Goal: Answer question/provide support: Share knowledge or assist other users

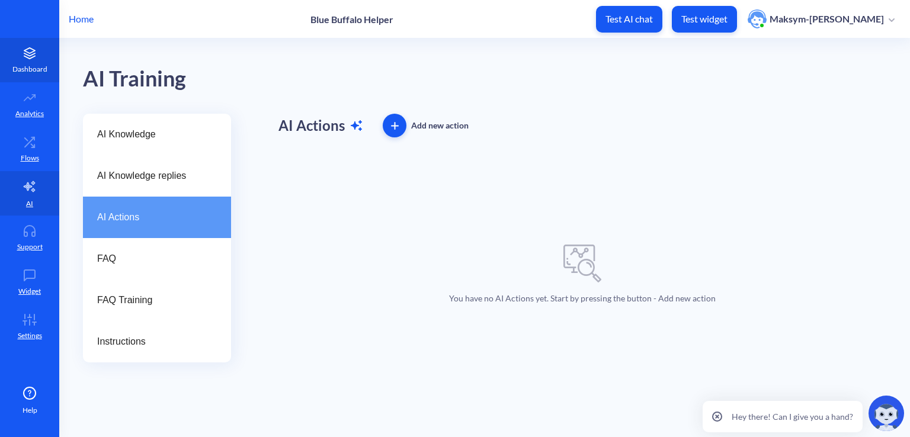
click at [27, 70] on p "Dashboard" at bounding box center [29, 69] width 35 height 11
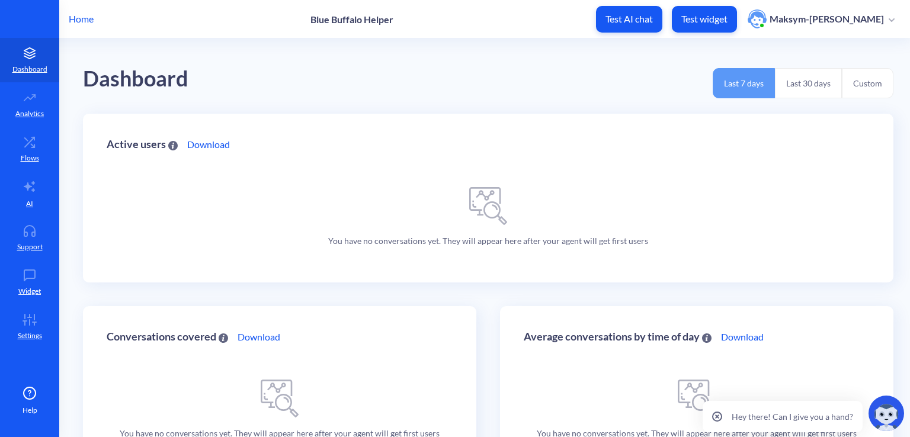
click at [82, 18] on p "Home" at bounding box center [81, 19] width 25 height 14
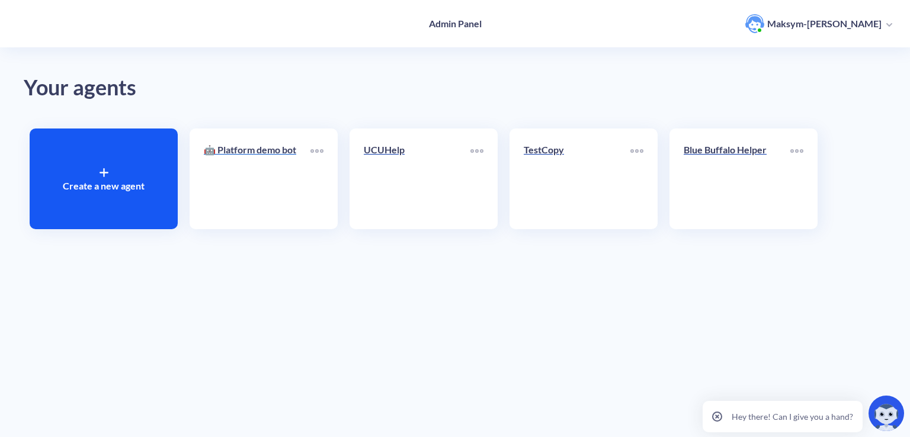
click at [232, 184] on link "🤖 Platform demo bot" at bounding box center [257, 179] width 107 height 72
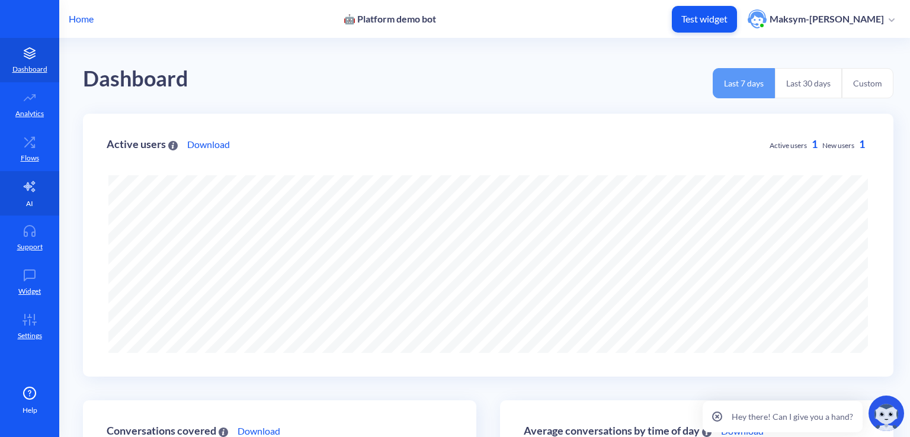
scroll to position [437, 910]
click at [38, 181] on link "AI" at bounding box center [29, 193] width 59 height 44
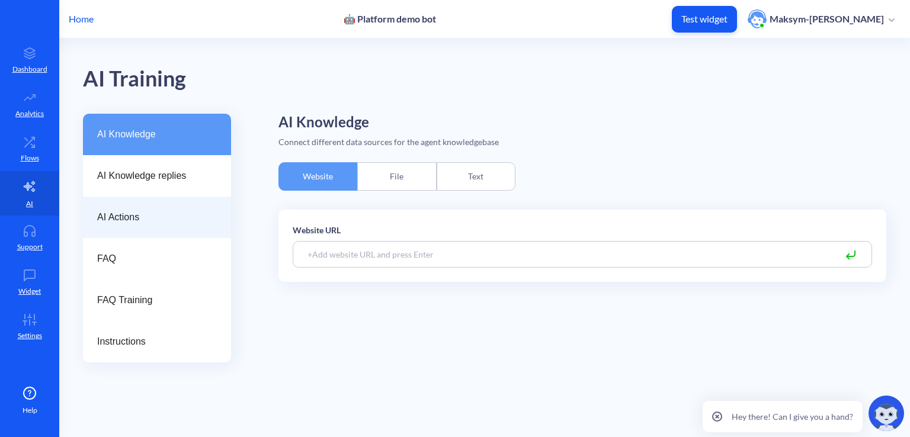
click at [121, 209] on div "AI Actions" at bounding box center [157, 217] width 148 height 41
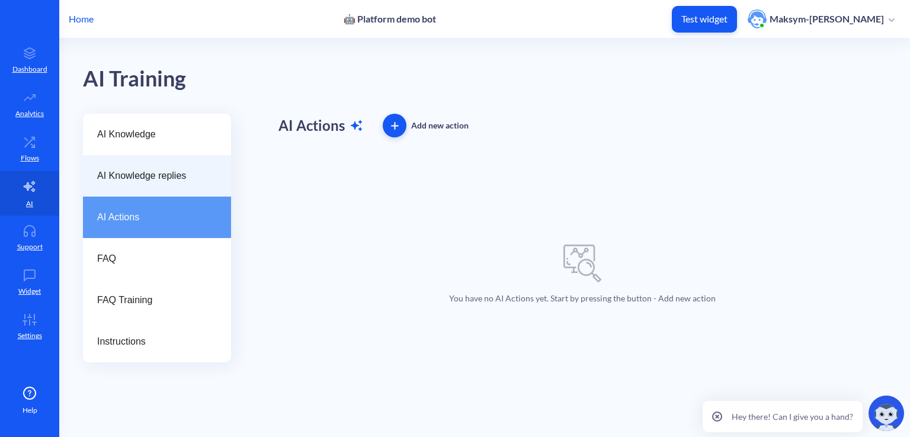
click at [199, 188] on div "AI Knowledge replies" at bounding box center [157, 175] width 148 height 41
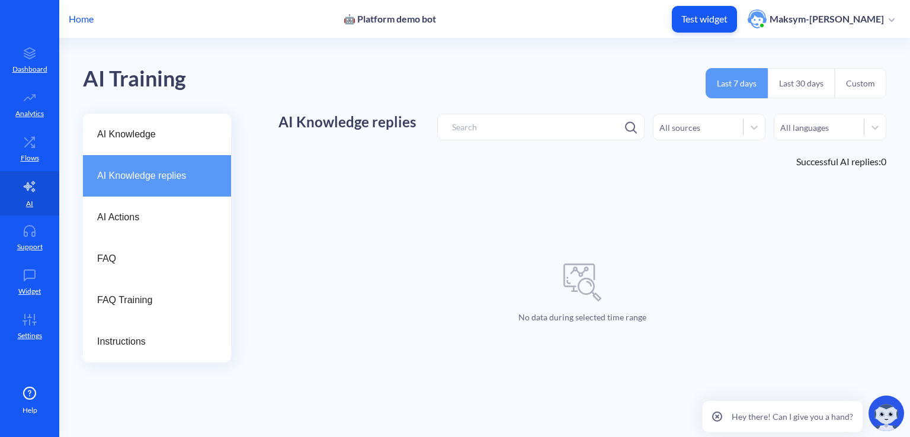
click at [78, 24] on p "Home" at bounding box center [81, 19] width 25 height 14
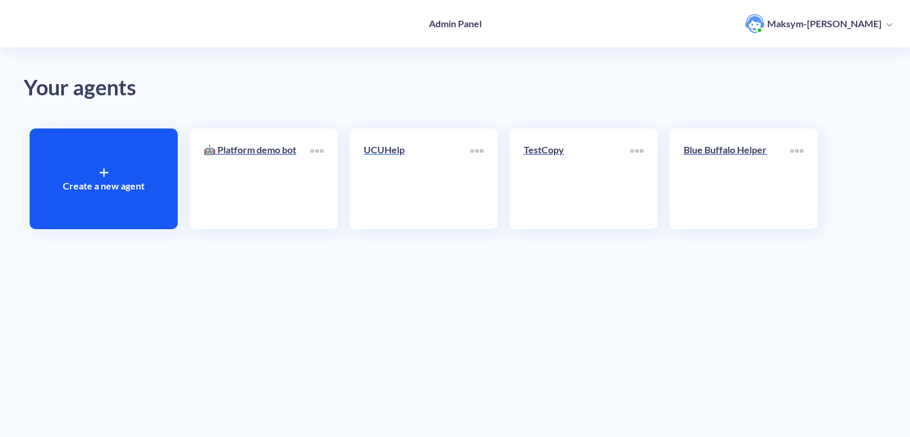
click at [445, 169] on link "UCUHelp" at bounding box center [417, 179] width 107 height 72
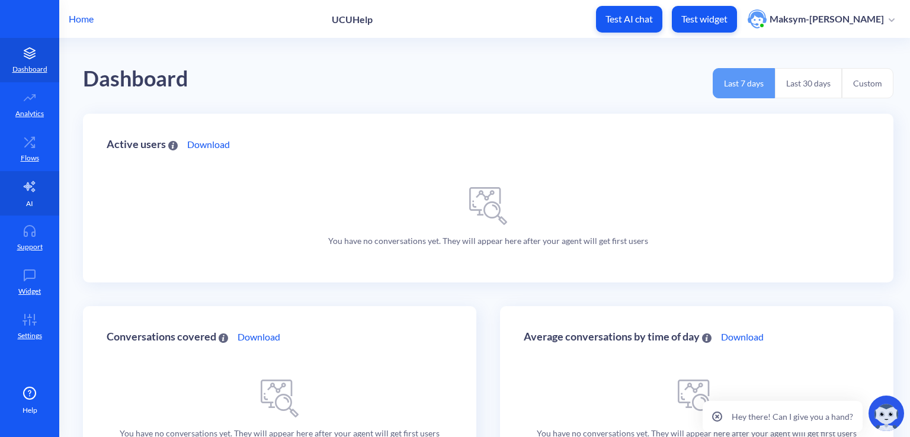
click at [25, 175] on link "AI" at bounding box center [29, 193] width 59 height 44
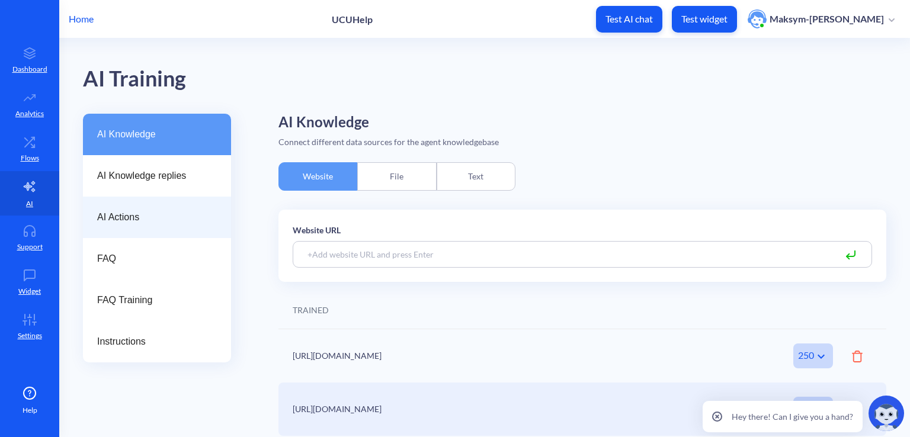
click at [125, 214] on span "AI Actions" at bounding box center [152, 217] width 110 height 14
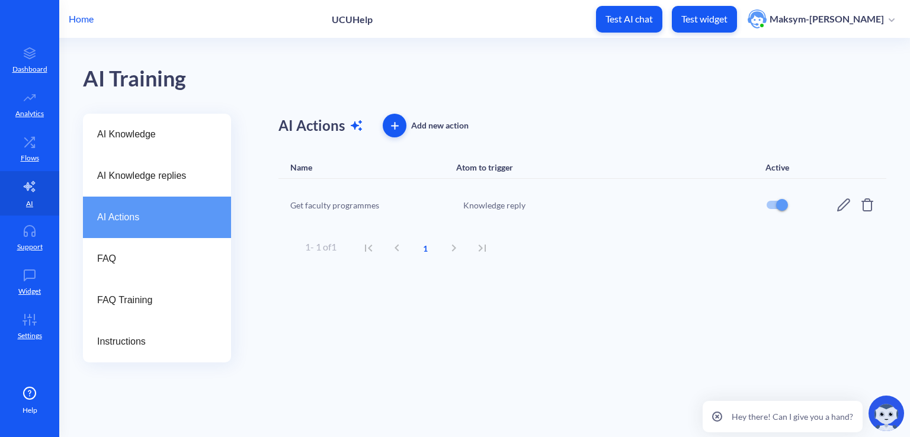
click at [396, 113] on div "AI Training" at bounding box center [485, 76] width 804 height 75
click at [398, 122] on icon "button" at bounding box center [395, 126] width 8 height 8
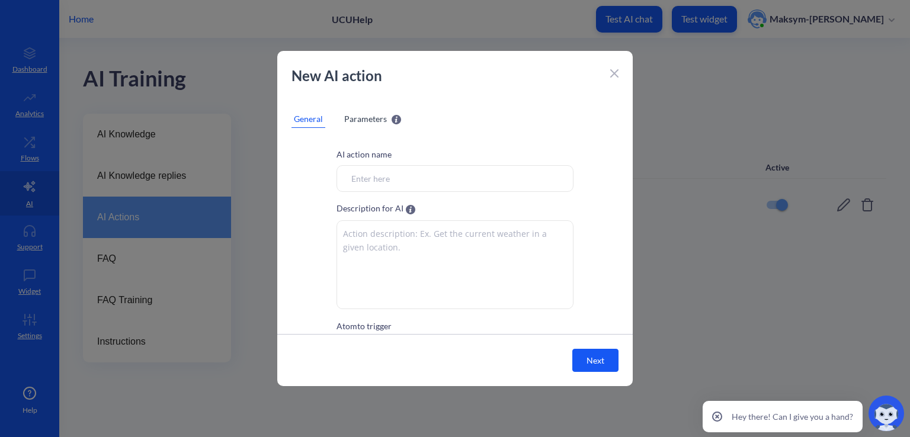
click at [617, 75] on icon at bounding box center [614, 73] width 8 height 8
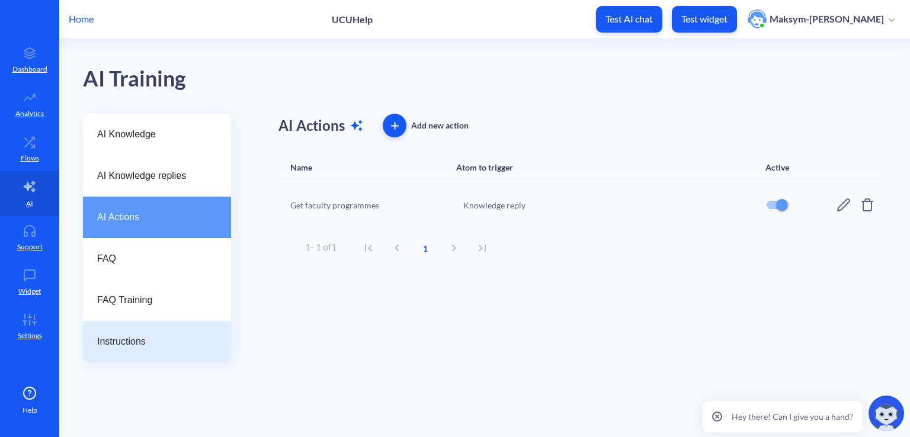
click at [145, 353] on div "Instructions" at bounding box center [157, 341] width 148 height 41
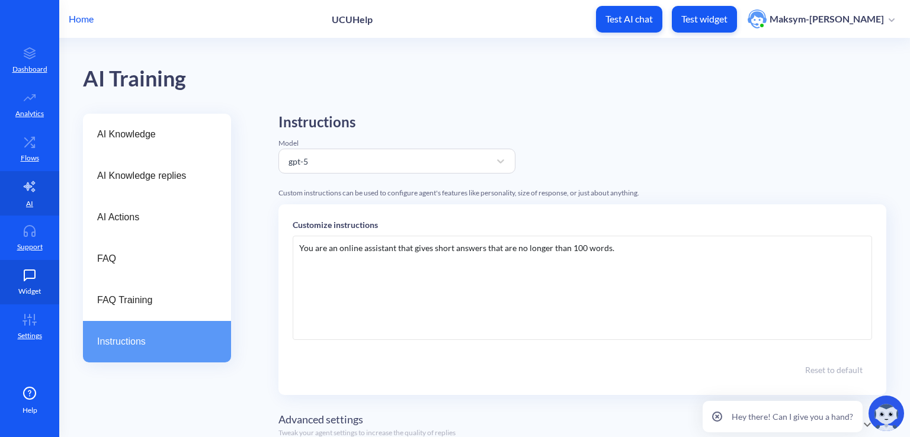
click at [18, 289] on p "Widget" at bounding box center [29, 291] width 23 height 11
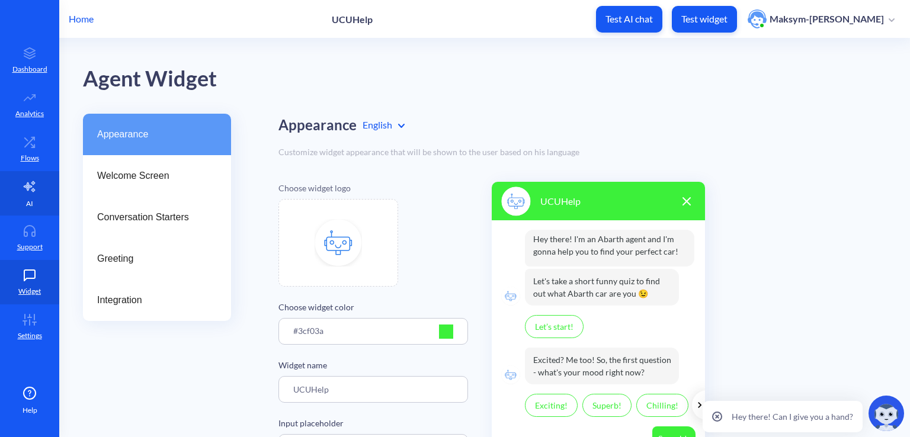
click at [16, 191] on link "AI" at bounding box center [29, 193] width 59 height 44
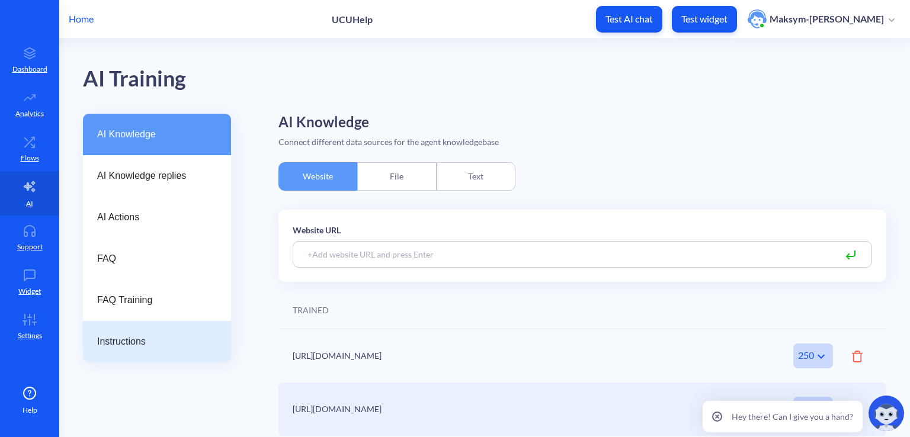
click at [124, 333] on div "Instructions" at bounding box center [157, 341] width 148 height 41
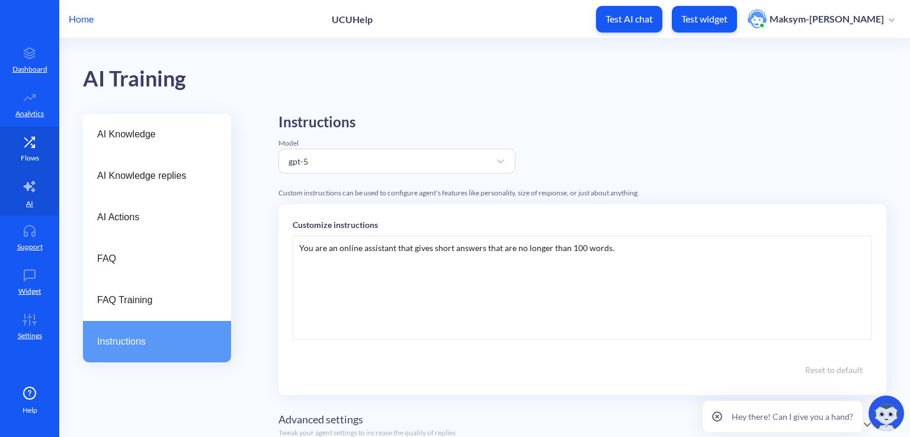
click at [36, 142] on icon at bounding box center [30, 142] width 24 height 12
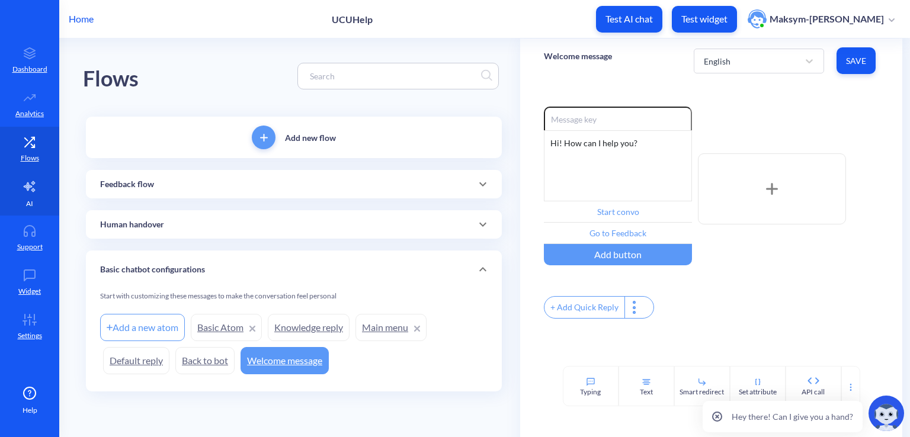
click at [36, 185] on icon at bounding box center [30, 187] width 14 height 14
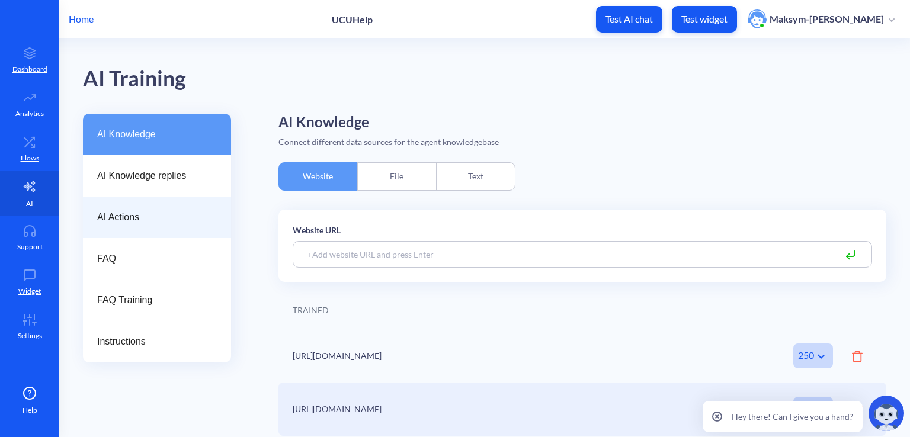
click at [144, 206] on div "AI Actions" at bounding box center [157, 217] width 148 height 41
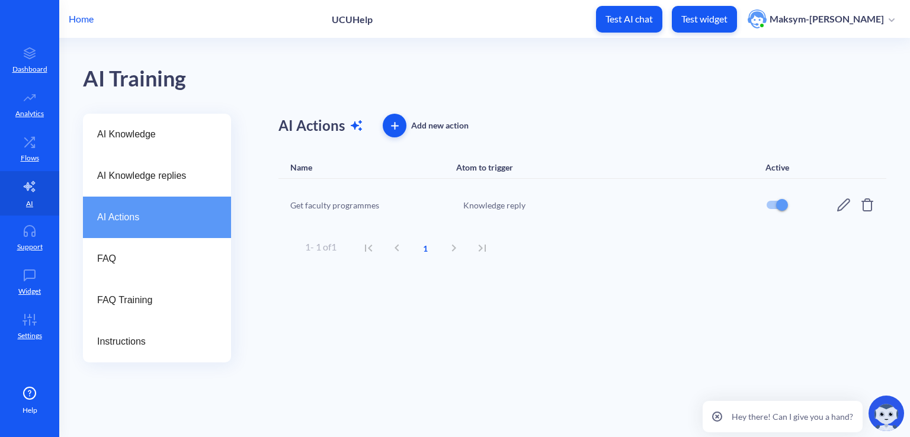
click at [389, 126] on span "button" at bounding box center [395, 126] width 24 height 8
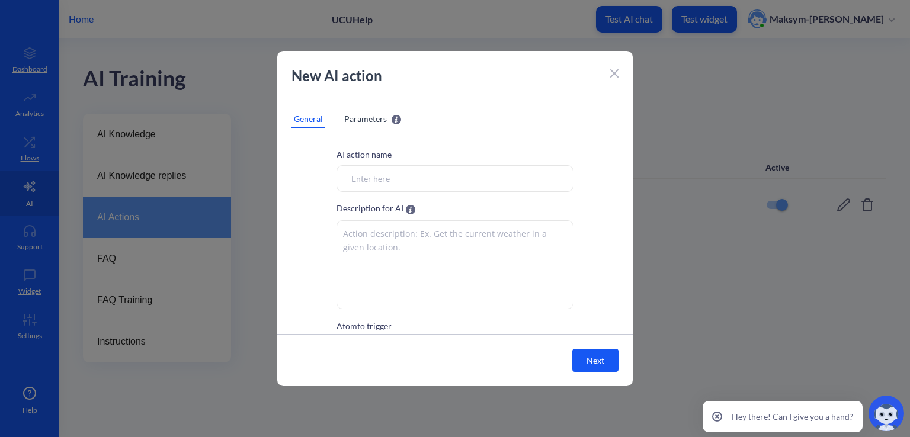
click at [429, 171] on input "Atom to trigger" at bounding box center [455, 178] width 237 height 27
paste input "Give cake receipt"
type input "Give cake receipt"
click at [417, 238] on textarea at bounding box center [455, 264] width 237 height 89
paste textarea "When user asks a receipt or help with cooking cake, collect parameters - type o…"
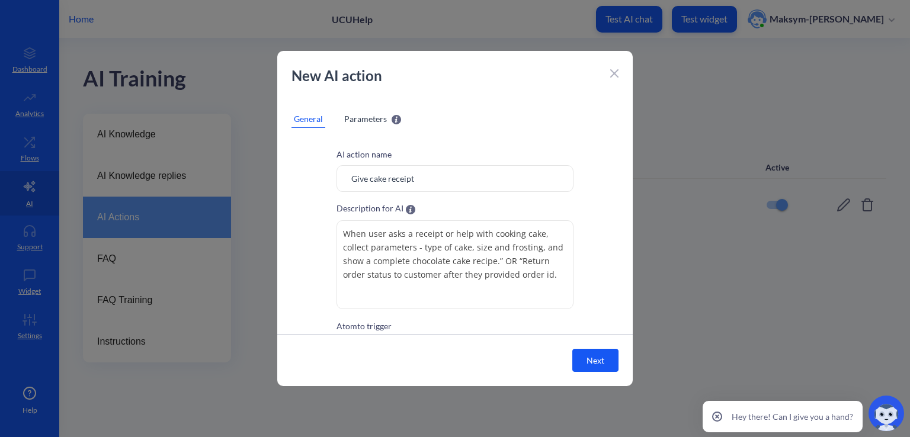
drag, startPoint x: 556, startPoint y: 276, endPoint x: 343, endPoint y: 233, distance: 216.9
click at [343, 233] on textarea "When user asks a receipt or help with cooking cake, collect parameters - type o…" at bounding box center [455, 264] width 237 height 89
paste textarea "Return order status to customer after they provided order id"
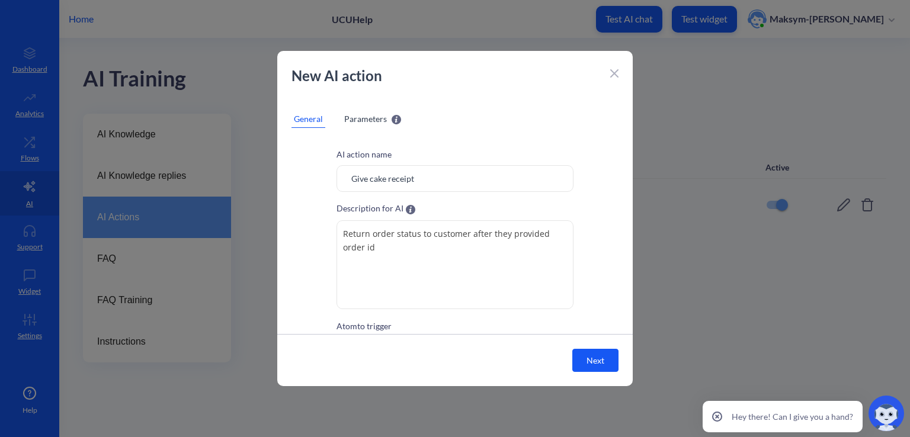
type textarea "Return order status to customer after they provided order id"
click at [422, 178] on input "Give cake receipt" at bounding box center [455, 178] width 237 height 27
click at [417, 178] on input "Give cake receipt" at bounding box center [455, 178] width 237 height 27
drag, startPoint x: 410, startPoint y: 173, endPoint x: 308, endPoint y: 178, distance: 102.1
click at [308, 178] on div "AI action name Give cake receipt Description for AI Return order status to cust…" at bounding box center [455, 266] width 356 height 236
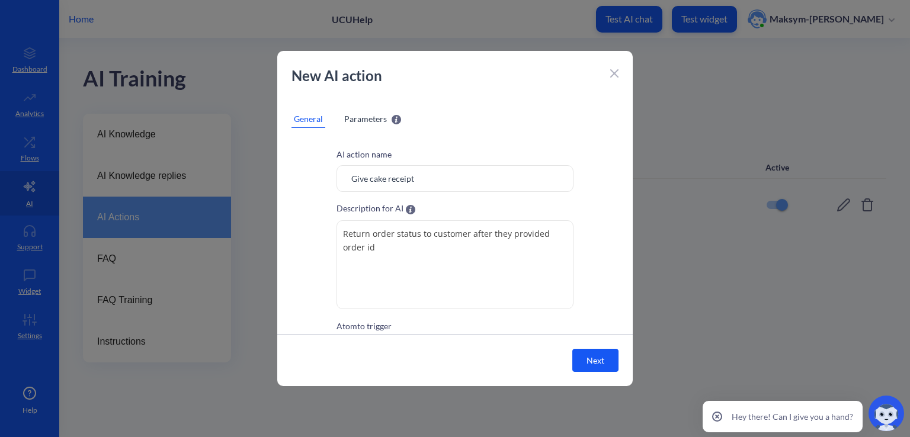
drag, startPoint x: 444, startPoint y: 176, endPoint x: 289, endPoint y: 179, distance: 155.9
click at [289, 179] on div "AI action name Give cake receipt Description for AI Return order status to cust…" at bounding box center [455, 266] width 356 height 236
paste input "et order status"
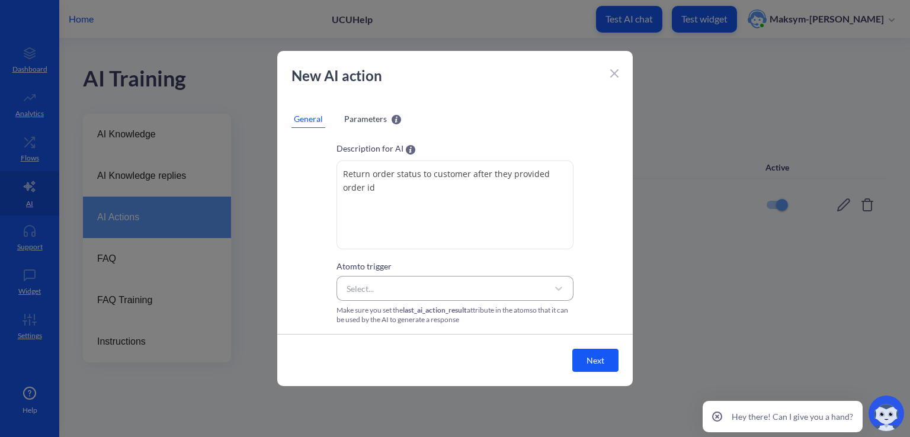
type input "Get order status"
click at [410, 288] on div "Select..." at bounding box center [444, 288] width 207 height 21
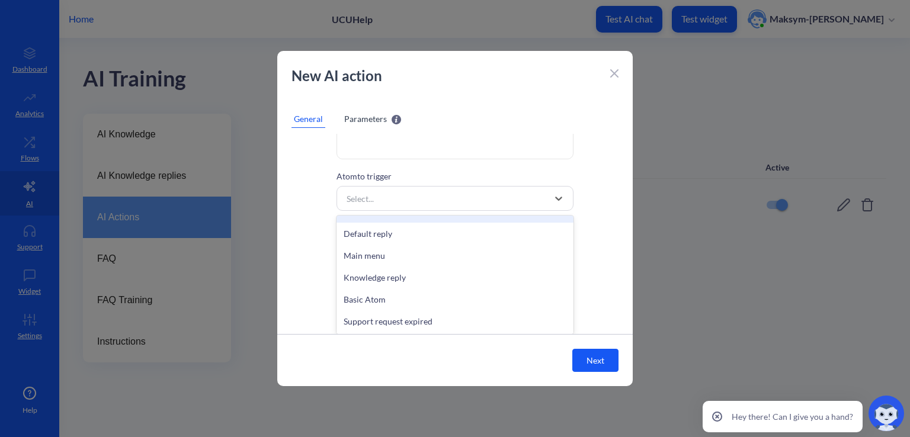
scroll to position [59, 0]
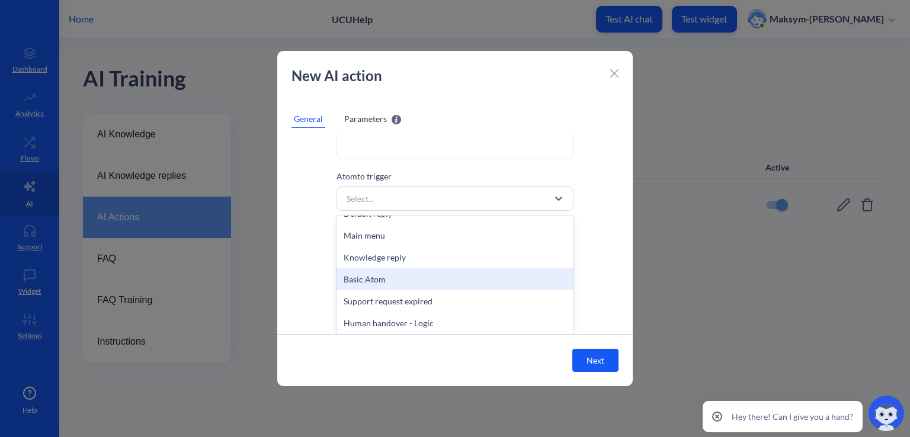
click at [416, 271] on div "Basic Atom" at bounding box center [455, 279] width 237 height 22
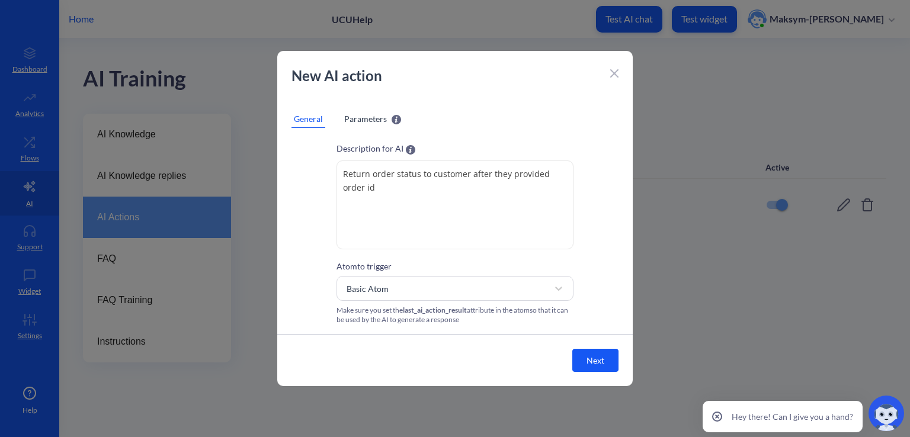
click at [356, 116] on span "Parameters" at bounding box center [365, 119] width 43 height 12
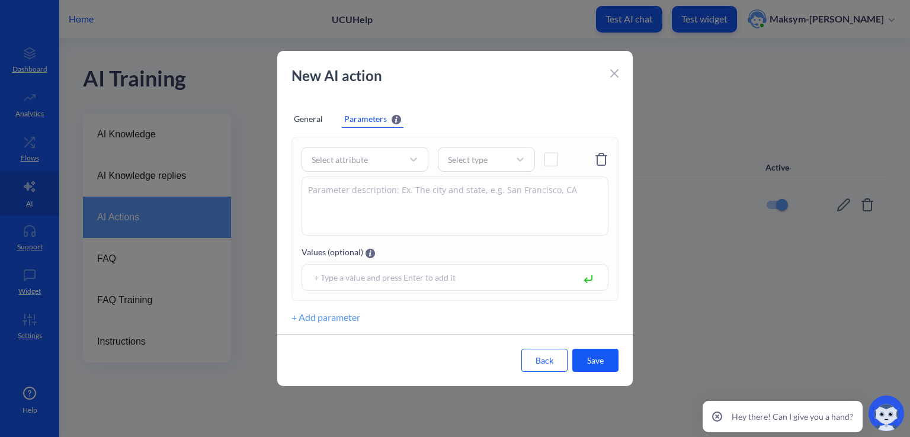
click at [314, 119] on div "General" at bounding box center [309, 119] width 34 height 18
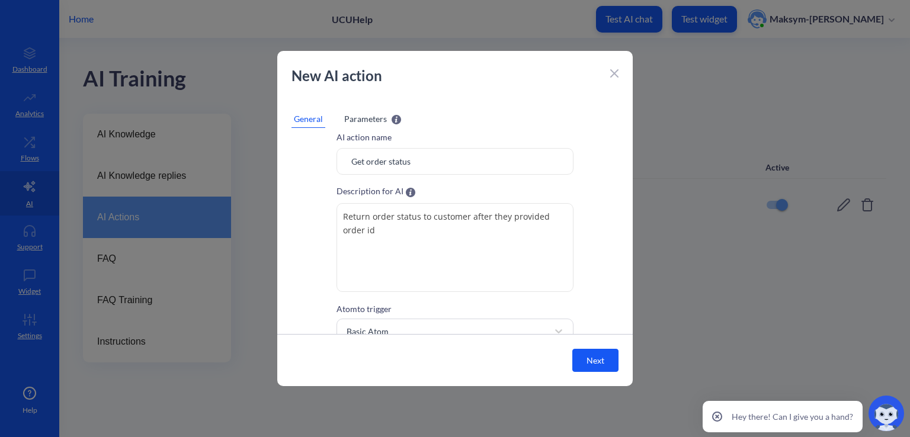
scroll to position [0, 0]
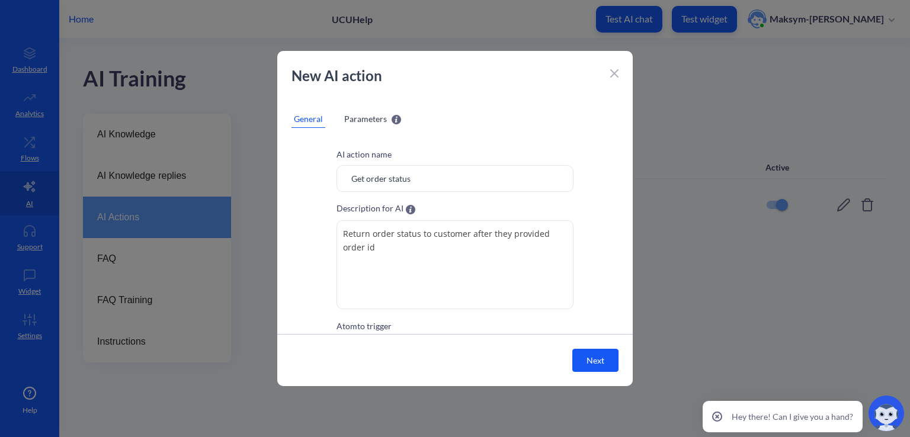
click at [367, 120] on span "Parameters" at bounding box center [365, 119] width 43 height 12
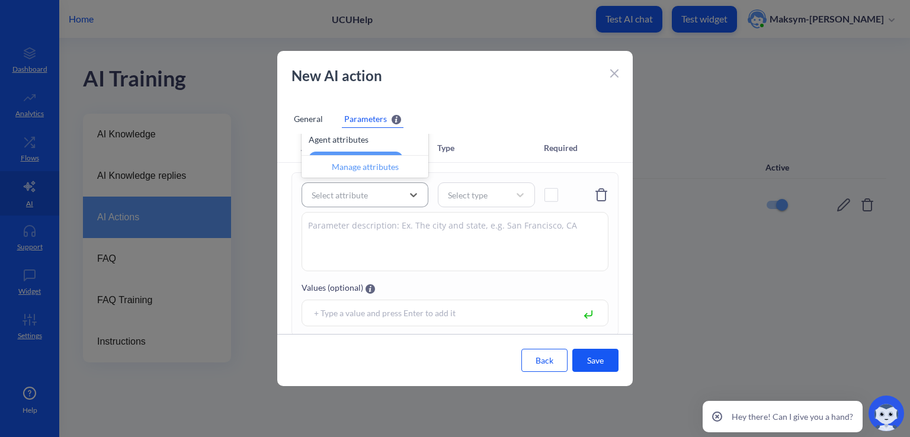
click at [354, 192] on div "Select attribute" at bounding box center [340, 195] width 56 height 12
type input "order_id"
click at [462, 194] on div "Select type" at bounding box center [468, 195] width 40 height 12
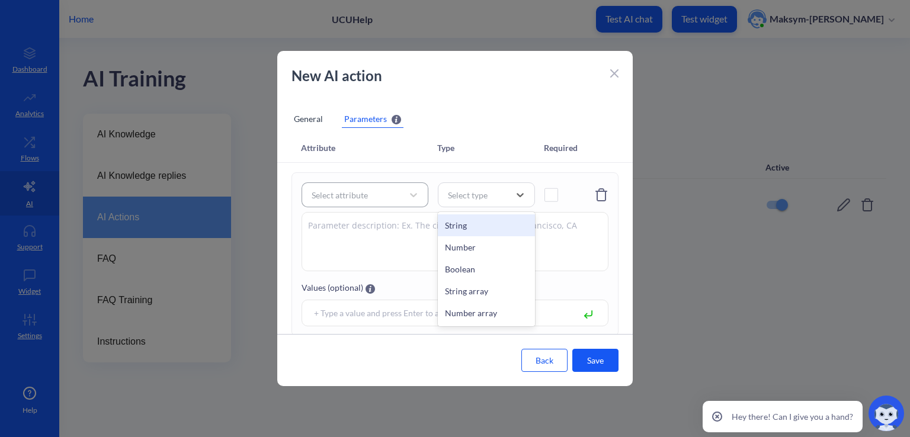
click at [446, 228] on div "String" at bounding box center [486, 226] width 97 height 22
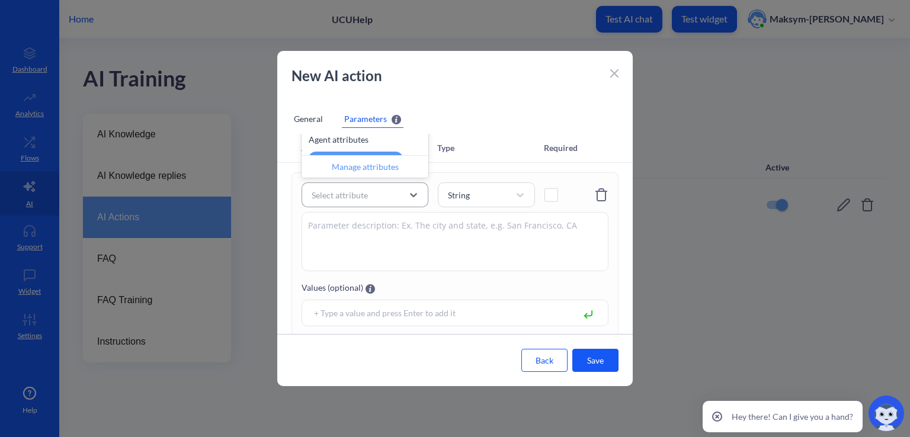
click at [362, 204] on div "Select attribute" at bounding box center [354, 194] width 97 height 21
type input "order_id"
click at [362, 147] on div "Create new attribute: order_id" at bounding box center [365, 136] width 127 height 38
click at [555, 200] on span at bounding box center [552, 195] width 14 height 14
click at [431, 244] on textarea at bounding box center [455, 241] width 307 height 59
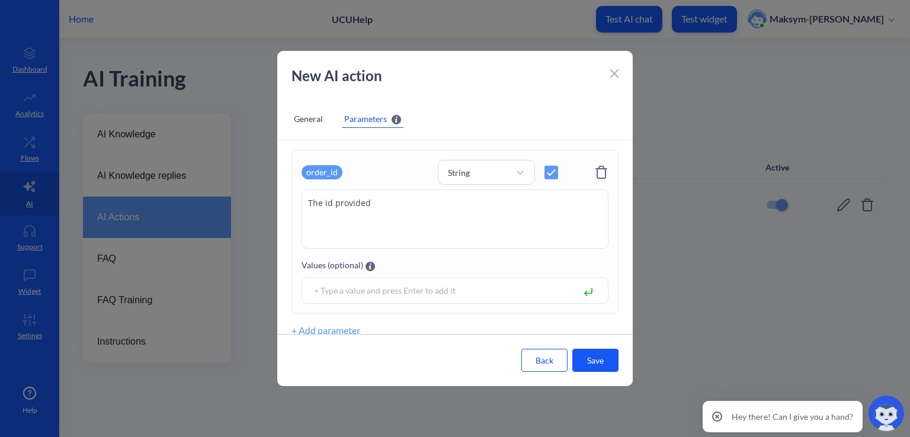
scroll to position [36, 0]
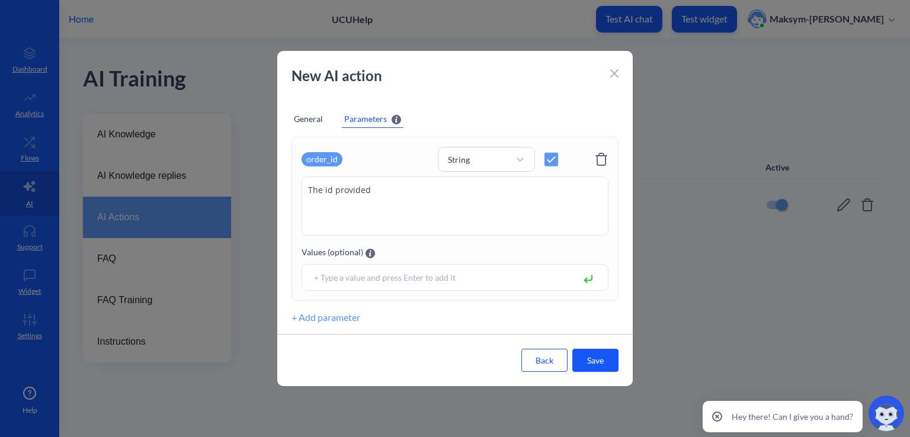
type textarea "The id provided"
click at [595, 363] on button "Save" at bounding box center [595, 360] width 46 height 23
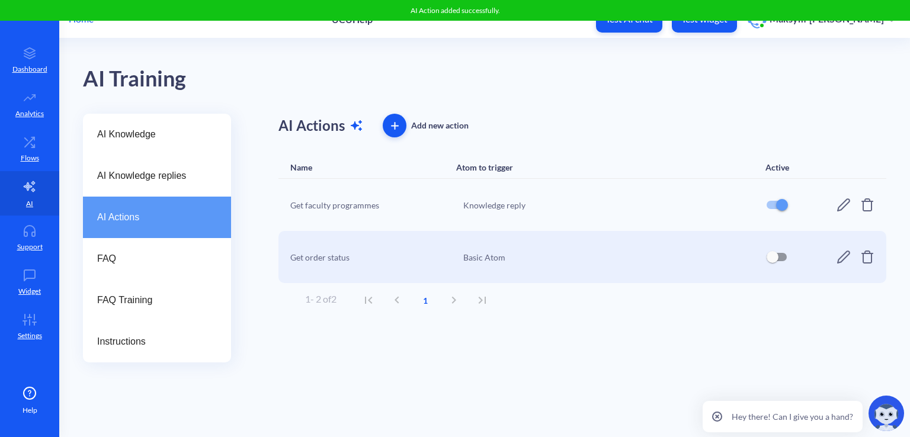
click at [784, 202] on input "checkbox" at bounding box center [782, 205] width 28 height 28
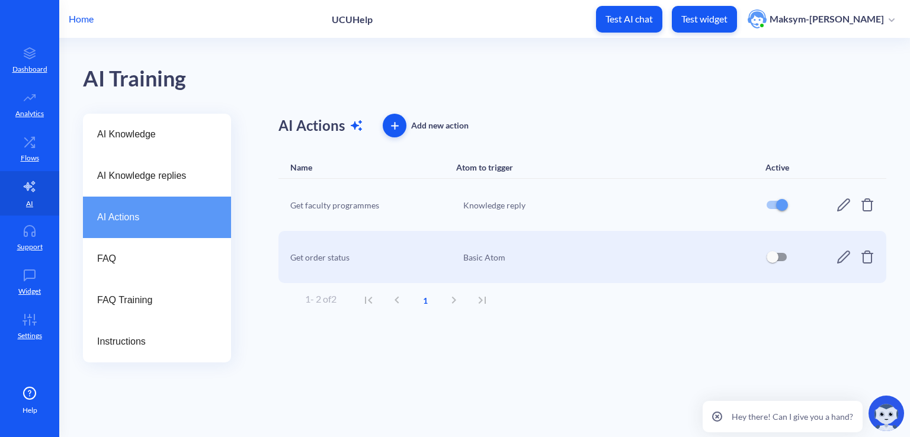
checkbox input "false"
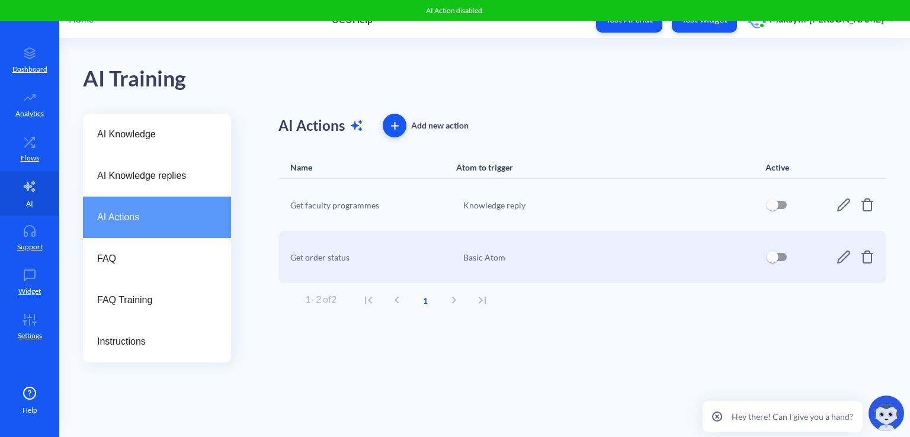
click at [773, 257] on input "checkbox" at bounding box center [773, 257] width 28 height 28
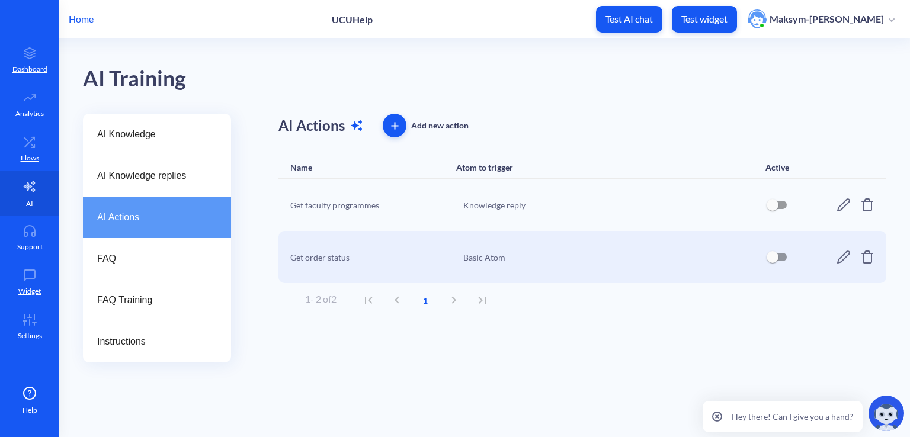
checkbox input "true"
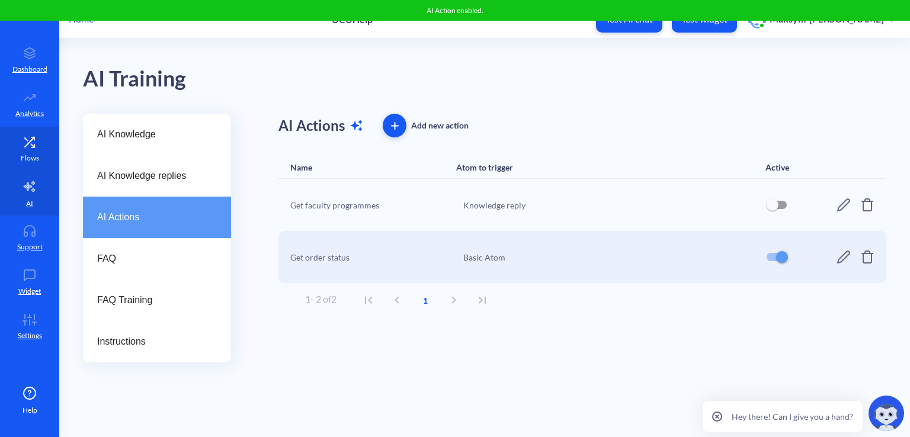
click at [33, 147] on icon at bounding box center [32, 146] width 3 height 3
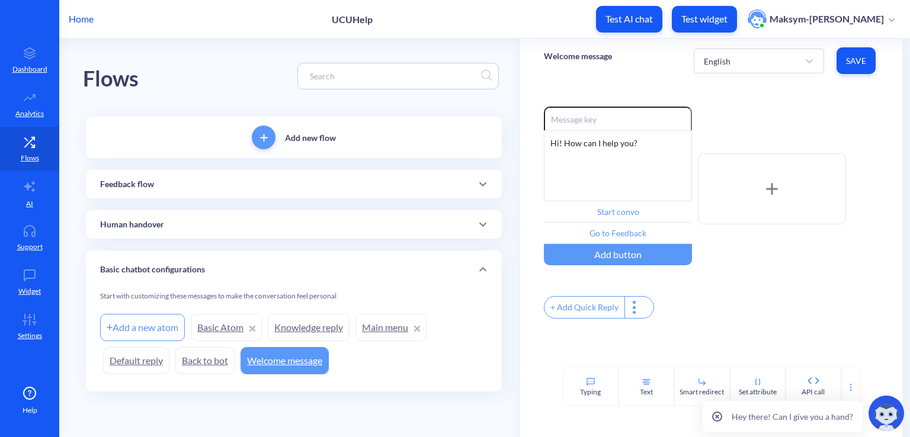
click at [229, 328] on link "Basic Atom" at bounding box center [226, 327] width 71 height 27
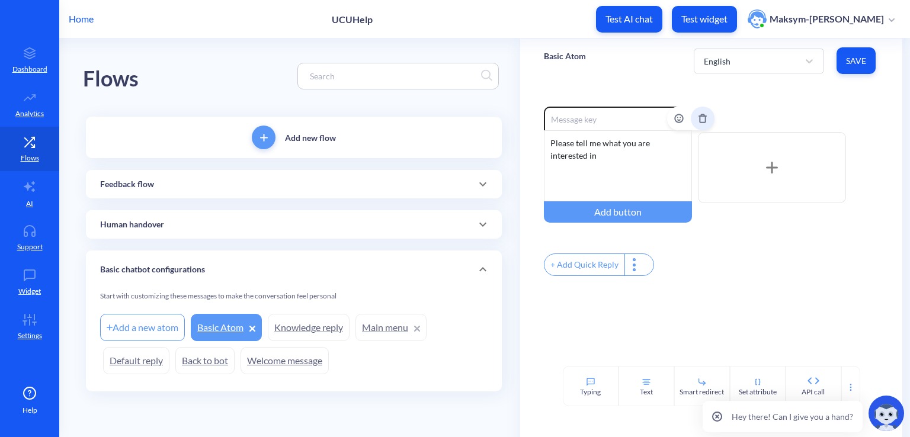
click at [704, 119] on icon "Delete" at bounding box center [702, 118] width 9 height 9
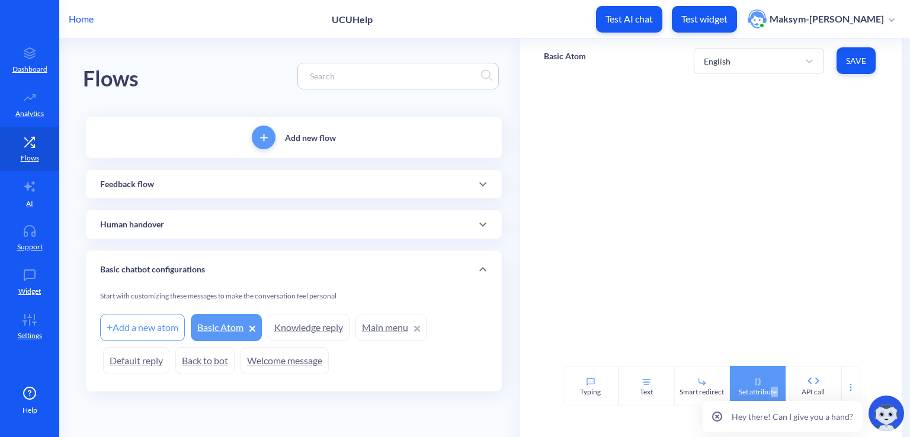
drag, startPoint x: 816, startPoint y: 383, endPoint x: 770, endPoint y: 385, distance: 46.3
click at [770, 385] on div "Typing Text Smart redirect Set attribute API call" at bounding box center [711, 386] width 382 height 40
click at [769, 385] on div "Set attribute" at bounding box center [758, 386] width 56 height 40
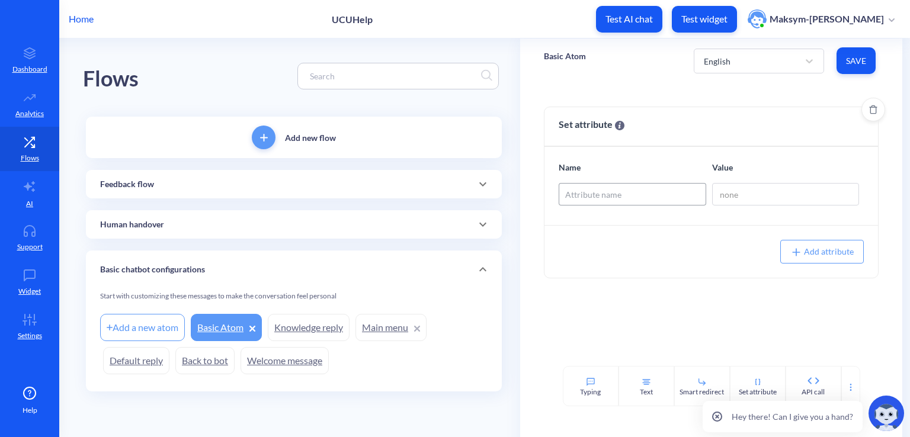
click at [612, 191] on div "Attribute name" at bounding box center [593, 194] width 56 height 12
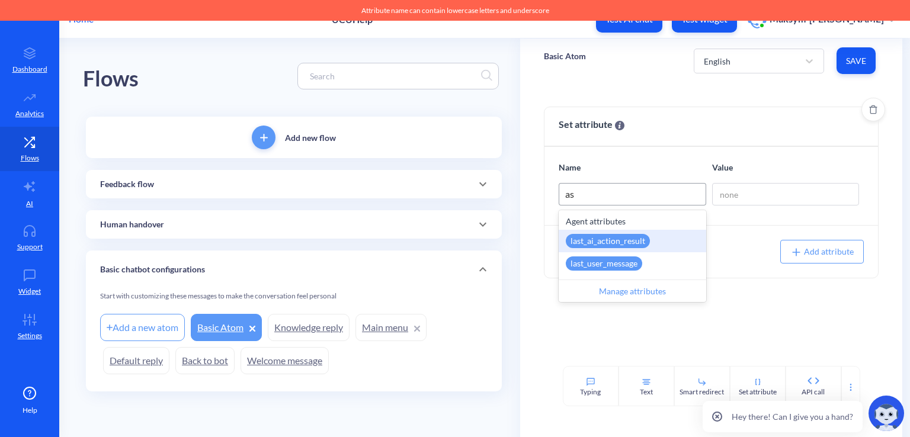
type input "ast"
click at [614, 242] on div "last_ai_action_result" at bounding box center [608, 241] width 84 height 14
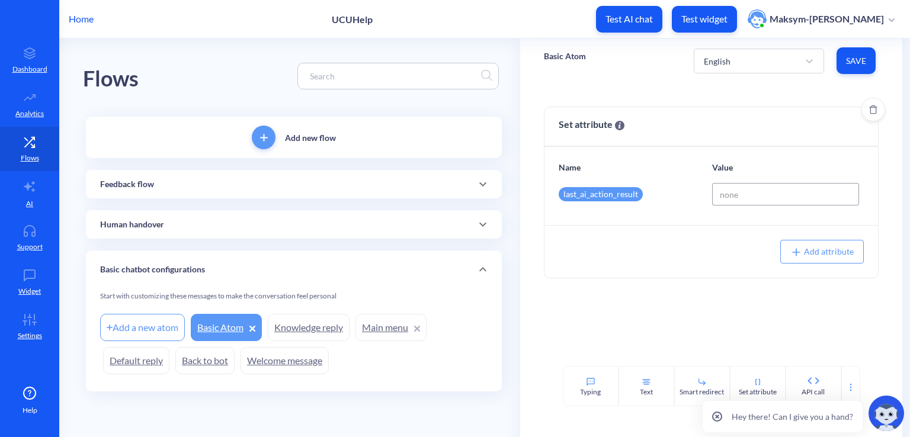
click at [754, 193] on input at bounding box center [786, 194] width 148 height 23
type input "Order status: shipped"
click at [865, 65] on span "Save" at bounding box center [856, 61] width 20 height 12
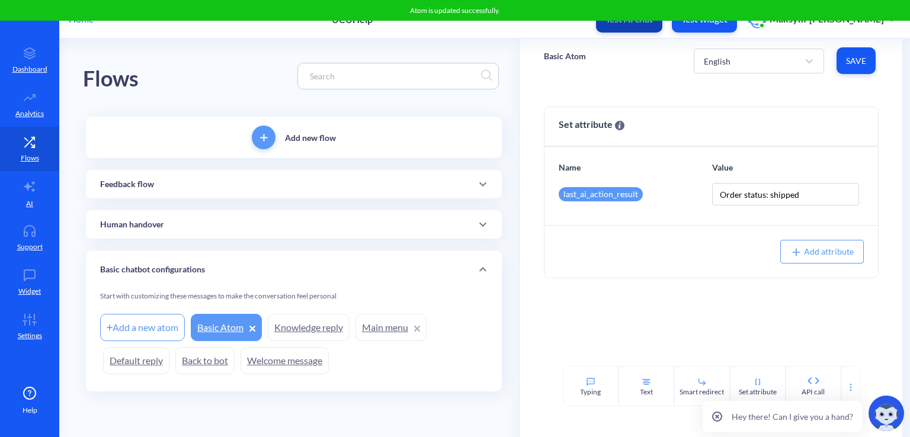
click at [638, 28] on button "Test AI chat" at bounding box center [629, 19] width 66 height 27
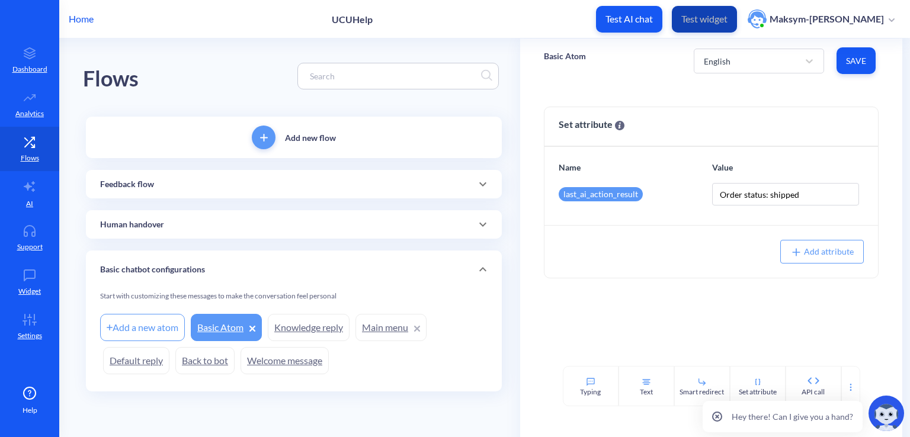
click at [706, 12] on button "Test widget" at bounding box center [704, 19] width 65 height 27
click at [12, 271] on link "Widget" at bounding box center [29, 282] width 59 height 44
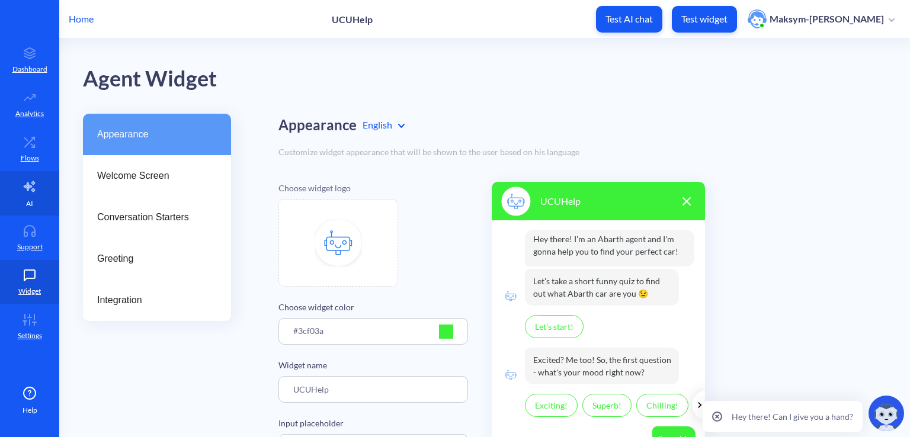
click at [30, 207] on p "AI" at bounding box center [29, 204] width 7 height 11
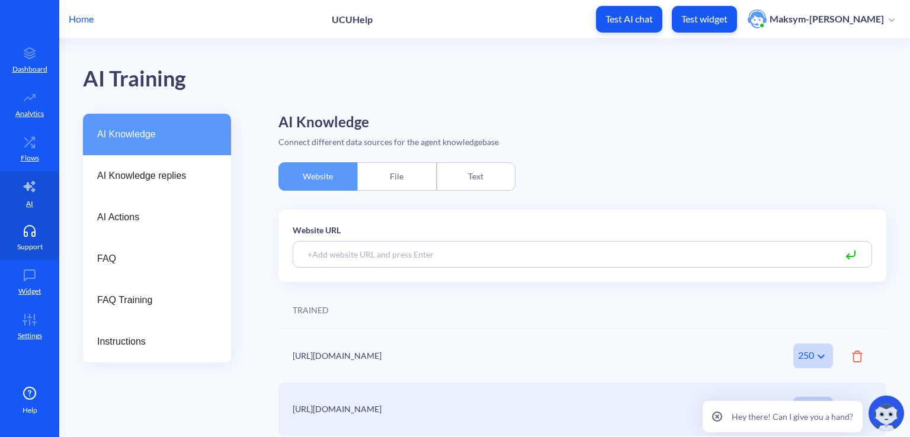
click at [44, 242] on link "Support" at bounding box center [29, 238] width 59 height 44
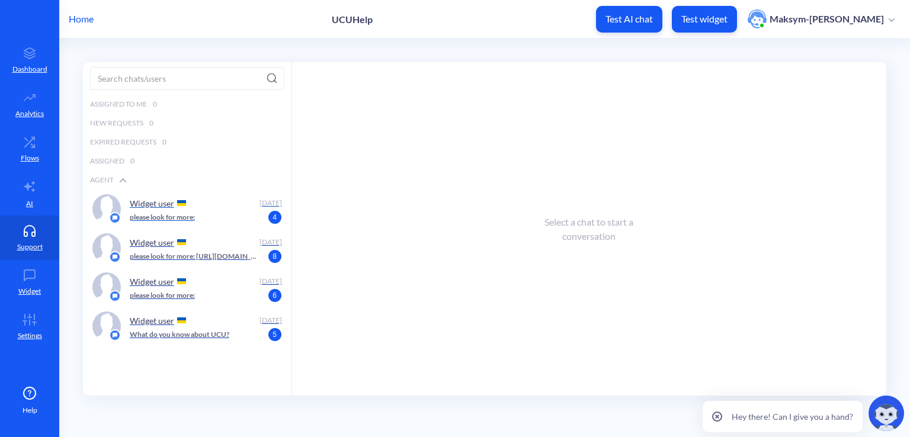
click at [179, 212] on p "please look for more:" at bounding box center [162, 217] width 65 height 11
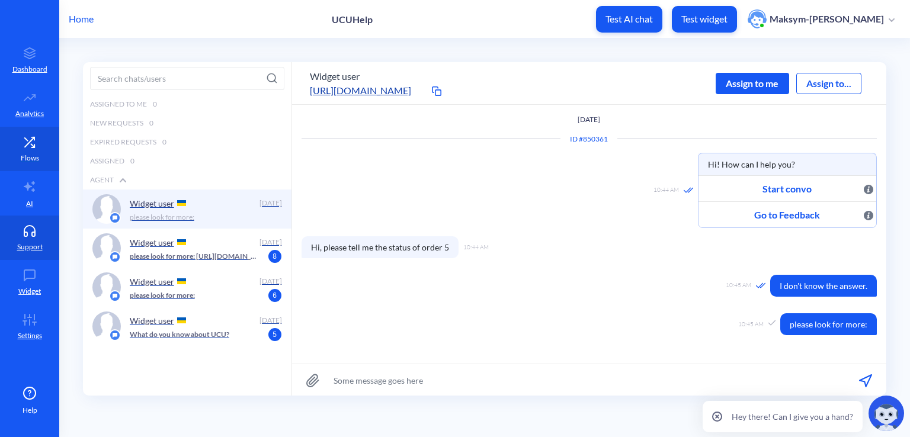
click at [43, 151] on link "Flows" at bounding box center [29, 149] width 59 height 44
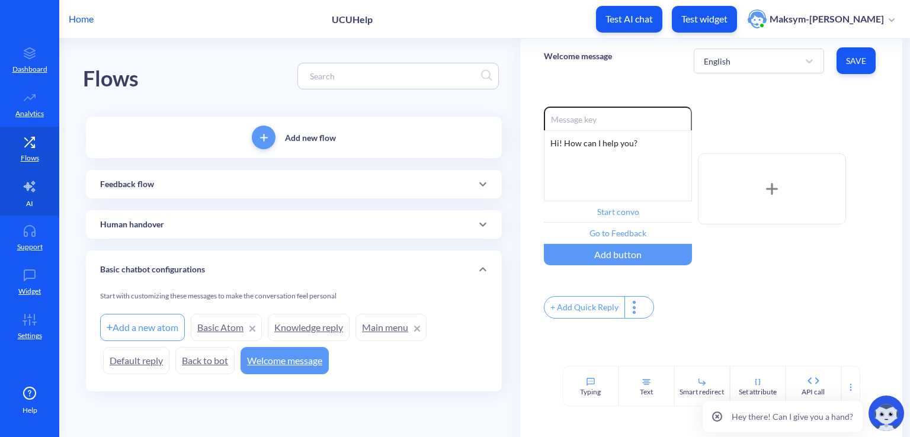
click at [34, 188] on icon at bounding box center [30, 187] width 14 height 14
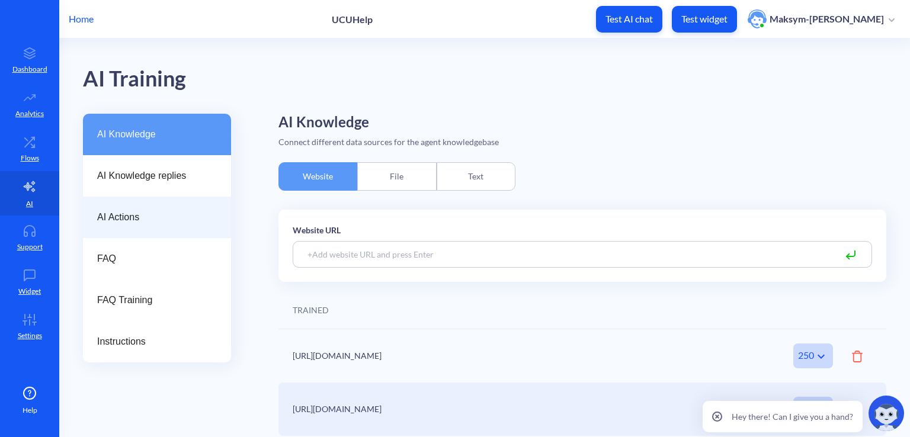
click at [135, 231] on div "AI Actions" at bounding box center [157, 217] width 148 height 41
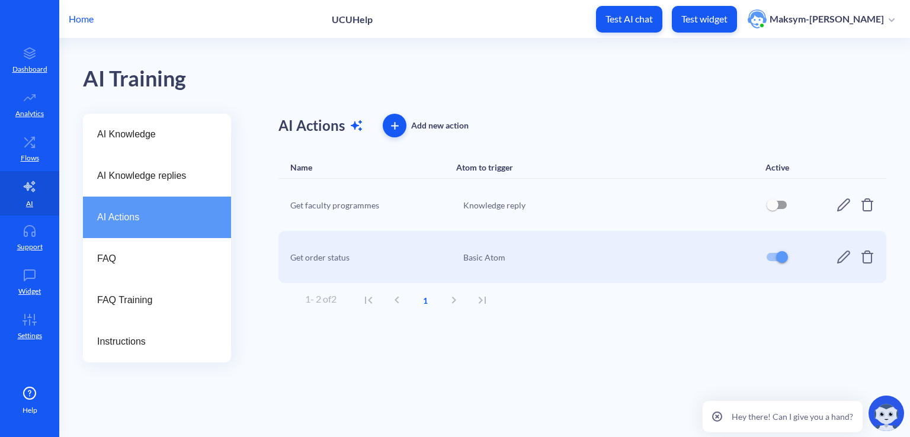
click at [453, 252] on div "Get order status" at bounding box center [373, 257] width 166 height 12
click at [337, 259] on div "Get order status" at bounding box center [373, 257] width 166 height 12
click at [180, 254] on span "FAQ" at bounding box center [152, 259] width 110 height 14
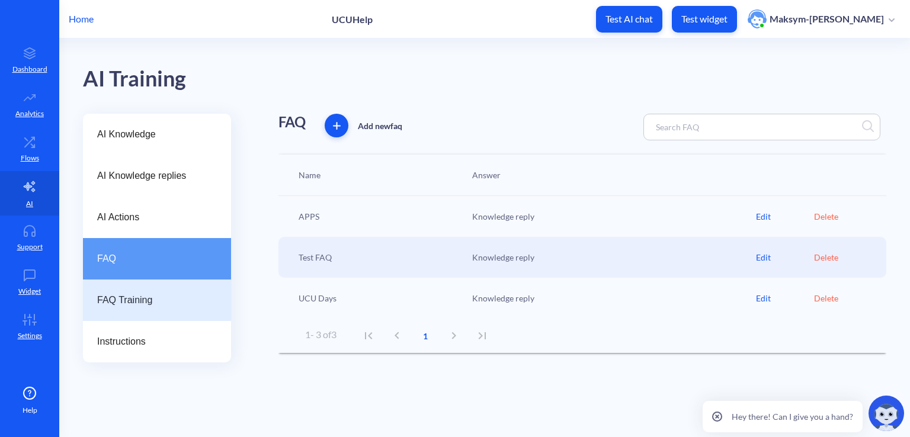
click at [166, 282] on div "FAQ Training" at bounding box center [157, 300] width 148 height 41
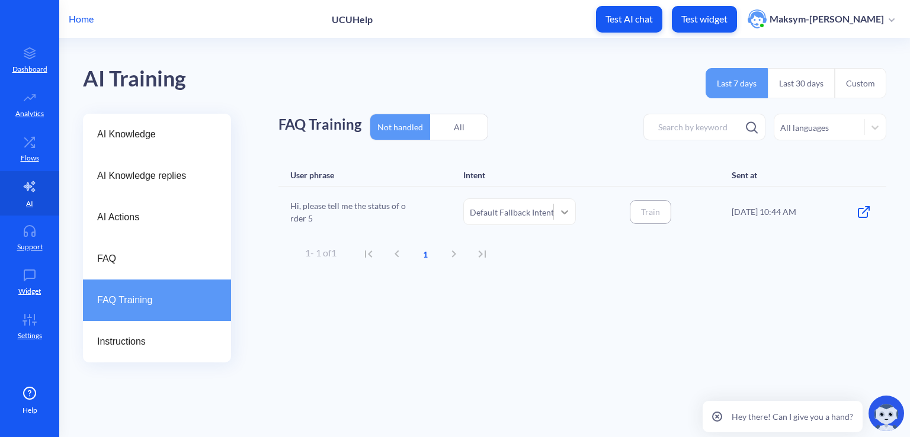
drag, startPoint x: 584, startPoint y: 210, endPoint x: 563, endPoint y: 216, distance: 21.6
click at [583, 210] on div "Hi, please tell me the status of order 5 Default Fallback Intent Train 18.09.25…" at bounding box center [583, 212] width 608 height 50
click at [562, 217] on icon at bounding box center [565, 212] width 12 height 12
click at [592, 165] on div "User phrase Intent Sent at" at bounding box center [583, 175] width 608 height 23
click at [155, 233] on div "AI Actions" at bounding box center [157, 217] width 148 height 41
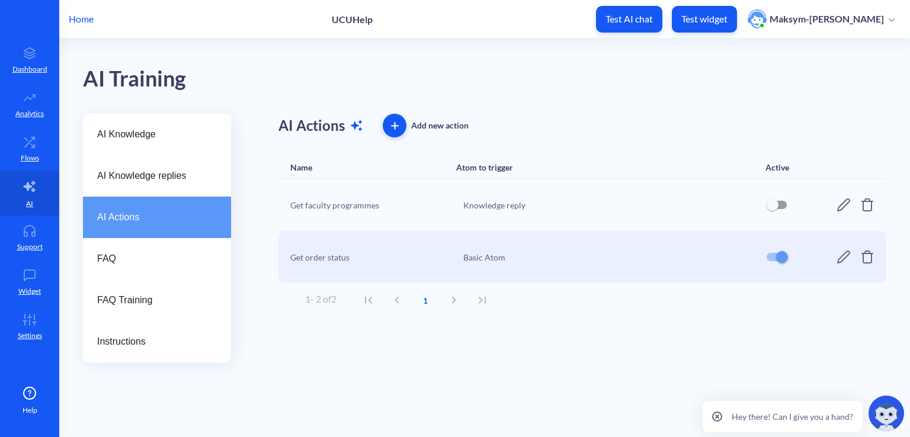
click at [322, 257] on div "Get order status" at bounding box center [373, 257] width 166 height 12
click at [844, 257] on icon at bounding box center [844, 257] width 14 height 14
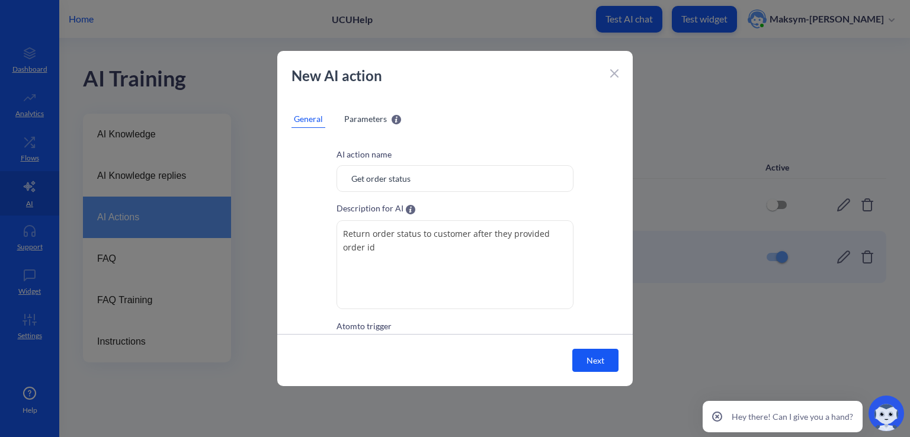
click at [457, 250] on textarea "Return order status to customer after they provided order id" at bounding box center [455, 264] width 237 height 89
click at [619, 74] on div "New AI action" at bounding box center [455, 81] width 356 height 33
click at [602, 366] on button "Next" at bounding box center [595, 360] width 46 height 23
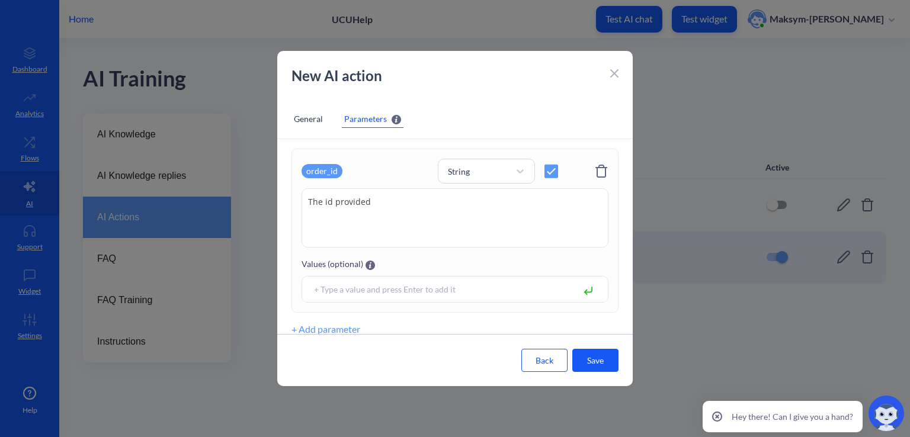
scroll to position [36, 0]
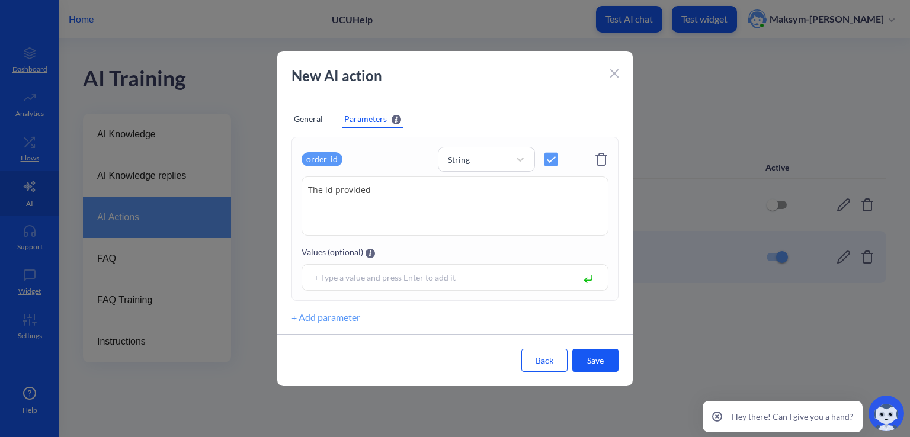
click at [599, 360] on button "Save" at bounding box center [595, 360] width 46 height 23
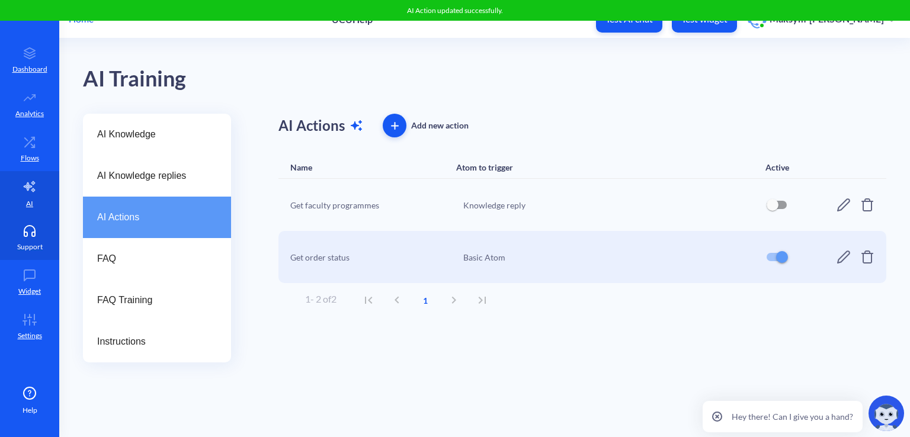
click at [25, 245] on p "Support" at bounding box center [29, 247] width 25 height 11
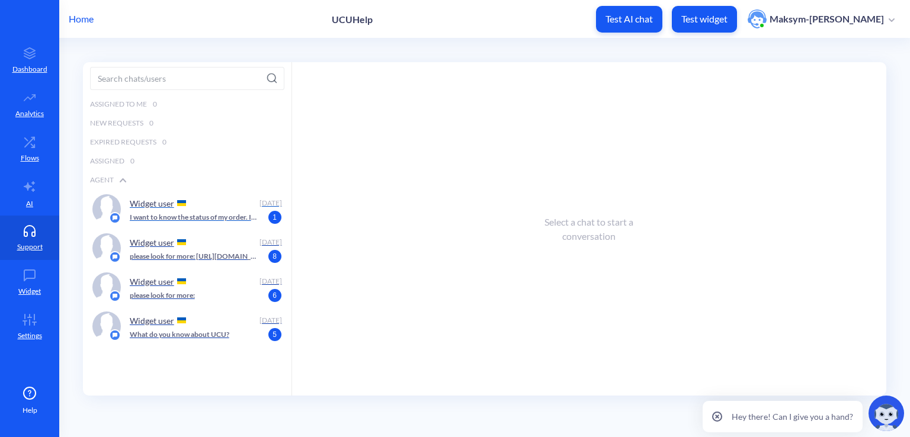
click at [165, 217] on p "I want to know the status of my order. It's id is 123" at bounding box center [193, 217] width 127 height 11
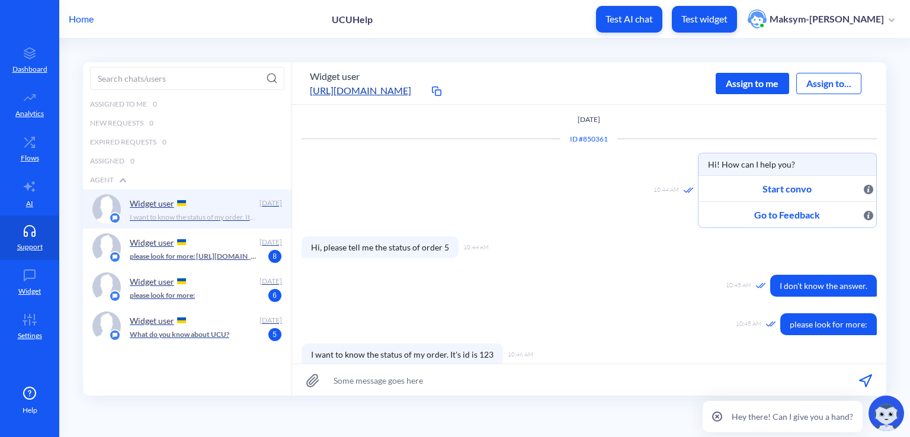
scroll to position [18, 0]
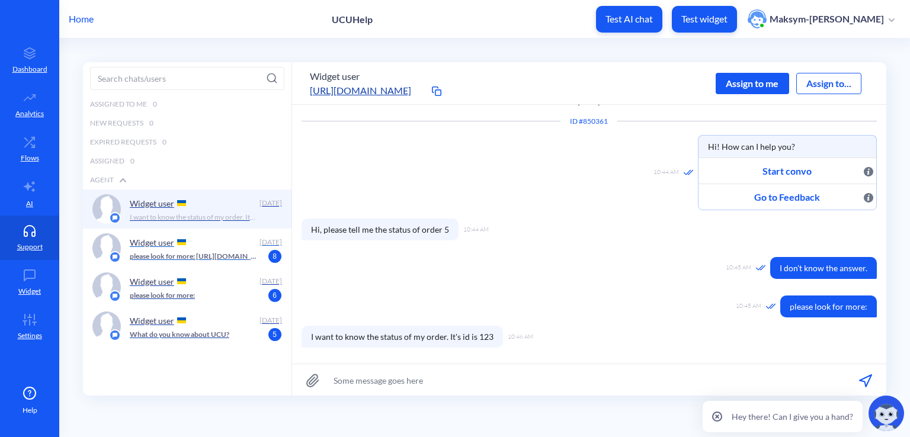
click at [153, 234] on div "Widget user" at bounding box center [192, 242] width 125 height 18
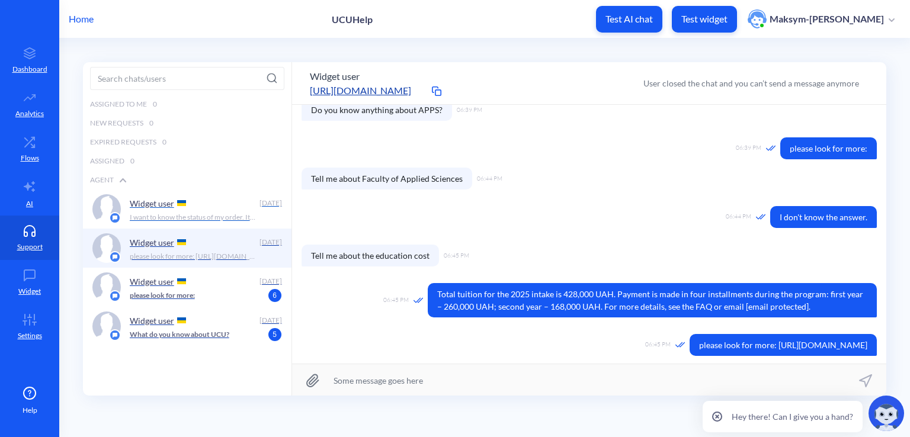
click at [159, 221] on p "I want to know the status of my order. It's id is 123" at bounding box center [193, 217] width 127 height 11
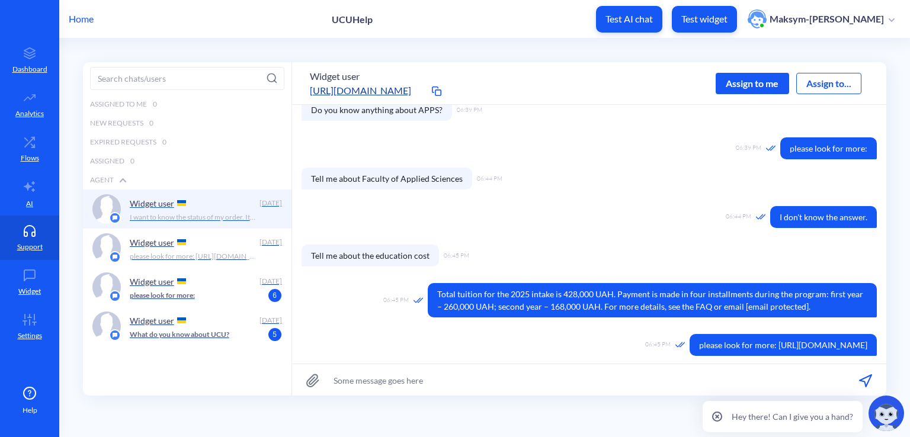
scroll to position [52, 0]
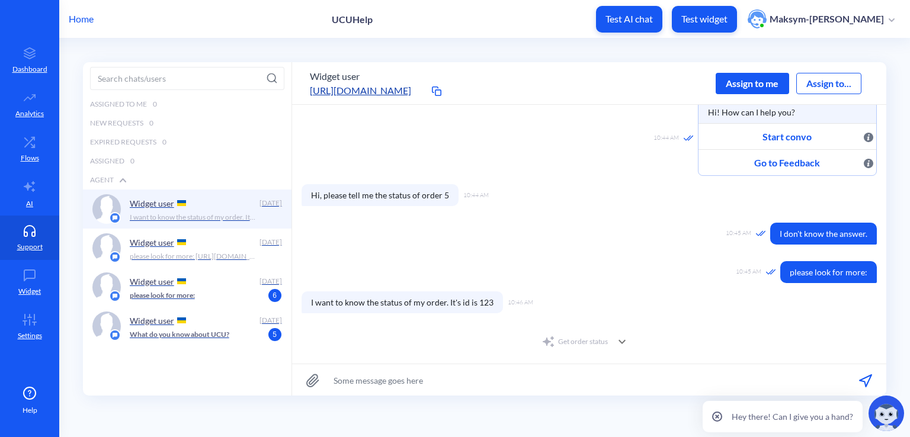
click at [599, 339] on div "Get order status" at bounding box center [575, 342] width 66 height 14
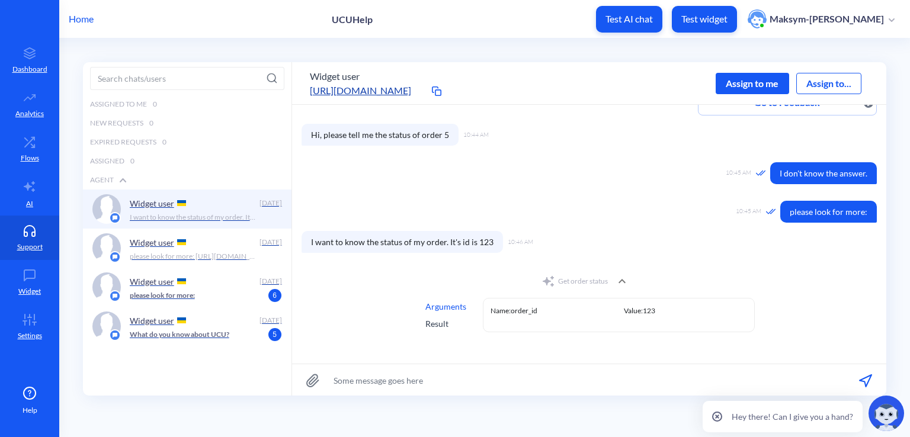
click at [596, 281] on div "Get order status" at bounding box center [575, 281] width 66 height 14
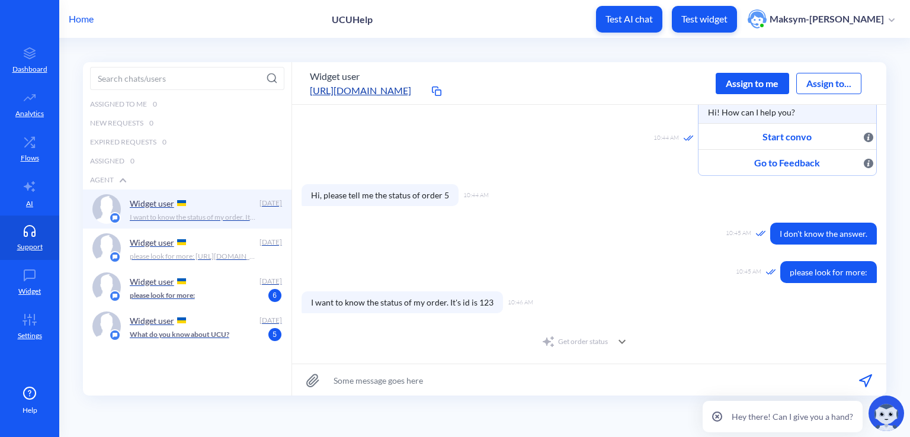
scroll to position [83, 0]
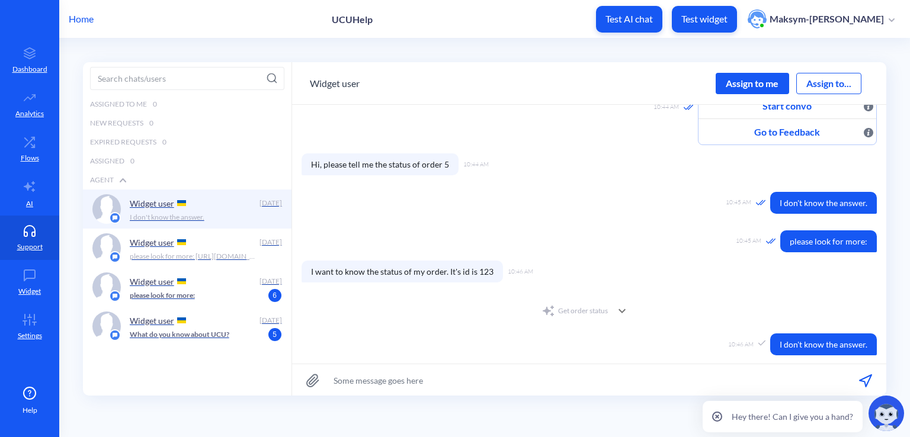
click at [602, 304] on div "Get order status" at bounding box center [575, 311] width 66 height 14
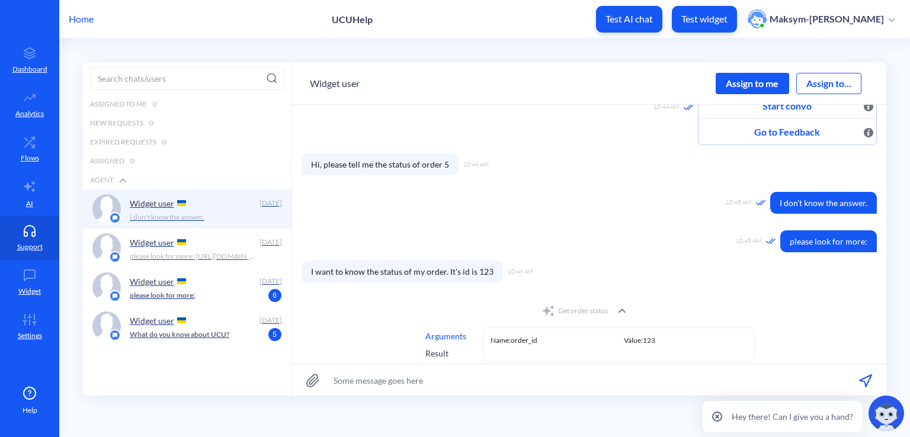
click at [602, 304] on div "Get order status" at bounding box center [575, 311] width 66 height 14
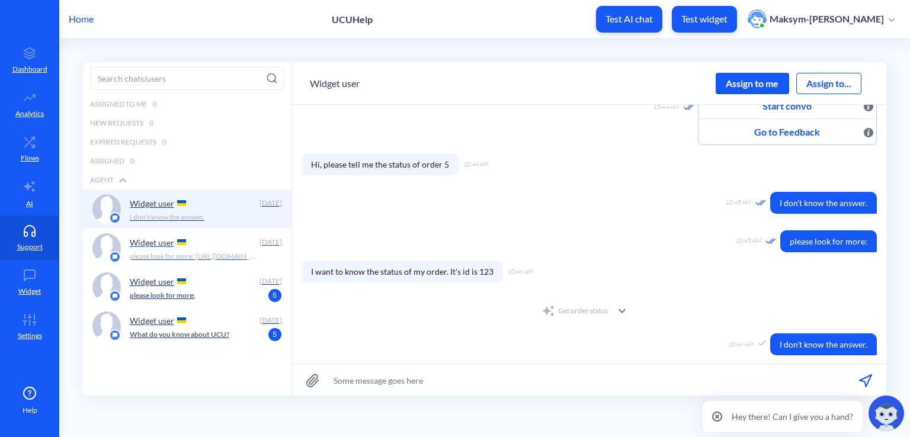
click at [218, 242] on div "Widget user" at bounding box center [192, 242] width 125 height 18
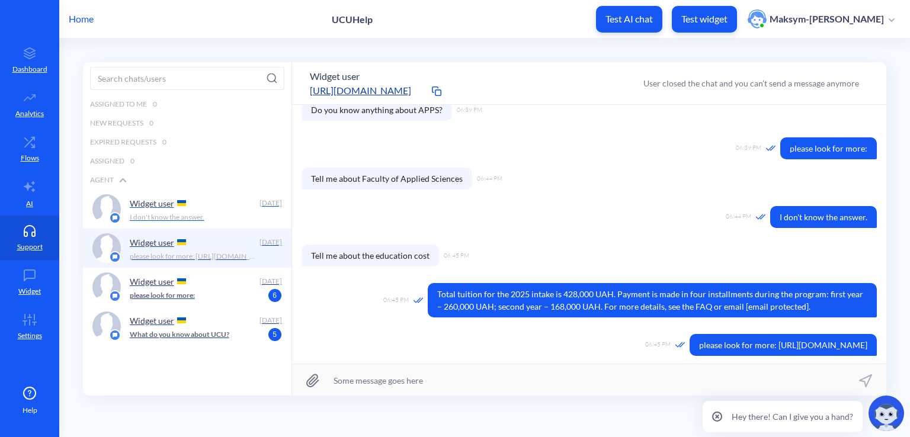
click at [207, 223] on div "Widget user Today I don't know the answer." at bounding box center [187, 209] width 209 height 39
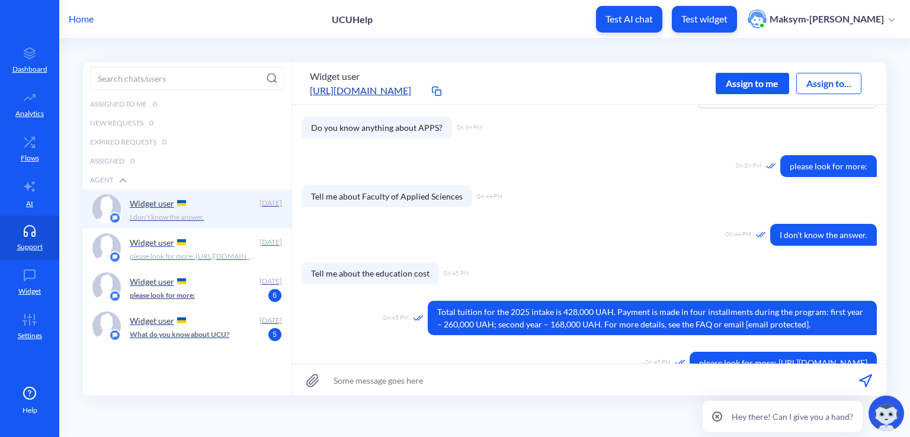
scroll to position [91, 0]
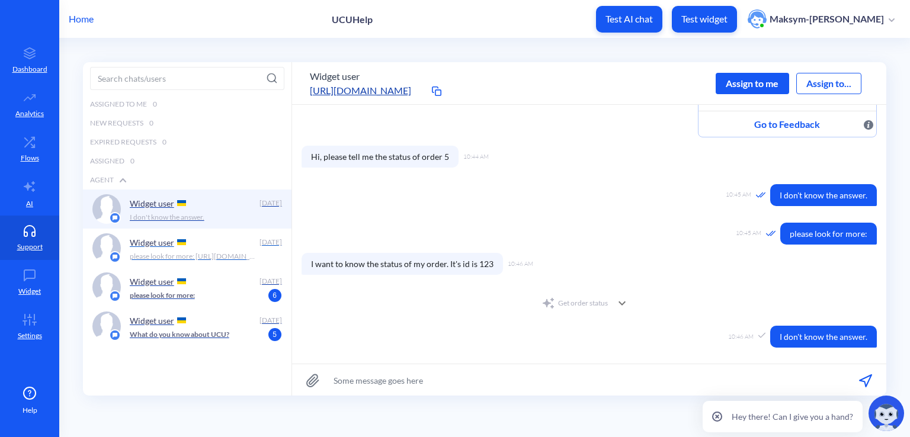
click at [232, 247] on div "Widget user" at bounding box center [192, 242] width 125 height 18
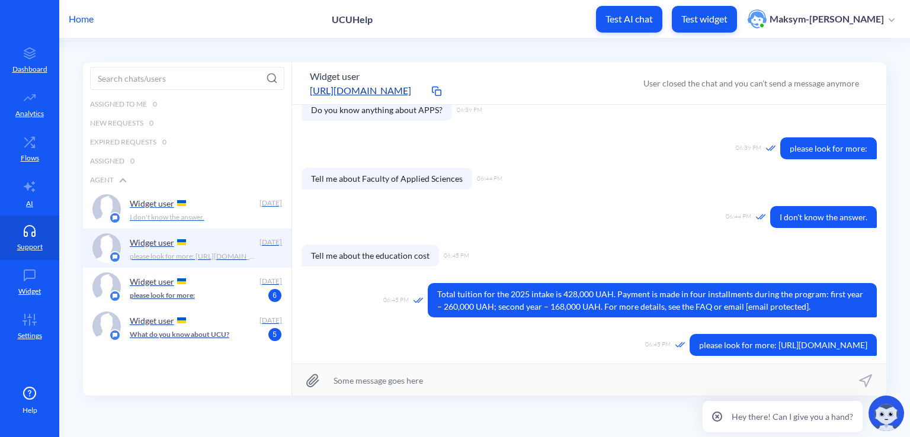
click at [211, 219] on div "I don't know the answer." at bounding box center [202, 217] width 145 height 11
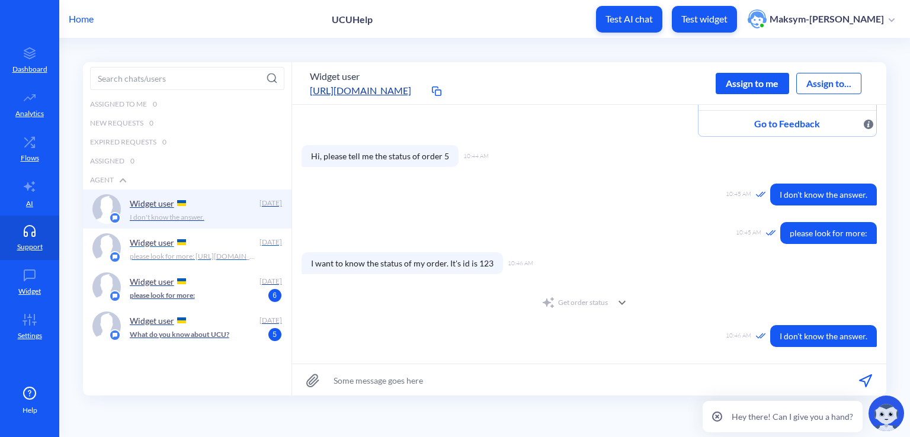
scroll to position [91, 0]
click at [565, 297] on div "Get order status" at bounding box center [575, 303] width 66 height 14
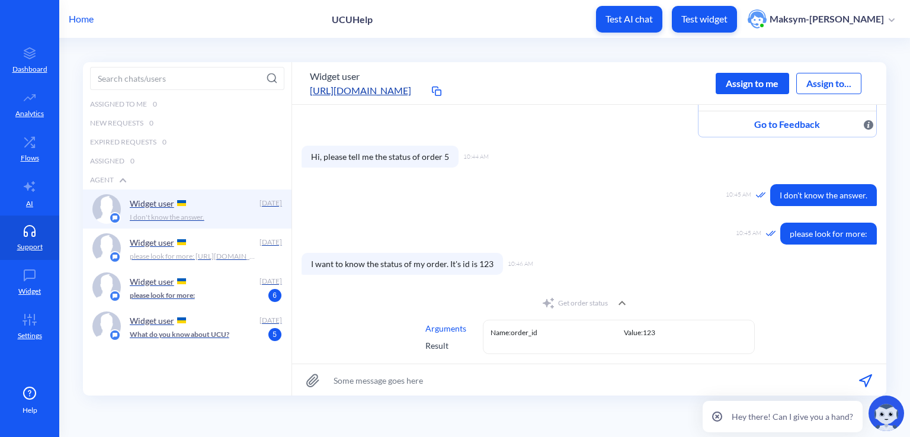
click at [581, 303] on div "Get order status" at bounding box center [575, 303] width 66 height 14
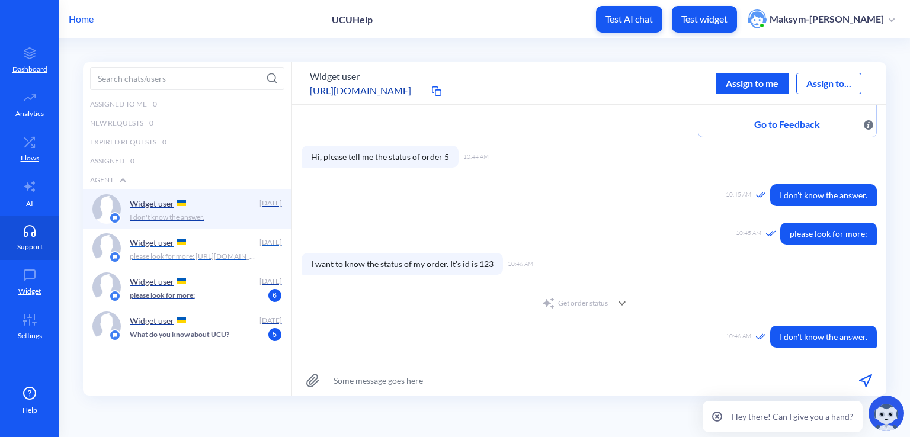
click at [138, 255] on p "please look for more: https://apps.ucu.edu.ua/data-analytics/faq" at bounding box center [193, 256] width 127 height 11
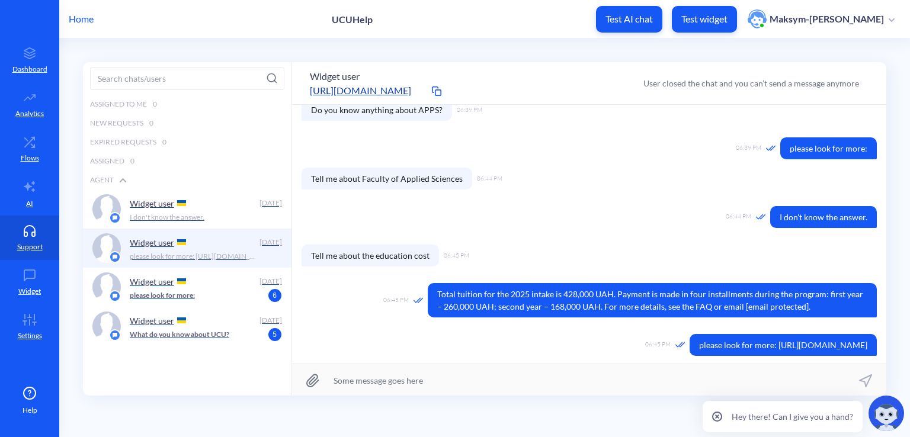
click at [149, 289] on div "Widget user" at bounding box center [192, 282] width 125 height 18
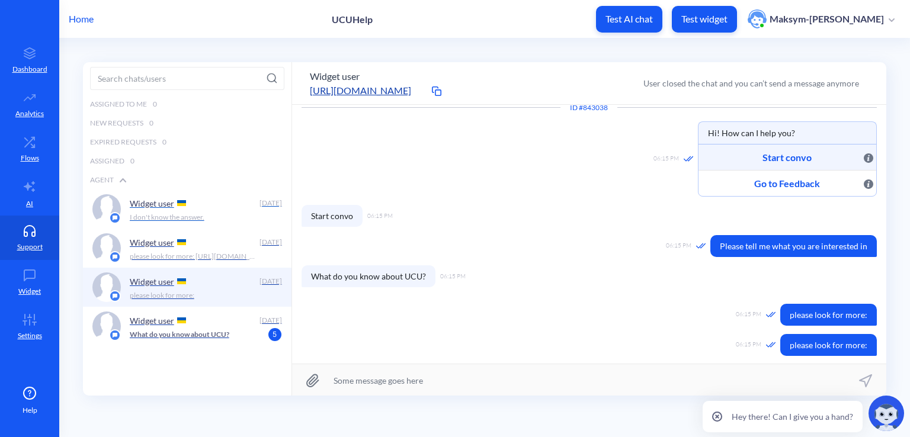
click at [149, 220] on p "I don't know the answer." at bounding box center [167, 217] width 75 height 11
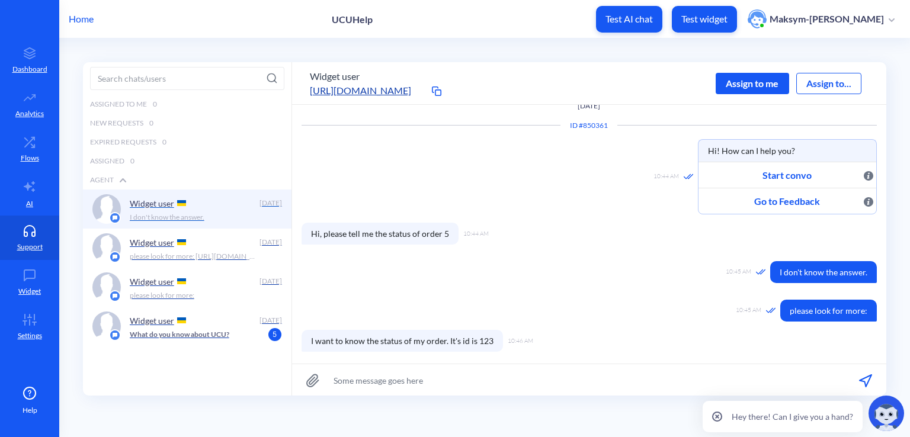
scroll to position [91, 0]
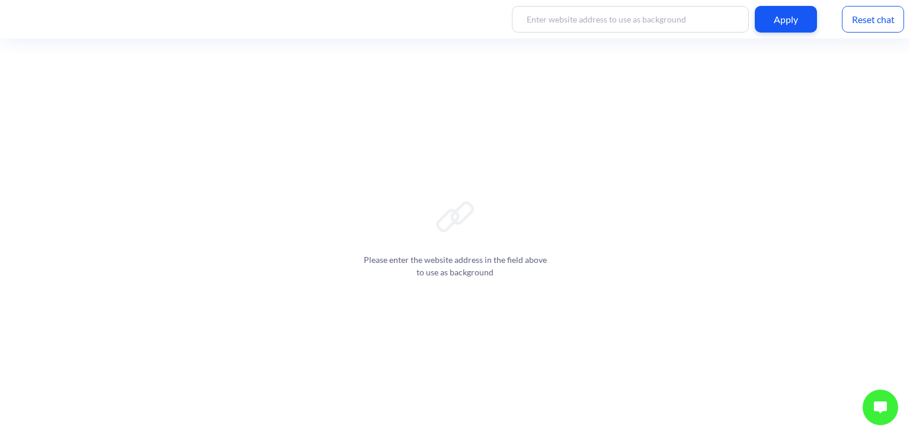
click at [869, 415] on button at bounding box center [881, 408] width 36 height 36
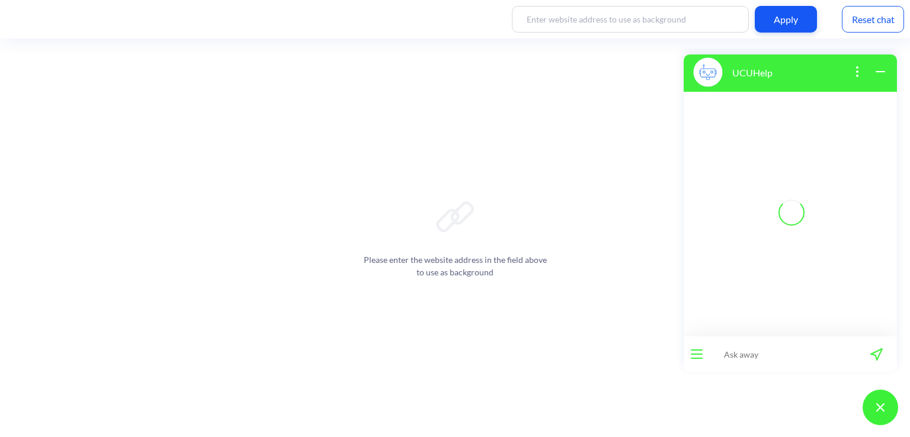
click at [747, 362] on input at bounding box center [783, 355] width 146 height 36
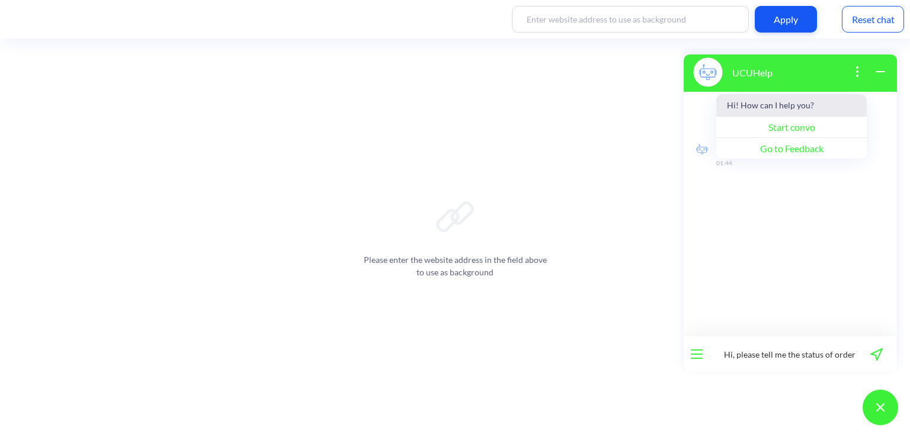
type input "Hi, please tell me the status of order 5"
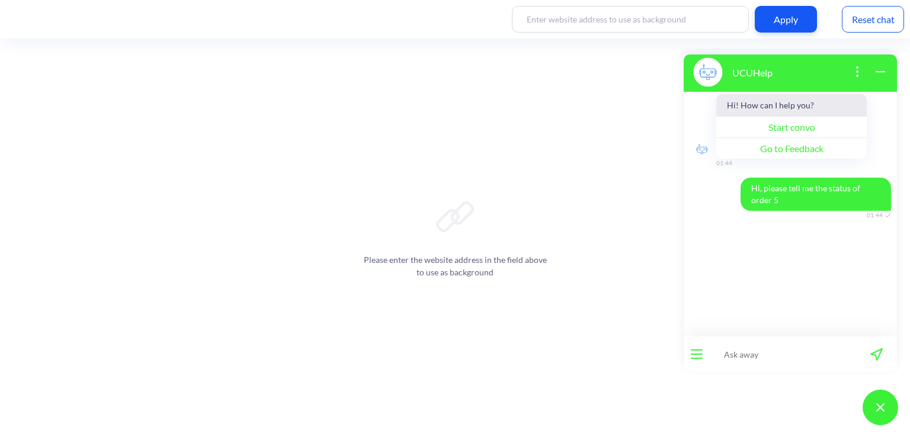
scroll to position [0, 0]
click at [752, 351] on input at bounding box center [783, 355] width 146 height 36
type input "O"
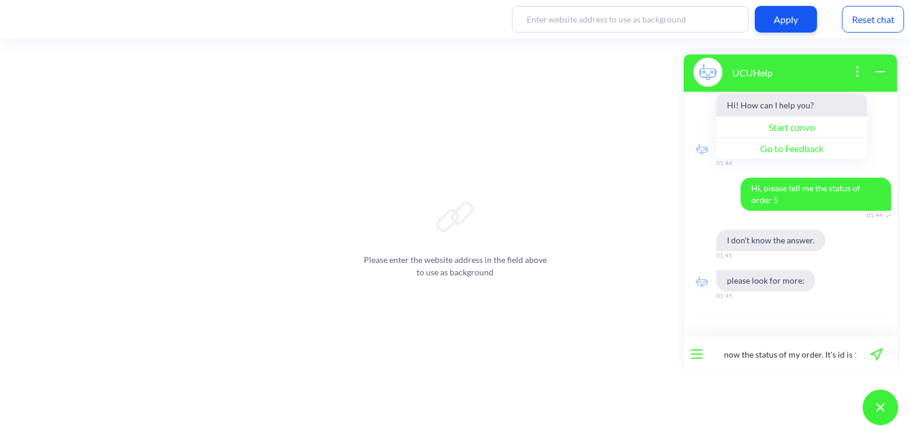
type input "I want to know the status of my order. It's id is 123"
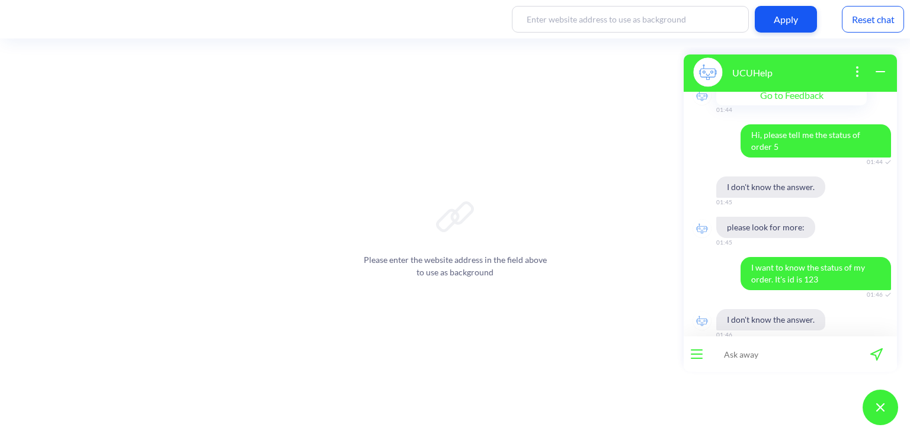
scroll to position [93, 0]
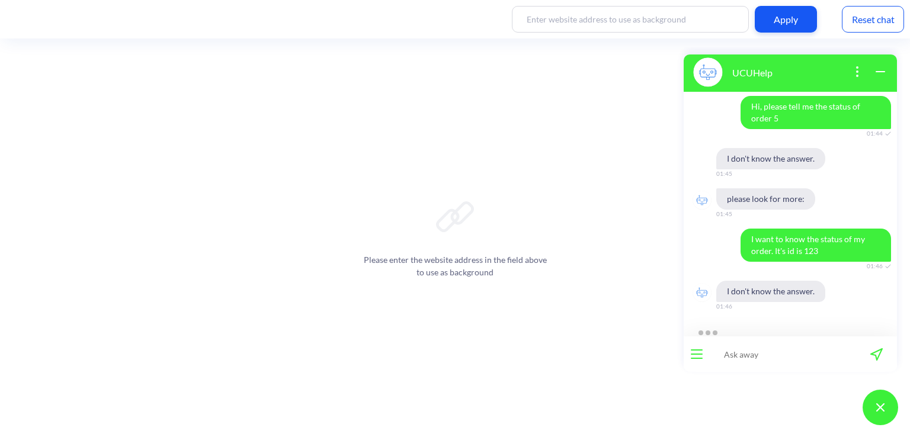
click at [853, 20] on div "Reset chat" at bounding box center [873, 19] width 62 height 27
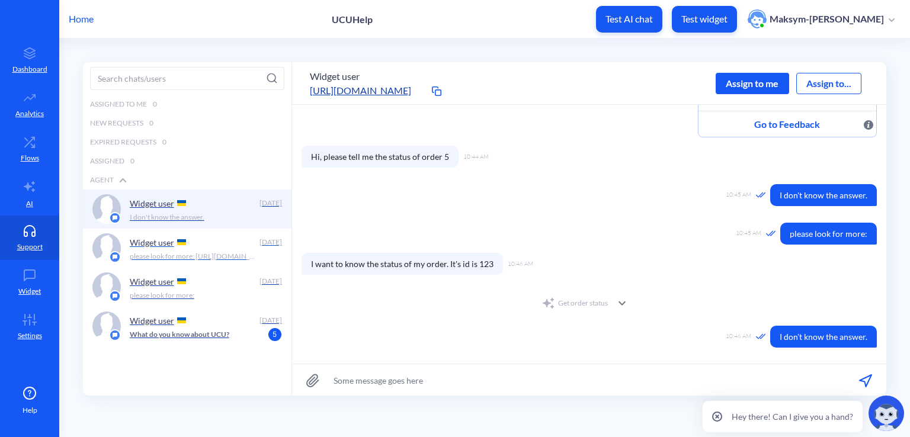
drag, startPoint x: 190, startPoint y: 240, endPoint x: 192, endPoint y: 233, distance: 7.5
click at [190, 241] on div "Widget user" at bounding box center [192, 242] width 125 height 18
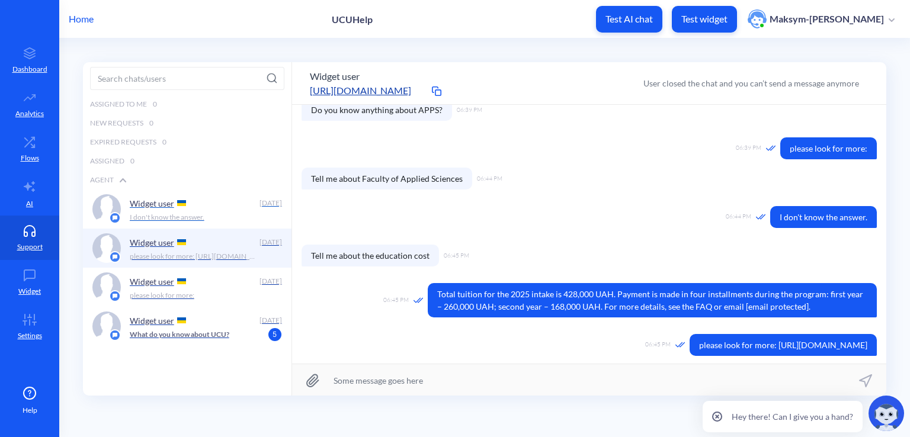
click at [199, 219] on p "I don't know the answer." at bounding box center [167, 217] width 75 height 11
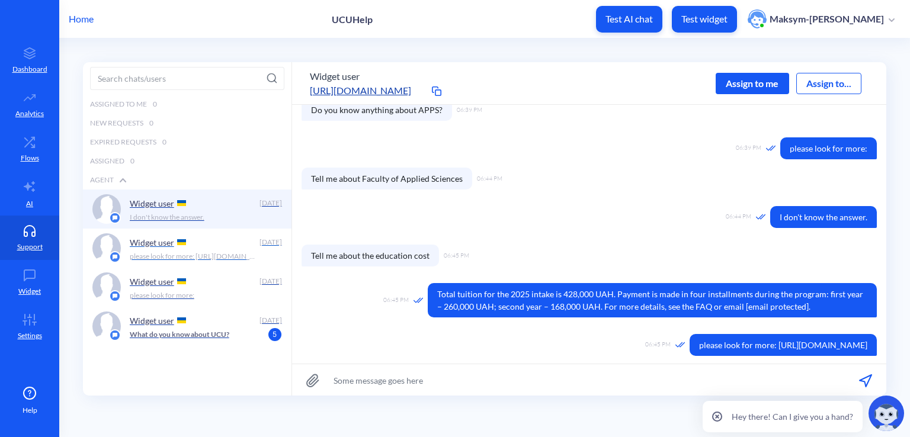
scroll to position [91, 0]
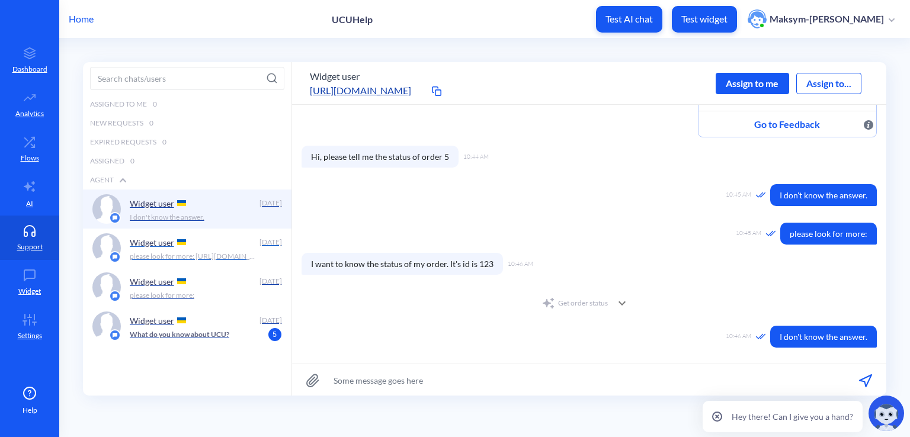
click at [232, 244] on div "Widget user" at bounding box center [192, 242] width 125 height 18
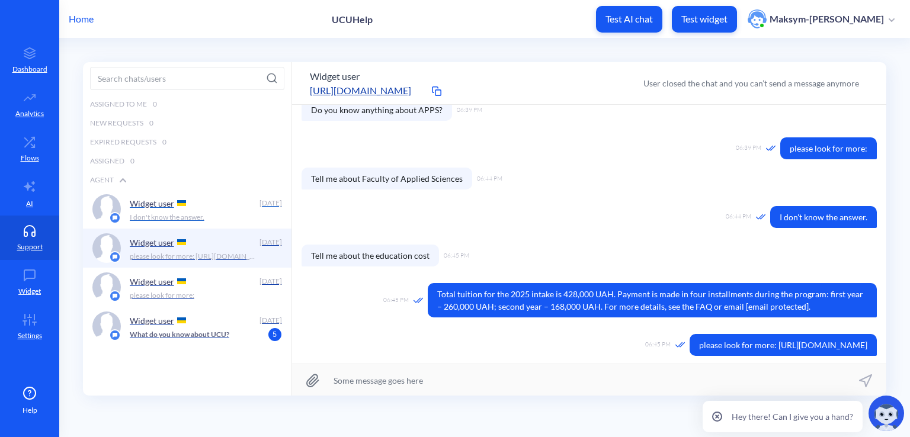
click at [206, 216] on div "I don't know the answer." at bounding box center [202, 217] width 145 height 11
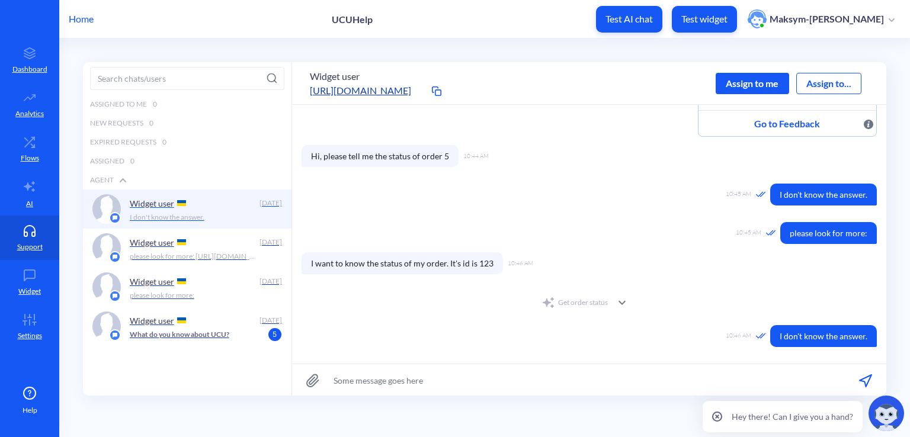
scroll to position [91, 0]
click at [616, 299] on icon at bounding box center [622, 303] width 14 height 14
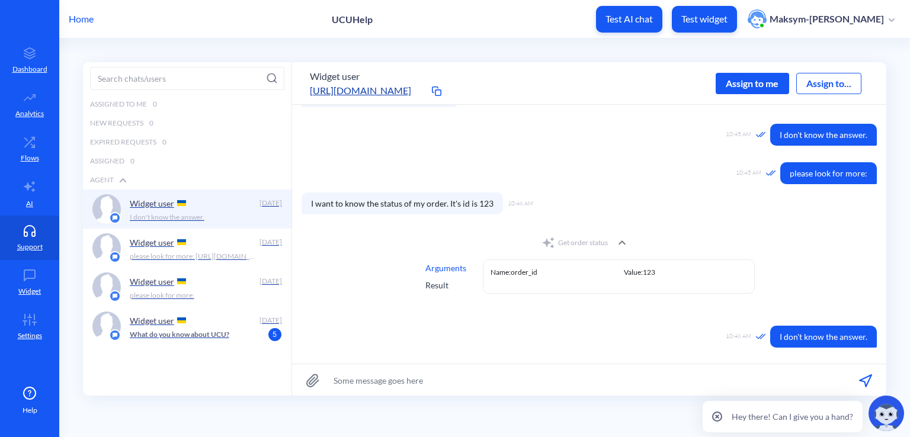
scroll to position [152, 0]
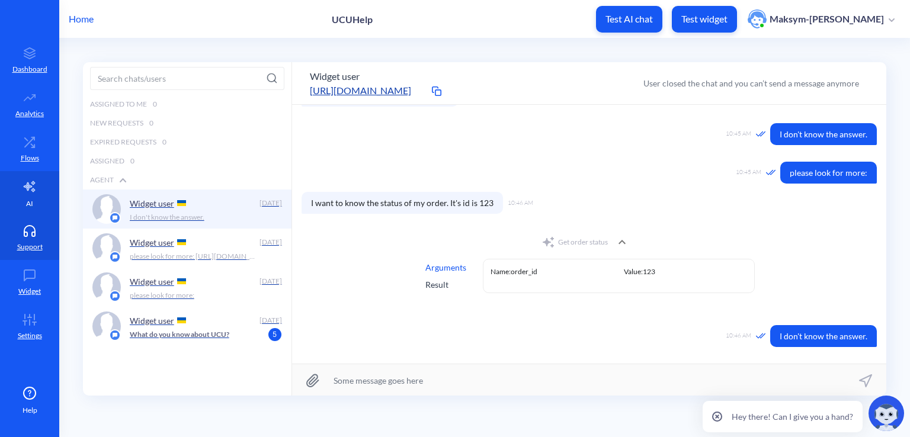
click at [28, 197] on link "AI" at bounding box center [29, 193] width 59 height 44
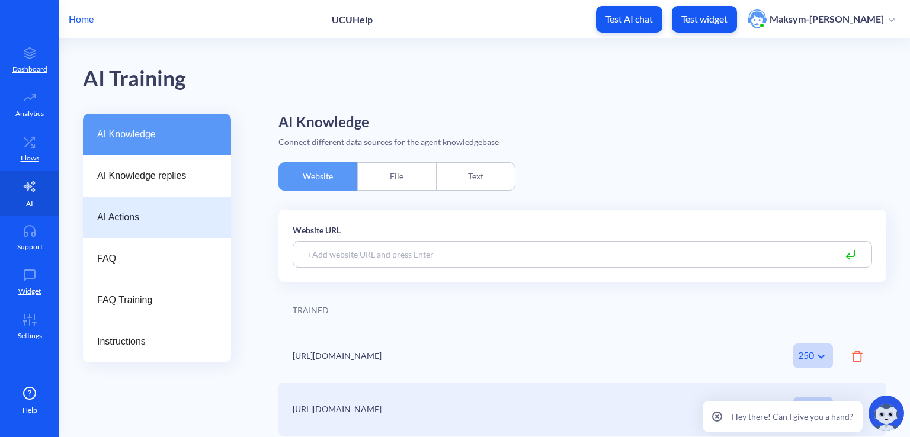
click at [106, 207] on div "AI Actions" at bounding box center [157, 217] width 148 height 41
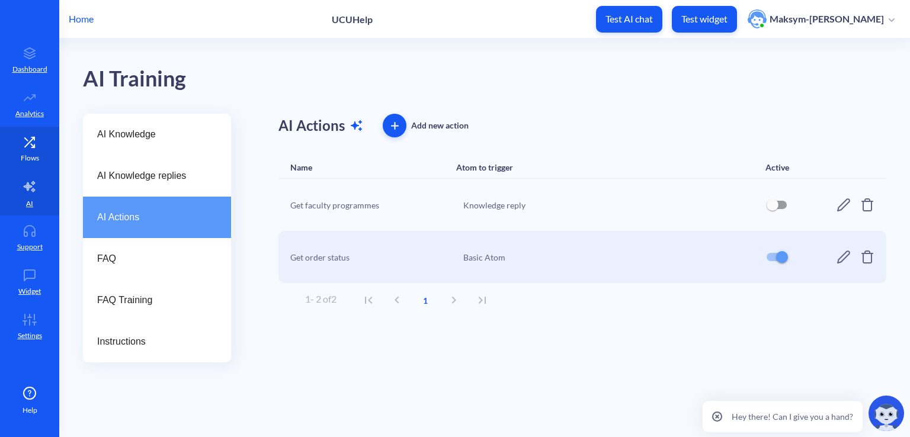
click at [30, 157] on p "Flows" at bounding box center [30, 158] width 18 height 11
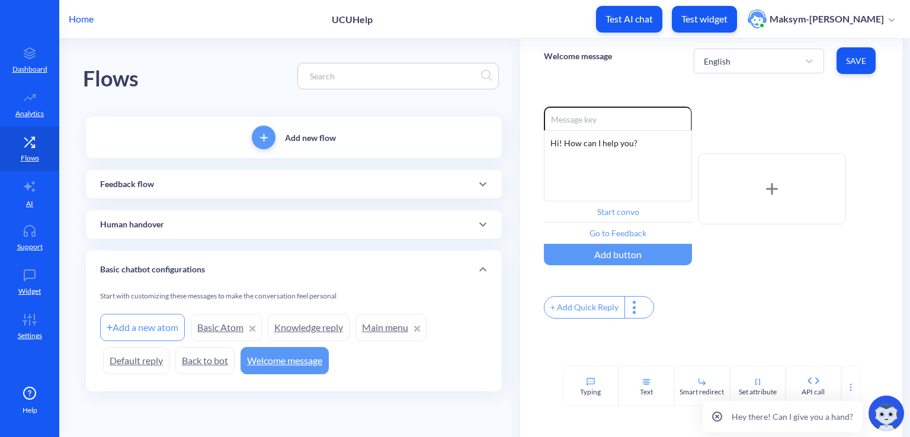
click at [208, 324] on link "Basic Atom" at bounding box center [226, 327] width 71 height 27
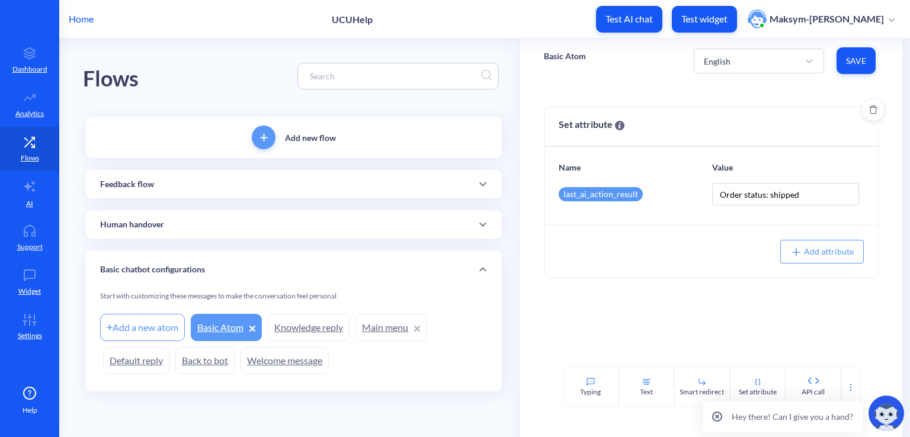
click at [603, 266] on div "Add attribute" at bounding box center [712, 251] width 334 height 53
click at [803, 194] on input "Order status: shipped" at bounding box center [786, 194] width 148 height 23
click at [790, 221] on div "Order status: shipped" at bounding box center [786, 222] width 146 height 23
click at [802, 197] on input "Order status: shipped" at bounding box center [786, 194] width 148 height 23
click at [718, 191] on input "Order status: shipped"" at bounding box center [786, 194] width 148 height 23
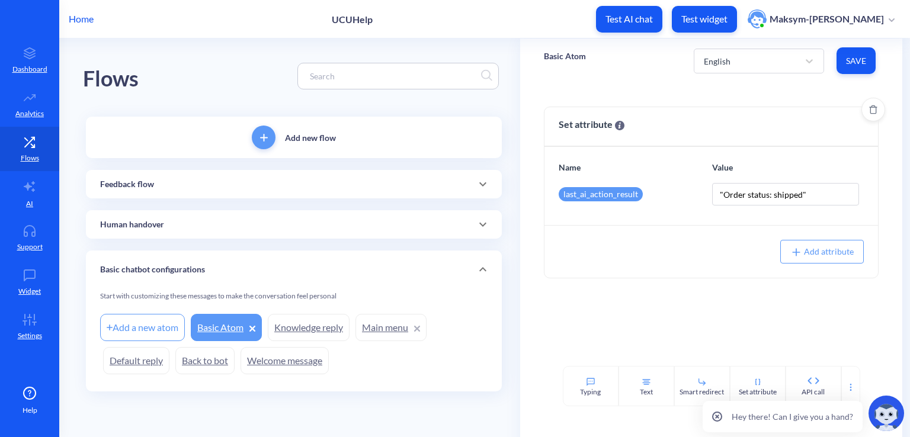
type input ""Order status: shipped""
click at [763, 215] on div "Name Value last_ai_action_result "Order status: shipped"" at bounding box center [712, 186] width 334 height 78
click at [797, 196] on input ""Order status: shipped"" at bounding box center [786, 194] width 148 height 23
click at [803, 196] on input ""Order status: shipped"" at bounding box center [786, 194] width 148 height 23
click at [862, 47] on button "Save" at bounding box center [856, 60] width 39 height 27
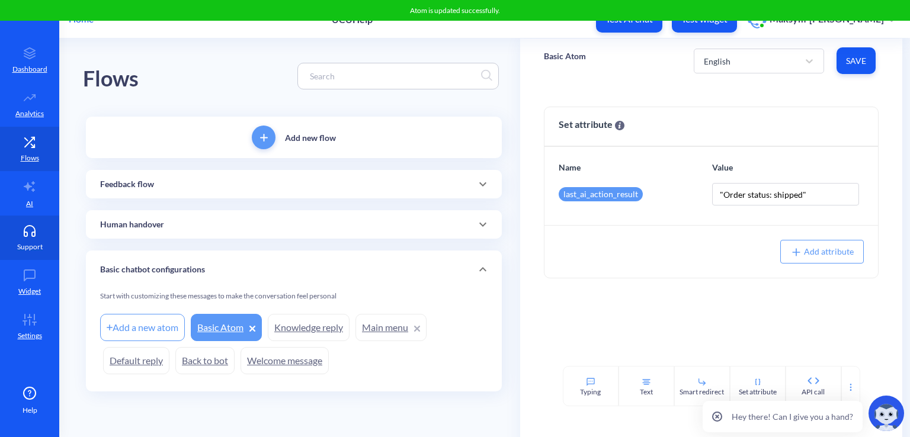
click at [33, 242] on p "Support" at bounding box center [29, 247] width 25 height 11
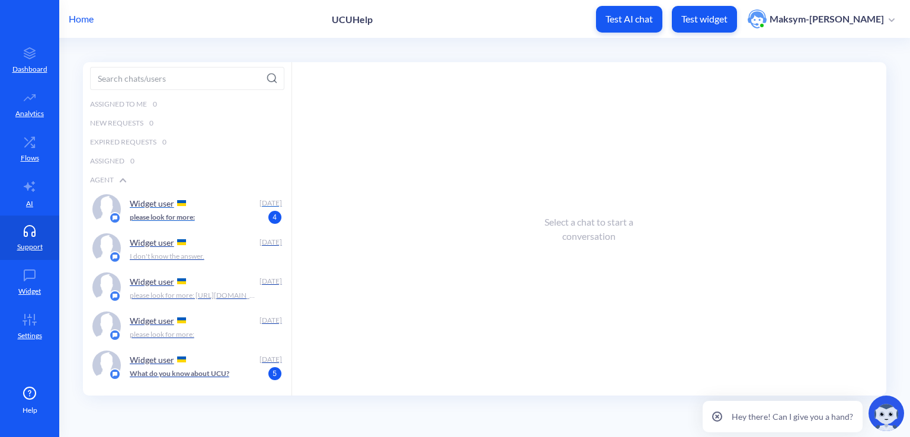
click at [156, 206] on p "Widget user" at bounding box center [152, 204] width 44 height 10
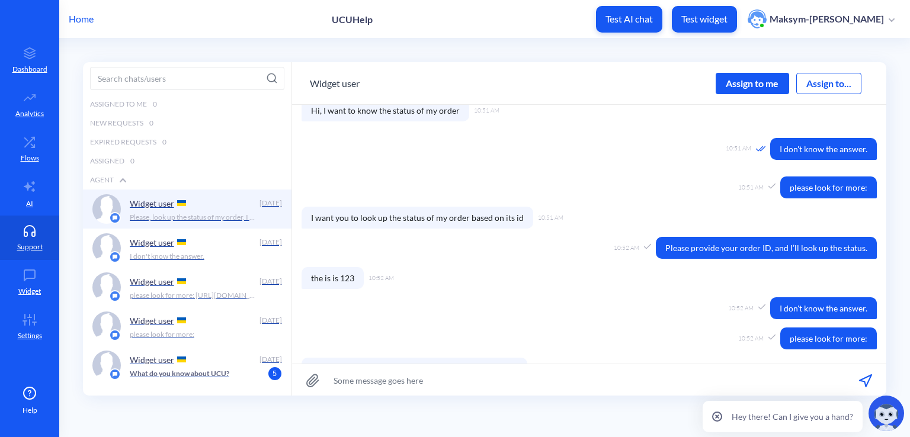
scroll to position [161, 0]
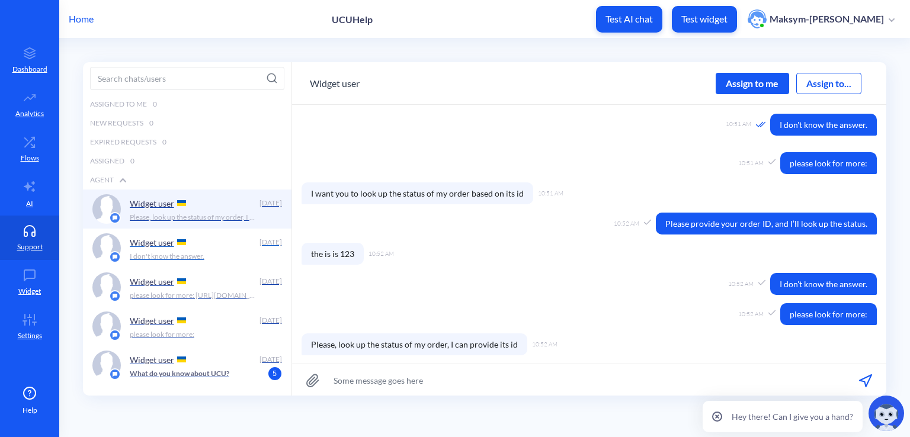
click at [204, 241] on div "Widget user" at bounding box center [192, 242] width 125 height 18
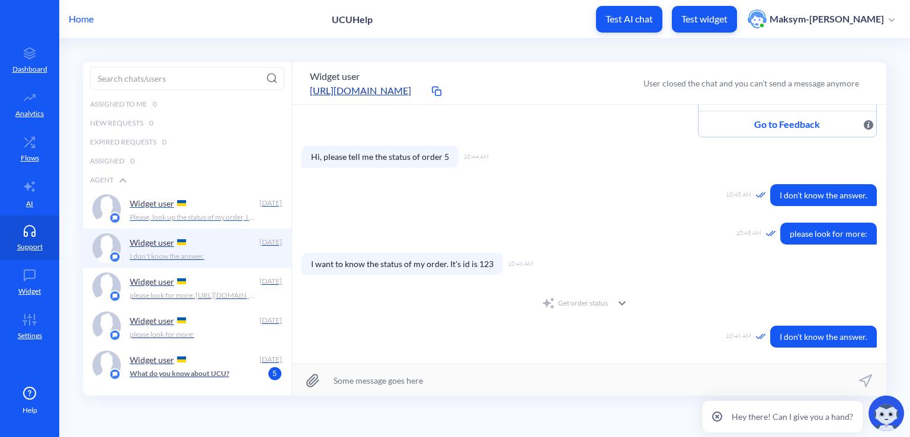
click at [190, 223] on div "Widget user Today Please, look up the status of my order, I can provide its id" at bounding box center [187, 209] width 209 height 39
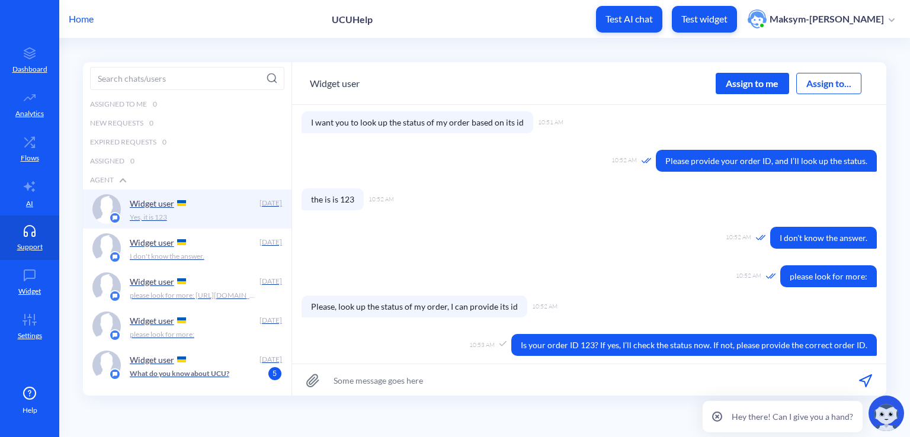
scroll to position [263, 0]
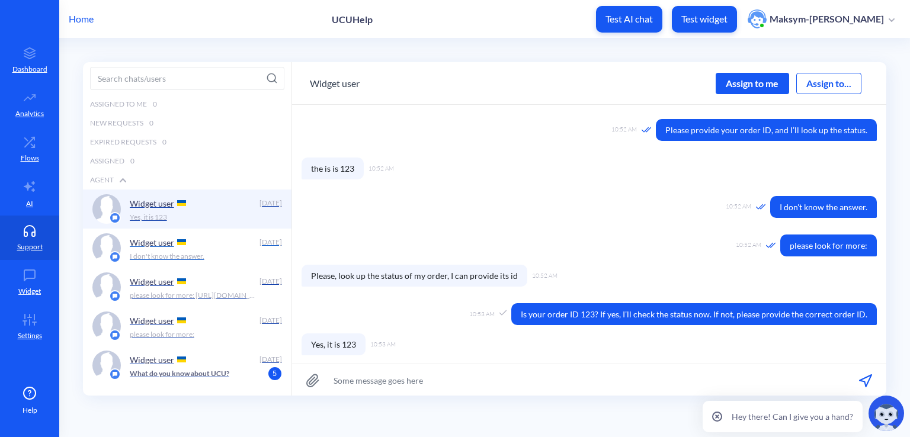
click at [203, 257] on p "I don't know the answer." at bounding box center [167, 256] width 75 height 11
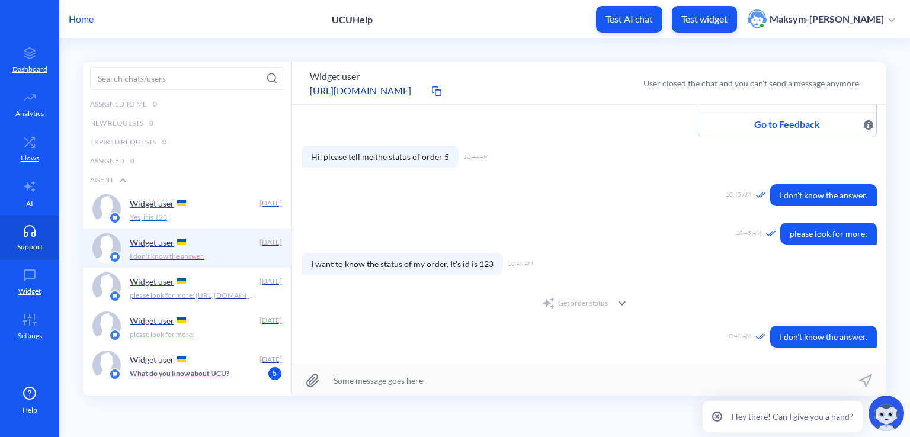
click at [187, 223] on div "Widget user Today Yes, it is 123" at bounding box center [187, 209] width 209 height 39
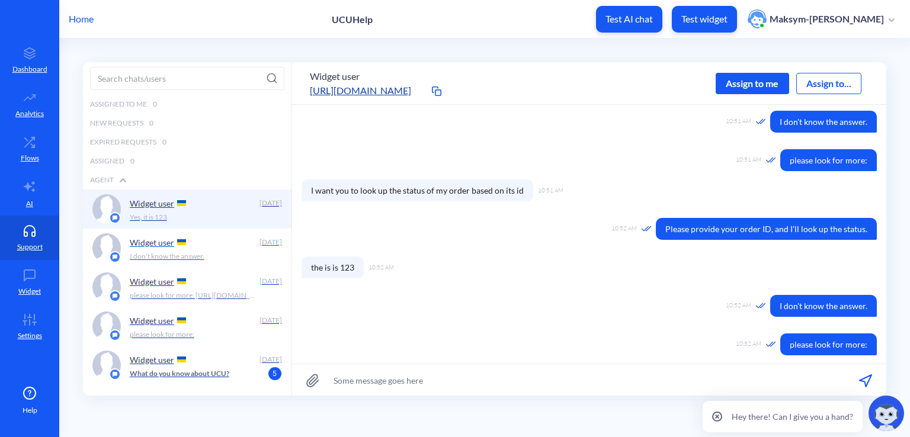
scroll to position [196, 0]
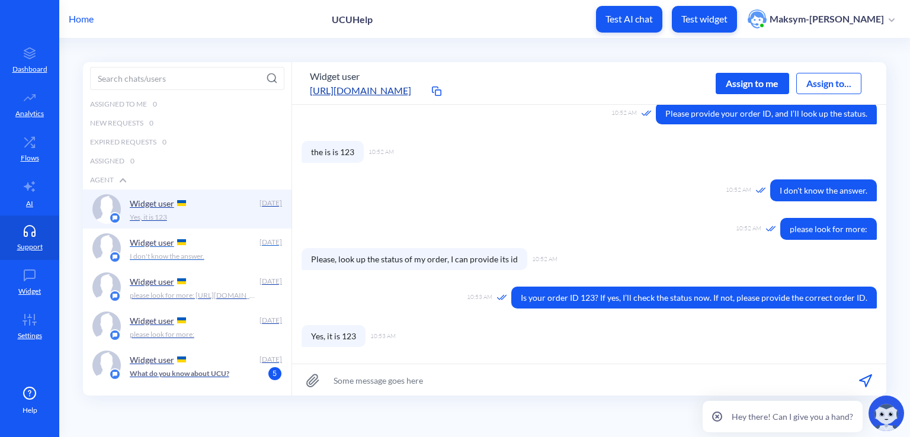
click at [192, 254] on p "I don't know the answer." at bounding box center [167, 256] width 75 height 11
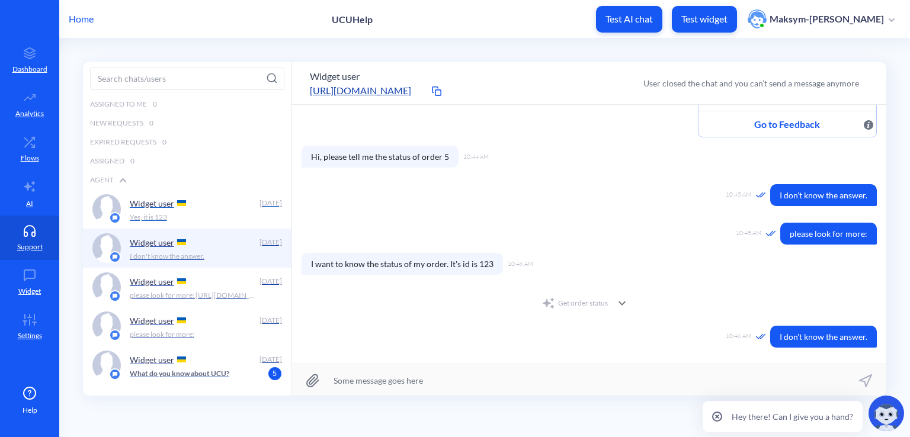
click at [193, 215] on div "Yes, it is 123" at bounding box center [202, 217] width 145 height 11
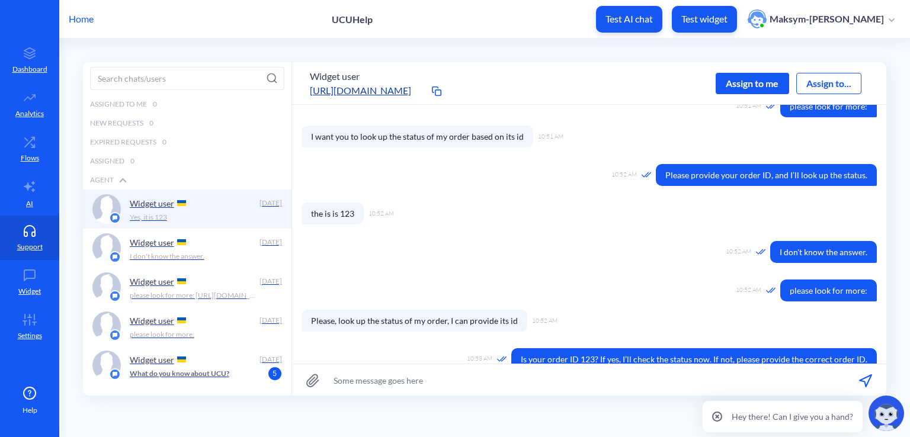
scroll to position [196, 0]
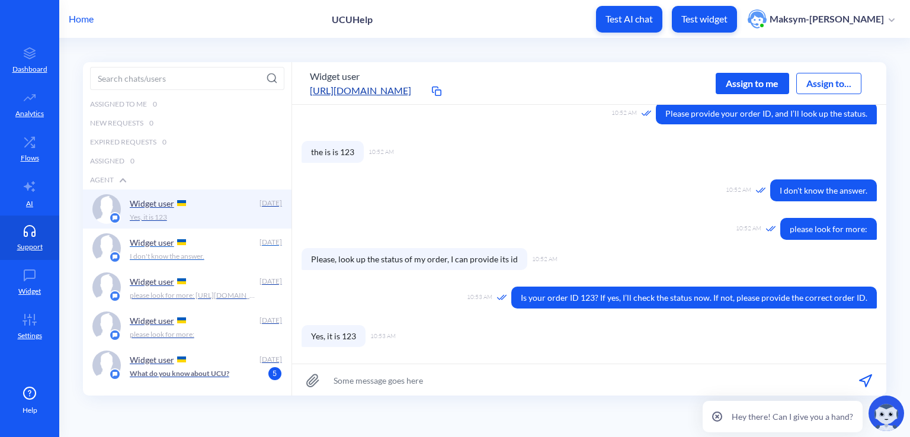
click at [221, 240] on div "Widget user" at bounding box center [192, 242] width 125 height 18
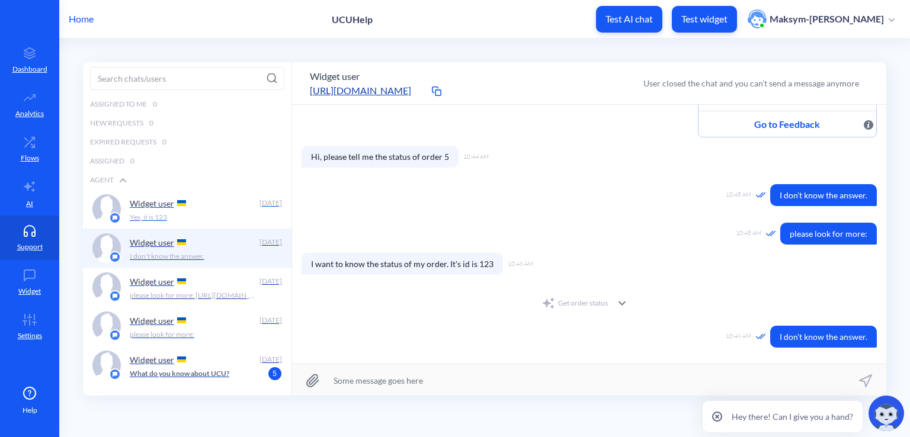
click at [208, 214] on div "Yes, it is 123" at bounding box center [202, 217] width 145 height 11
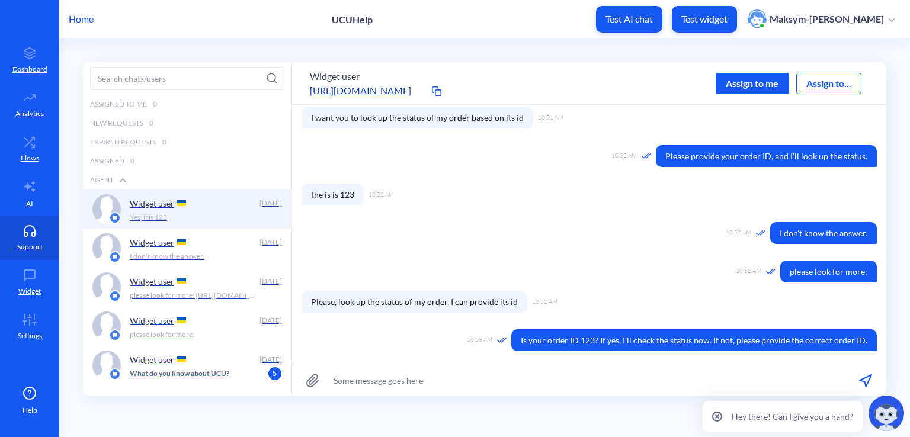
scroll to position [196, 0]
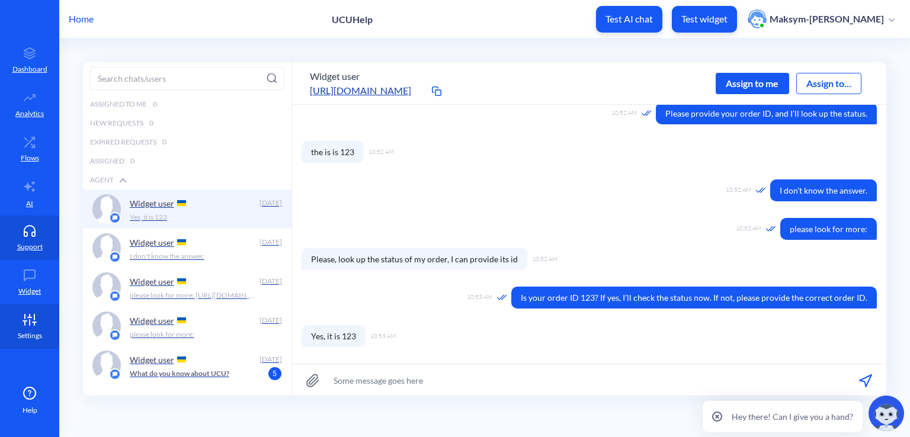
click at [33, 311] on link "Settings" at bounding box center [29, 327] width 59 height 44
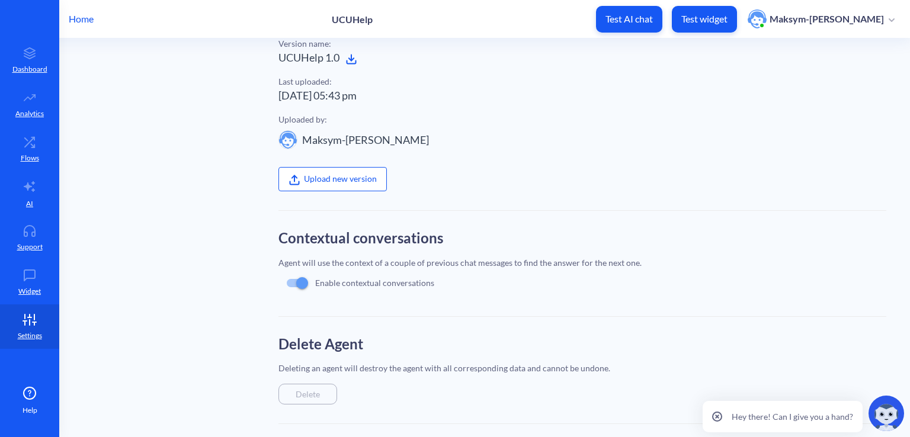
scroll to position [363, 0]
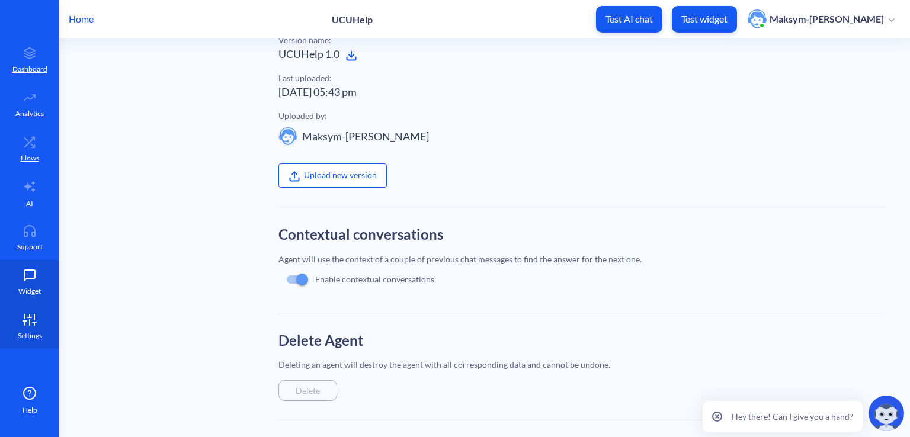
click at [38, 270] on icon at bounding box center [30, 276] width 24 height 12
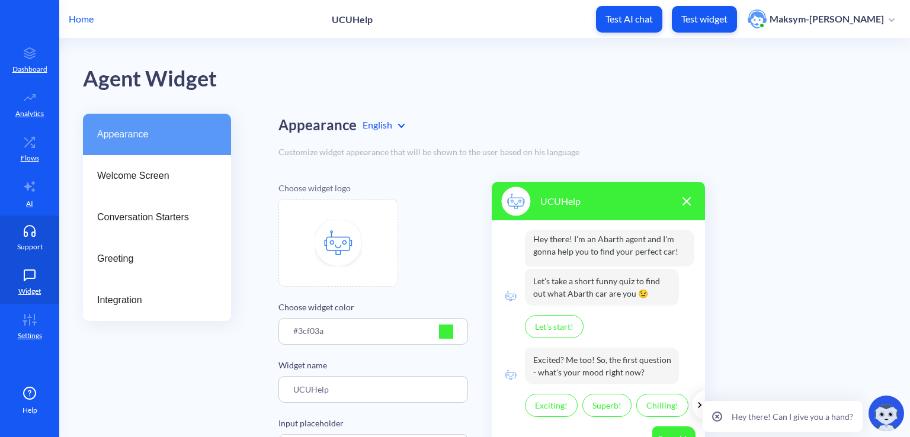
click at [43, 242] on link "Support" at bounding box center [29, 238] width 59 height 44
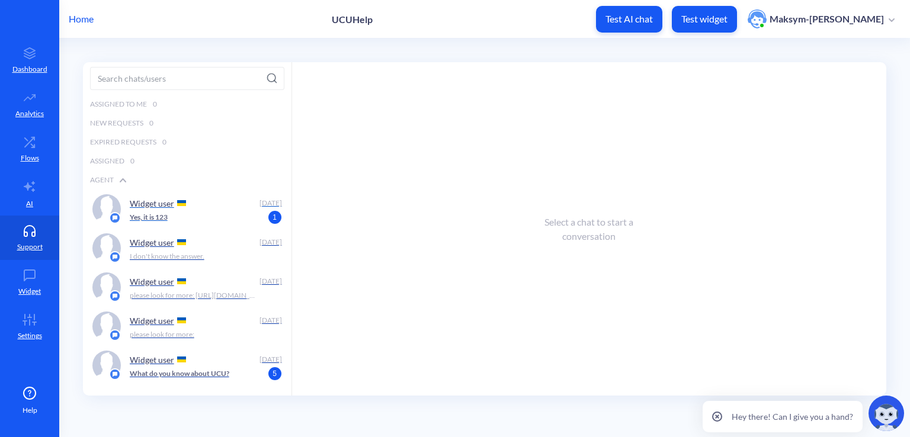
click at [159, 217] on p "Yes, it is 123" at bounding box center [149, 217] width 38 height 11
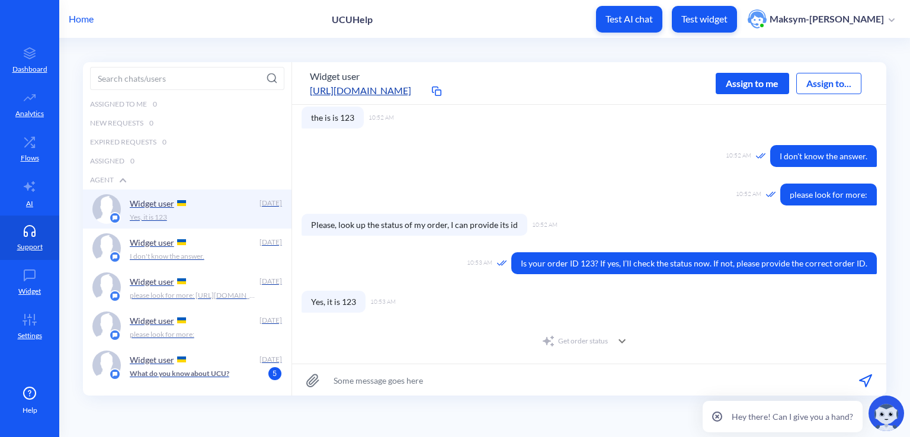
click at [577, 343] on div "Get order status" at bounding box center [575, 341] width 66 height 14
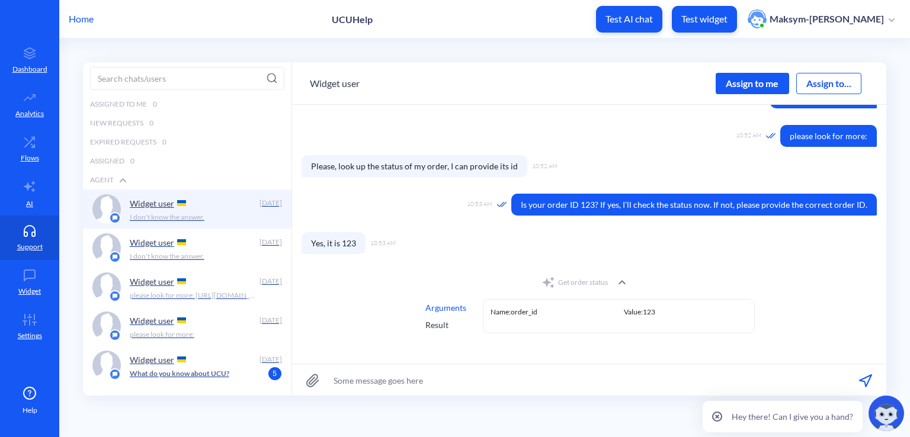
scroll to position [291, 0]
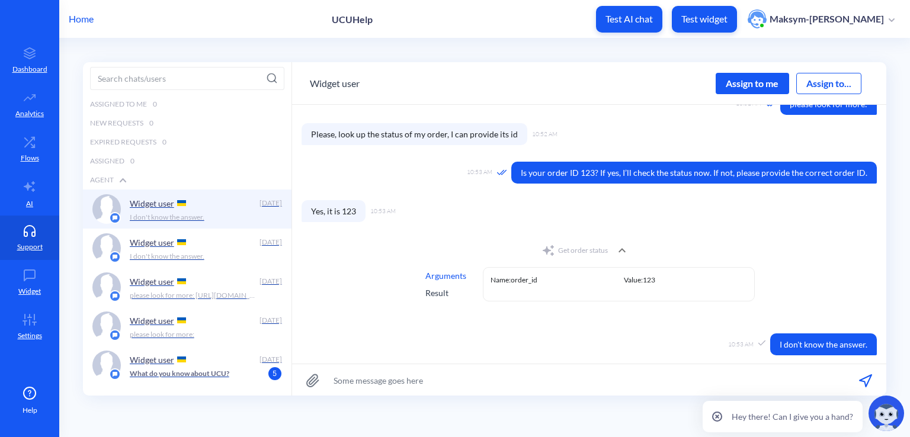
click at [585, 246] on div "Get order status" at bounding box center [575, 251] width 66 height 14
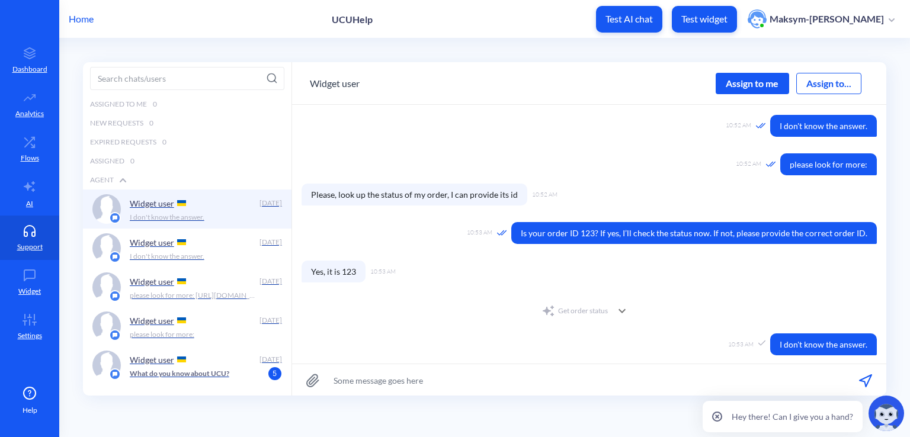
scroll to position [230, 0]
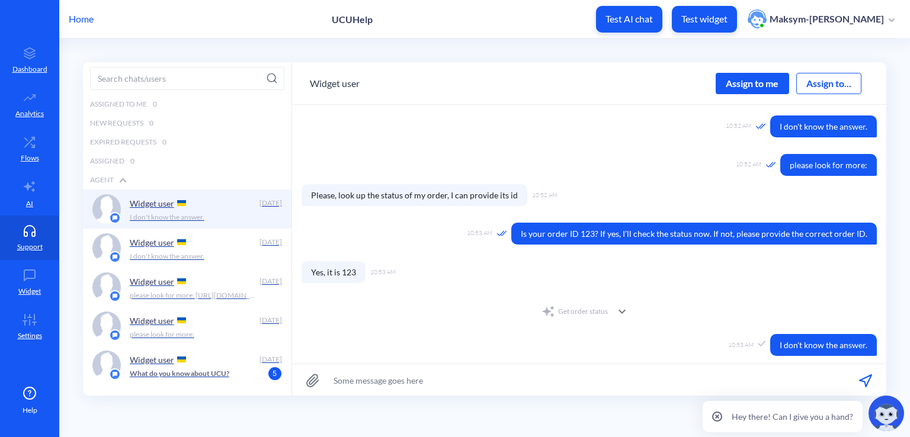
click at [615, 307] on icon at bounding box center [622, 312] width 14 height 14
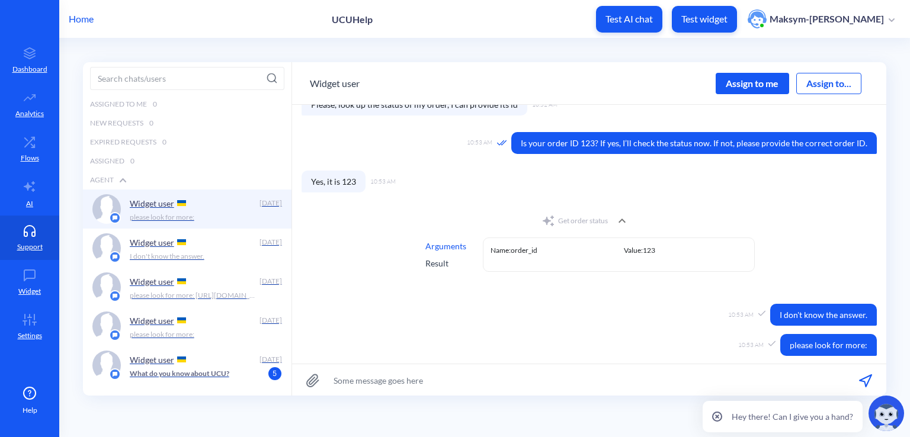
scroll to position [321, 0]
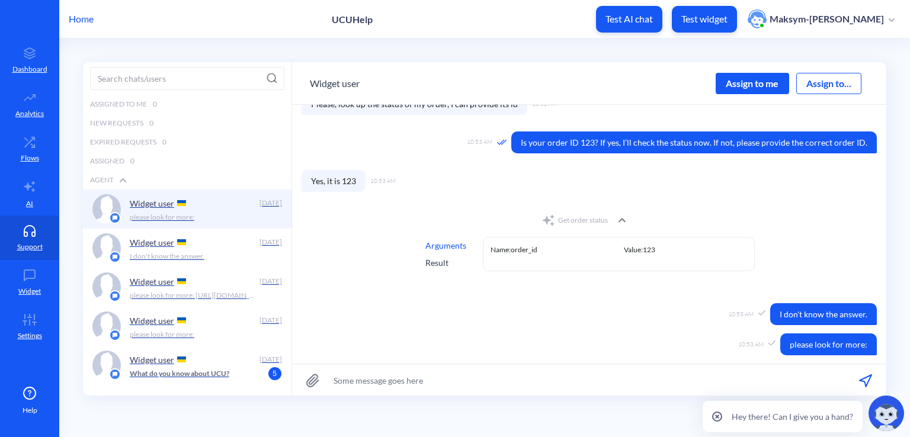
click at [578, 225] on div "Get order status" at bounding box center [575, 220] width 66 height 14
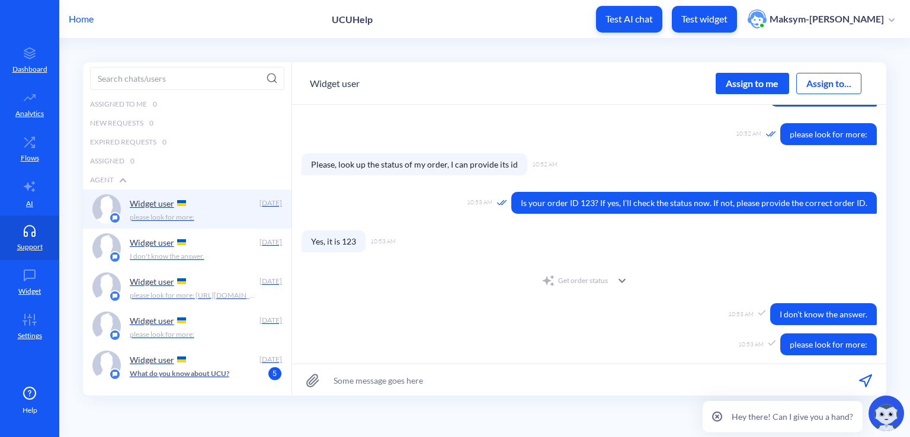
scroll to position [261, 0]
click at [609, 276] on span at bounding box center [622, 281] width 28 height 14
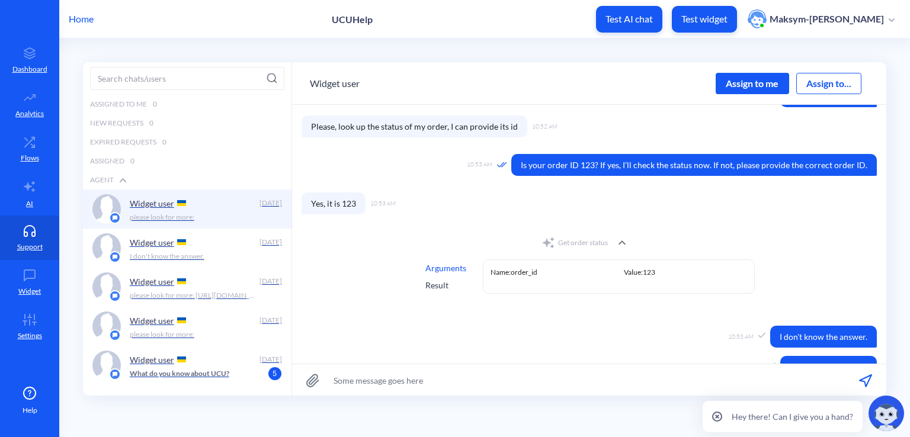
scroll to position [321, 0]
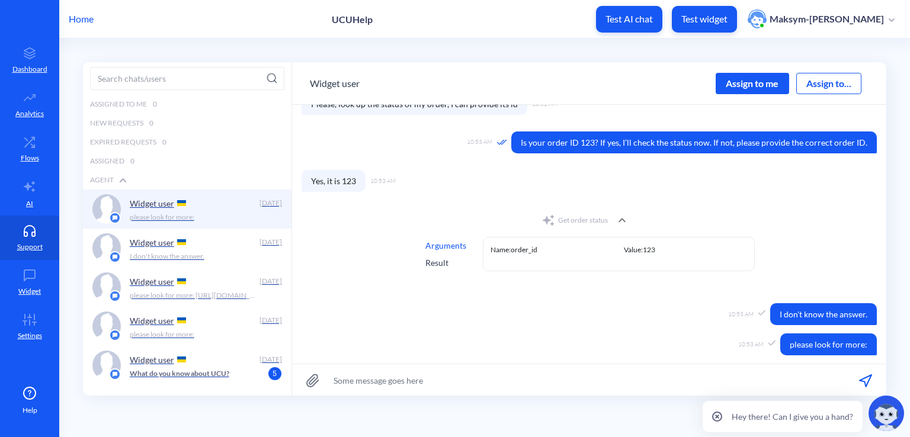
click at [508, 264] on div "Name: order_id Value: 123" at bounding box center [619, 254] width 272 height 34
click at [504, 261] on div "Name: order_id Value: 123" at bounding box center [619, 254] width 272 height 34
click at [19, 110] on p "Analytics" at bounding box center [29, 113] width 28 height 11
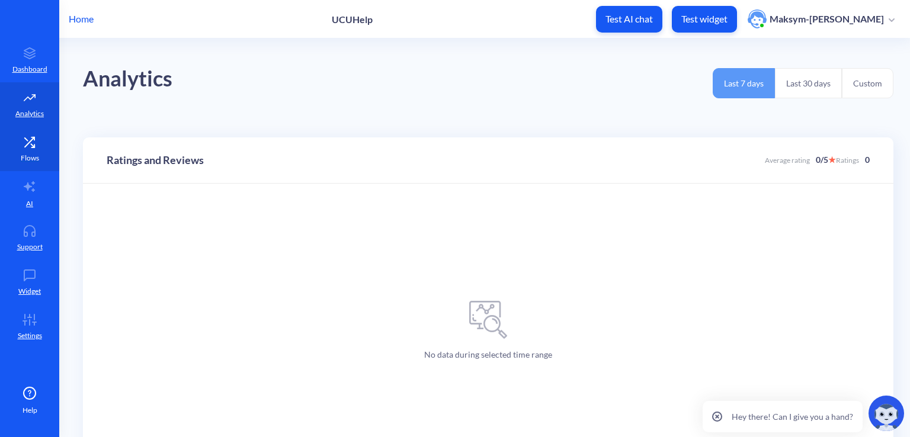
click at [30, 138] on icon at bounding box center [30, 142] width 24 height 12
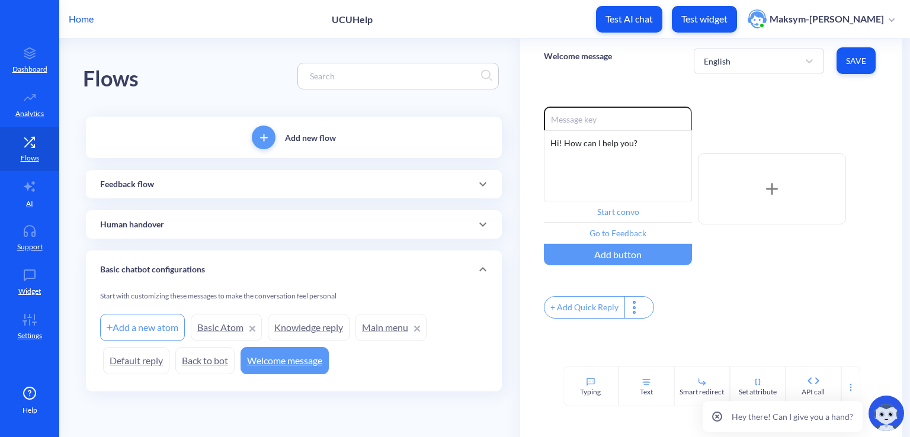
click at [227, 332] on link "Basic Atom" at bounding box center [226, 327] width 71 height 27
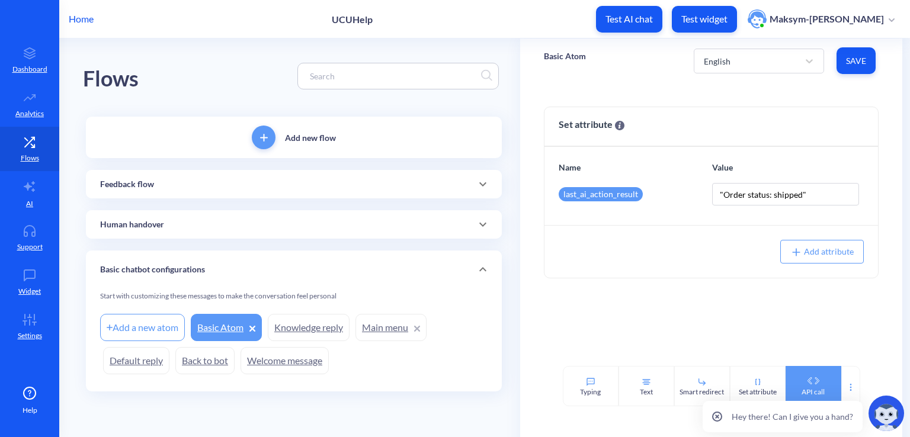
click at [808, 382] on icon at bounding box center [813, 381] width 11 height 7
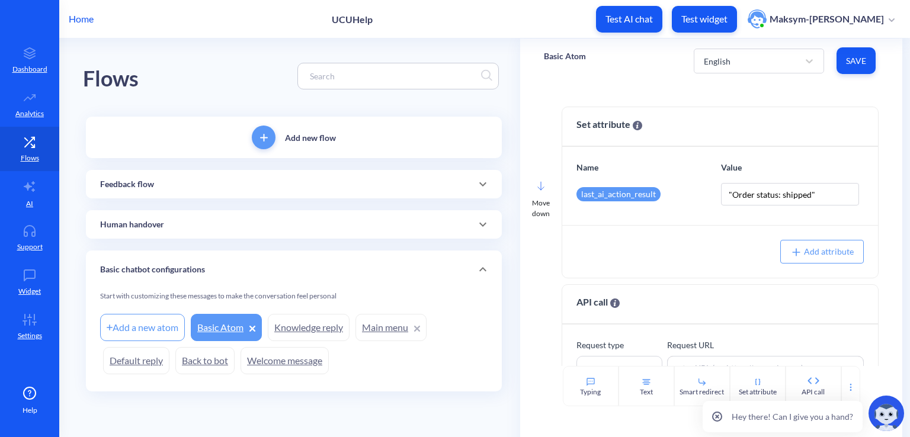
click at [544, 188] on icon at bounding box center [541, 185] width 7 height 9
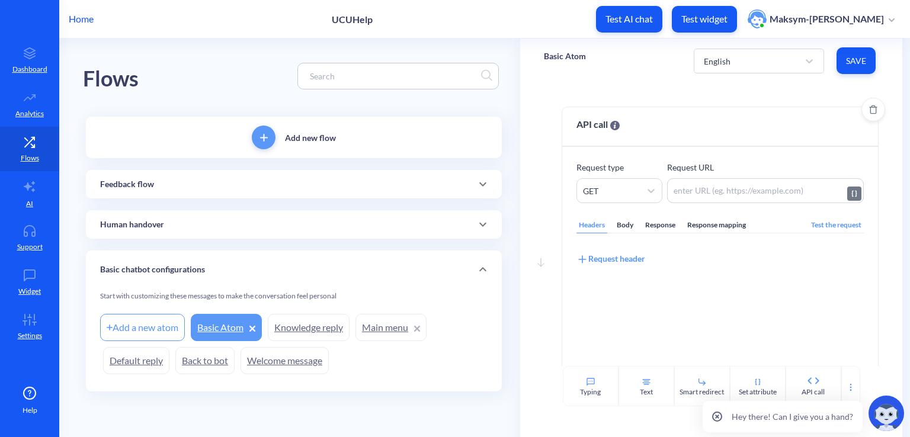
click at [721, 193] on textarea at bounding box center [765, 190] width 197 height 25
click at [711, 188] on textarea at bounding box center [765, 190] width 197 height 25
paste textarea "http://127.0.0.1:5000/orders/{{last_order_id}}/status"
click at [835, 193] on textarea "http://127.0.0.1:5000/orders/{{last_order_id}}/status" at bounding box center [765, 190] width 197 height 25
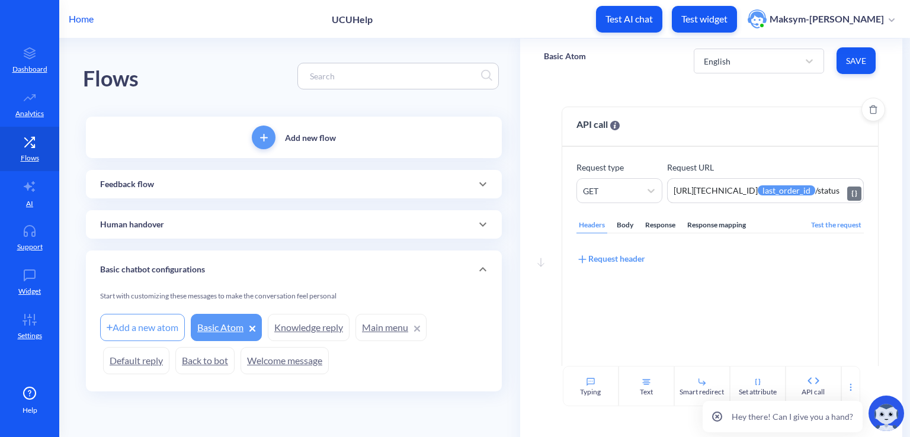
click at [802, 193] on textarea "http://127.0.0.1:5000/orders/{{last_order_id}}/status" at bounding box center [765, 190] width 197 height 25
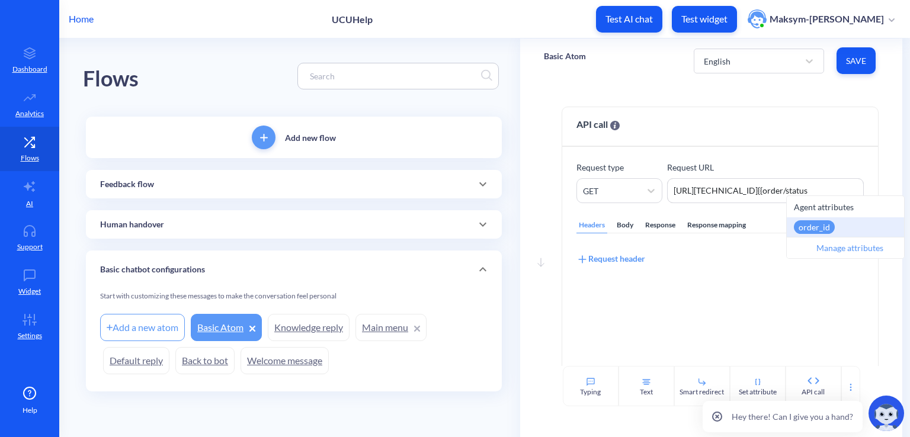
click at [806, 224] on div "order_id" at bounding box center [814, 227] width 41 height 14
type textarea "http://127.0.0.1:5000/orders/{{order_id}}/status"
click at [699, 263] on div "Request header" at bounding box center [720, 257] width 287 height 18
click at [728, 226] on div "Response mapping" at bounding box center [716, 225] width 63 height 16
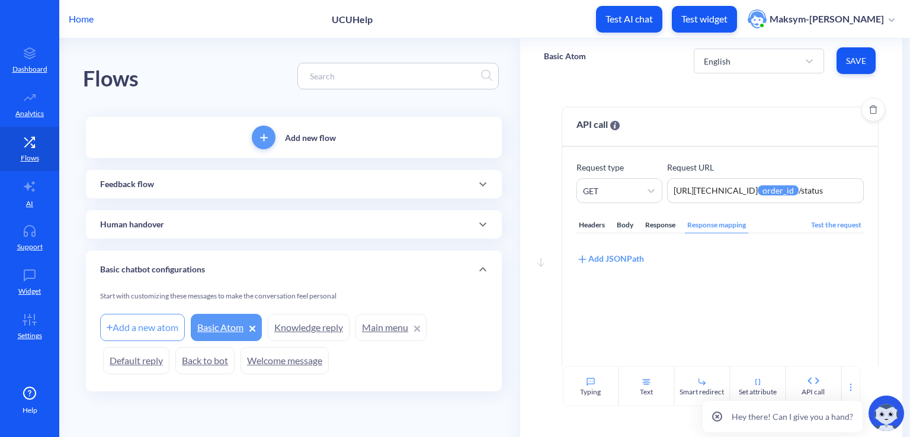
click at [633, 255] on div "Add JSONPath" at bounding box center [611, 258] width 68 height 13
click at [625, 271] on div "Select attribute name" at bounding box center [622, 274] width 78 height 12
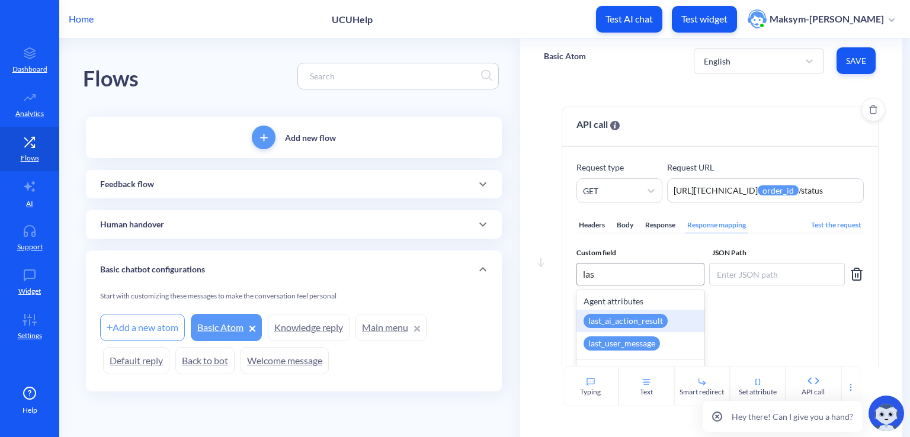
type input "last"
click at [626, 320] on div "last_ai_action_result" at bounding box center [626, 321] width 84 height 14
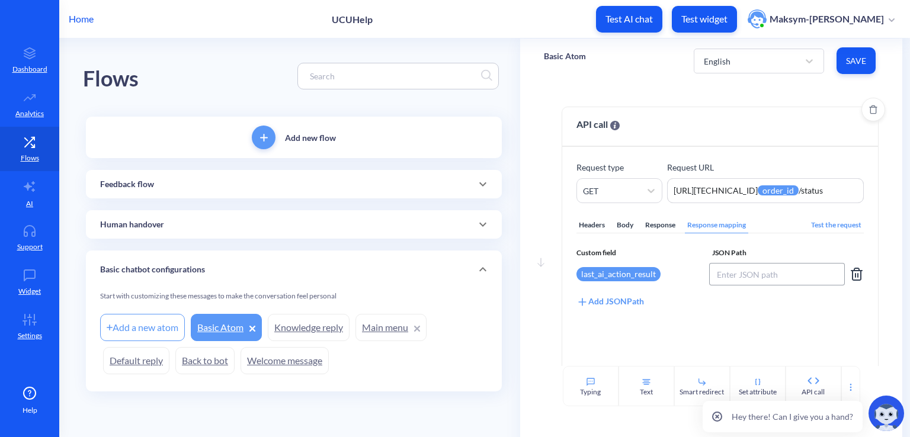
click at [755, 271] on input at bounding box center [777, 274] width 136 height 23
click at [725, 272] on input "$.status" at bounding box center [777, 274] width 136 height 23
click at [723, 273] on input "$.status" at bounding box center [777, 274] width 136 height 23
click at [722, 273] on input "$.status" at bounding box center [777, 274] width 136 height 23
type input "$.last_order_status"
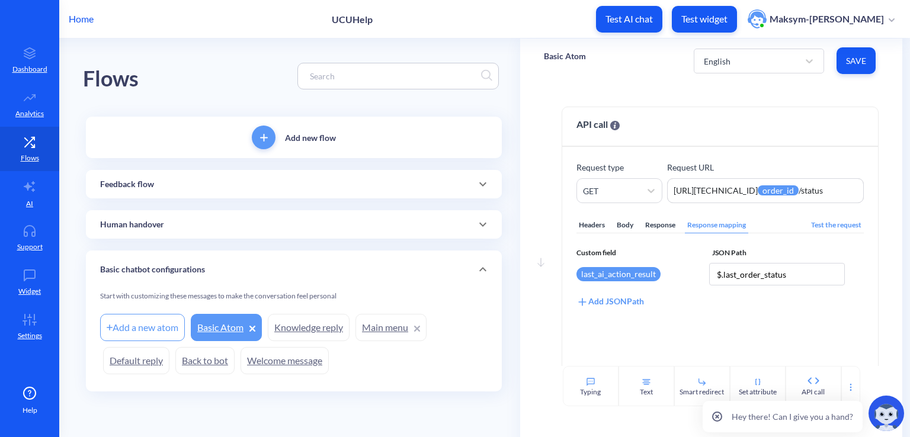
click at [692, 280] on div "last_ai_action_result" at bounding box center [640, 274] width 127 height 23
click at [844, 65] on button "Save" at bounding box center [856, 60] width 39 height 27
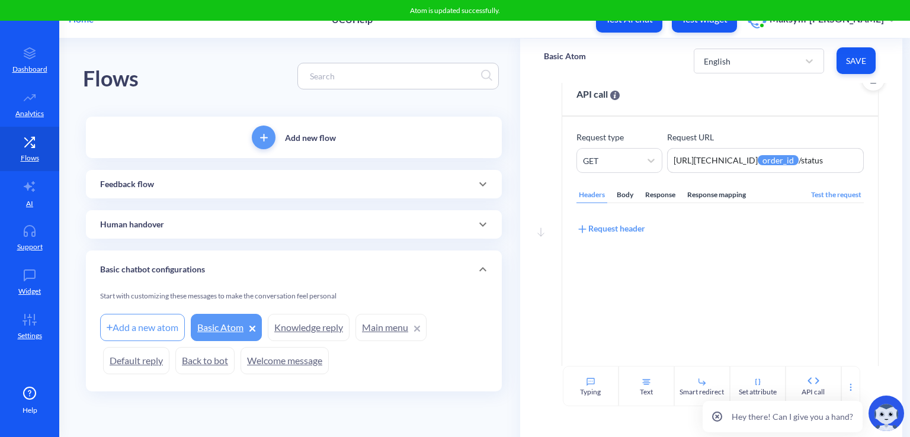
scroll to position [59, 0]
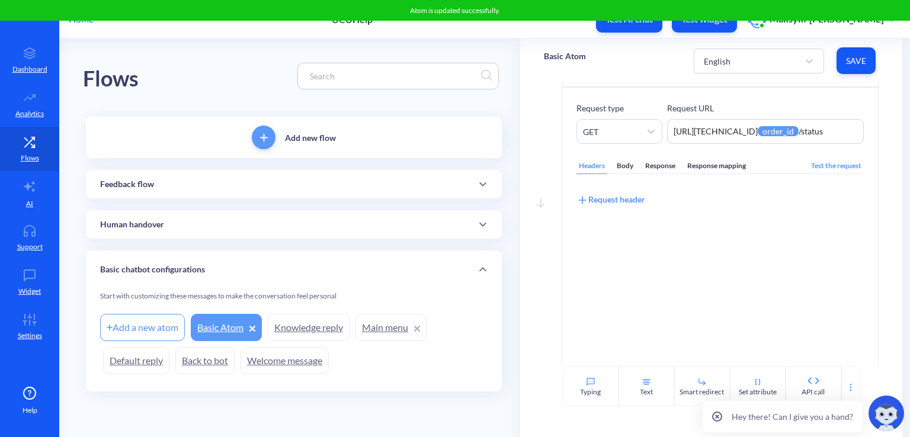
click at [717, 174] on div "Headers Body Response Response mapping Test the request Request header" at bounding box center [720, 250] width 287 height 213
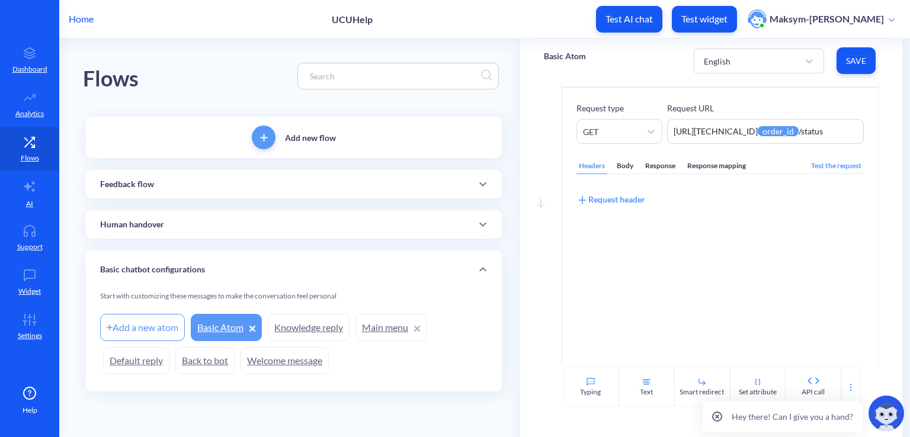
click at [717, 166] on div "Response mapping" at bounding box center [716, 166] width 63 height 16
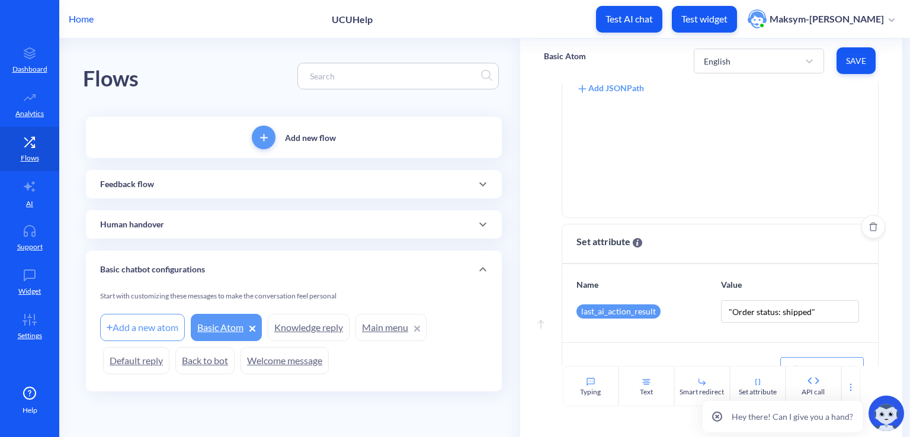
scroll to position [247, 0]
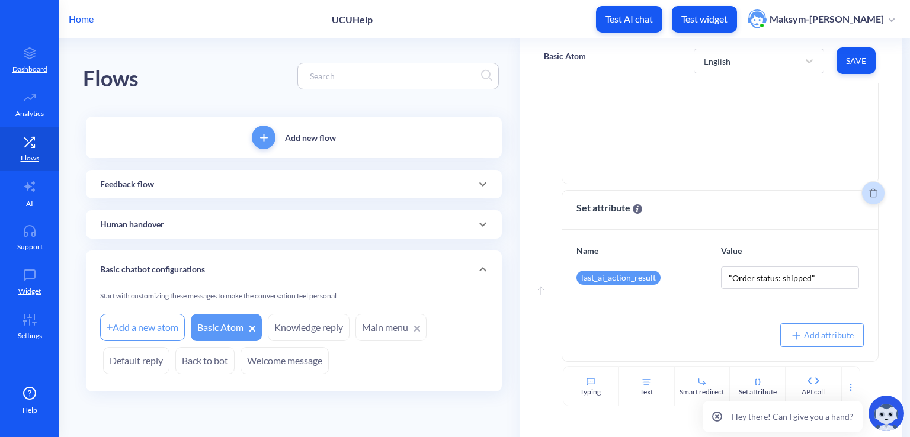
click at [868, 201] on button "Delete" at bounding box center [874, 193] width 24 height 24
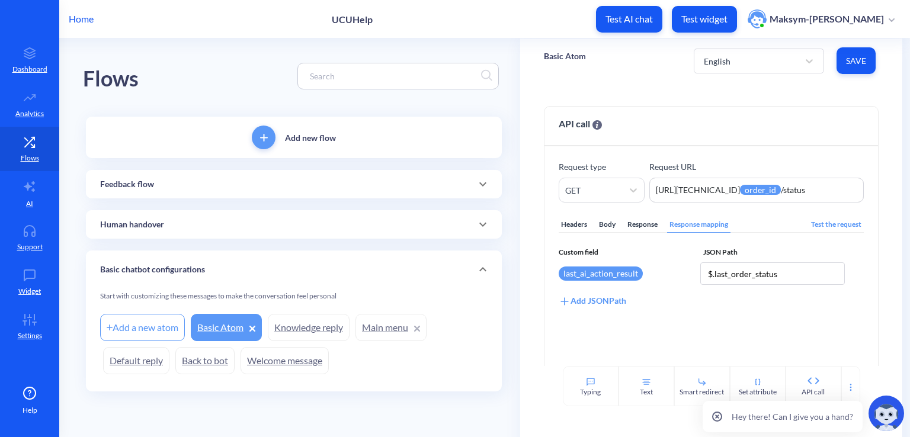
scroll to position [0, 0]
click at [863, 60] on span "Save" at bounding box center [856, 61] width 20 height 12
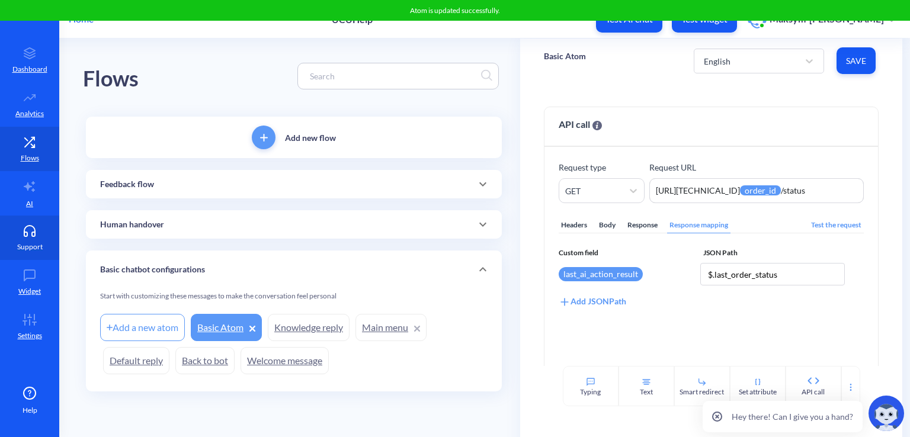
click at [18, 226] on icon at bounding box center [30, 231] width 24 height 12
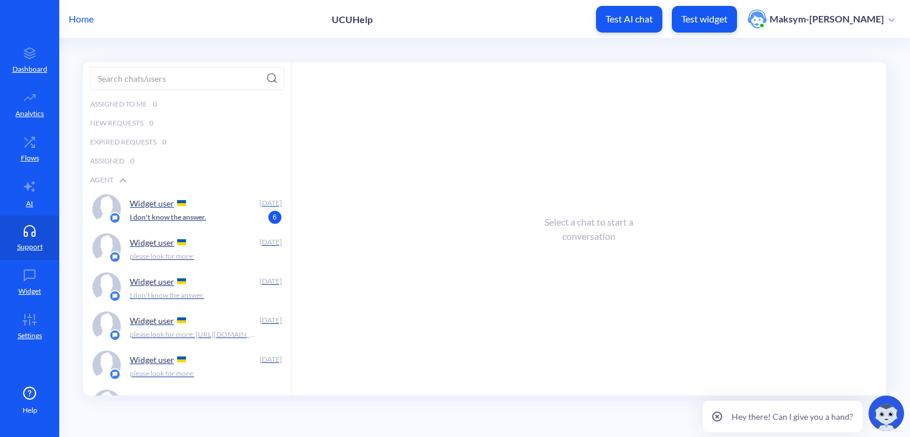
click at [176, 207] on div "Widget user" at bounding box center [192, 203] width 125 height 18
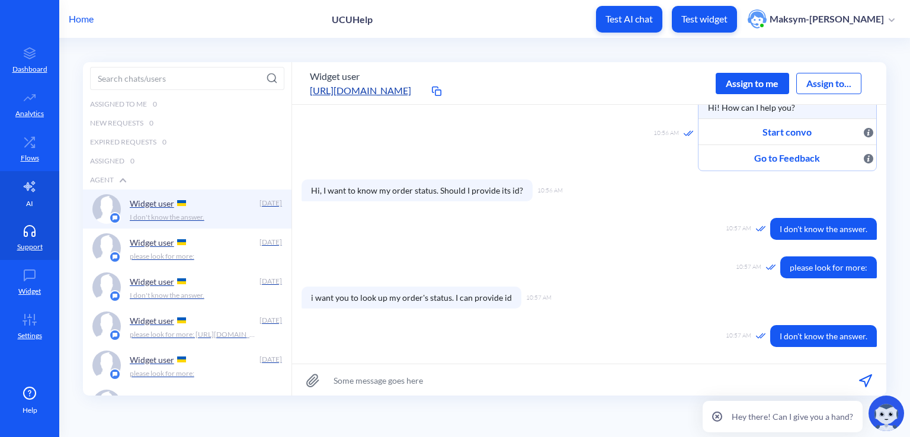
click at [18, 184] on link "AI" at bounding box center [29, 193] width 59 height 44
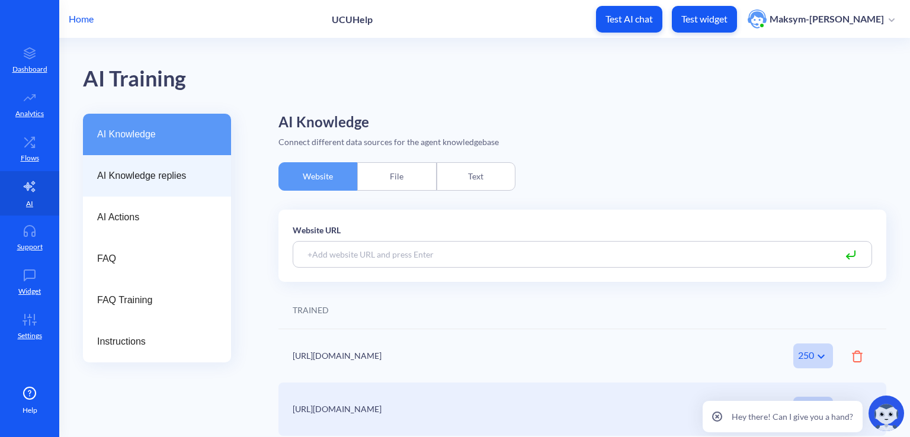
click at [113, 195] on div "AI Knowledge replies" at bounding box center [157, 175] width 148 height 41
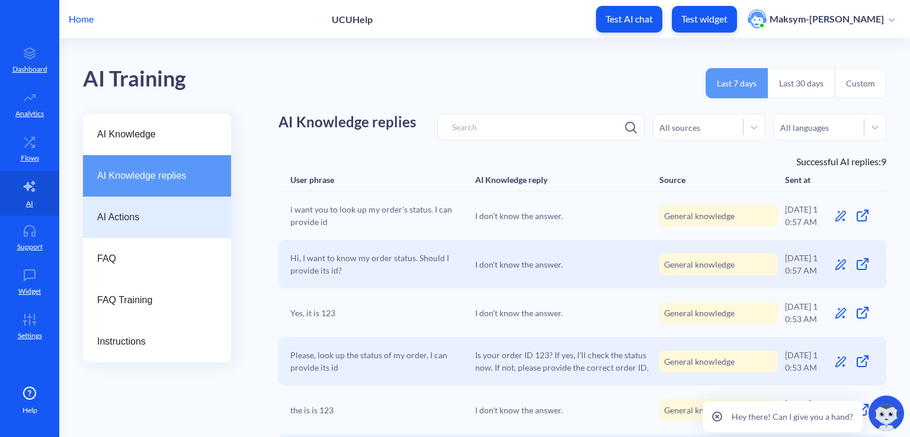
click at [122, 209] on div "AI Actions" at bounding box center [157, 217] width 148 height 41
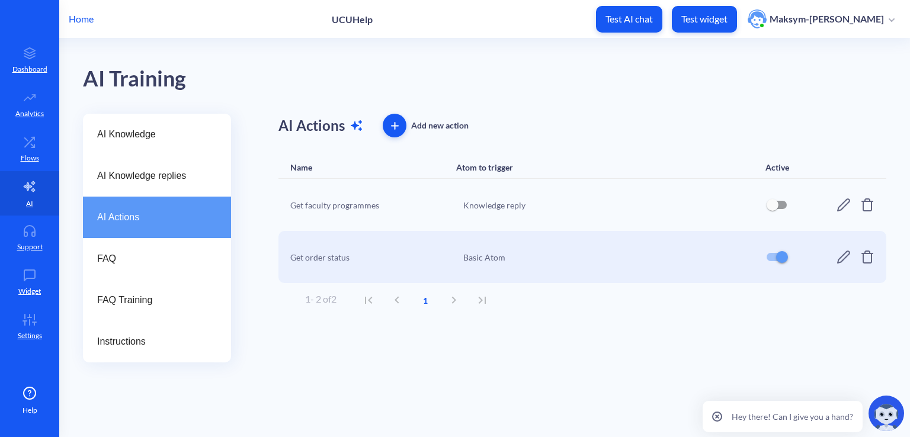
click at [439, 251] on div "Get order status" at bounding box center [373, 257] width 166 height 12
click at [33, 271] on icon at bounding box center [30, 276] width 24 height 12
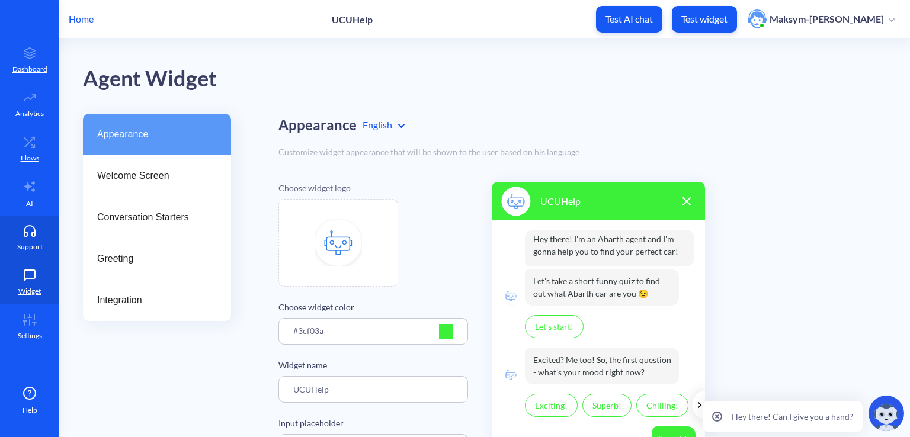
click at [24, 249] on p "Support" at bounding box center [29, 247] width 25 height 11
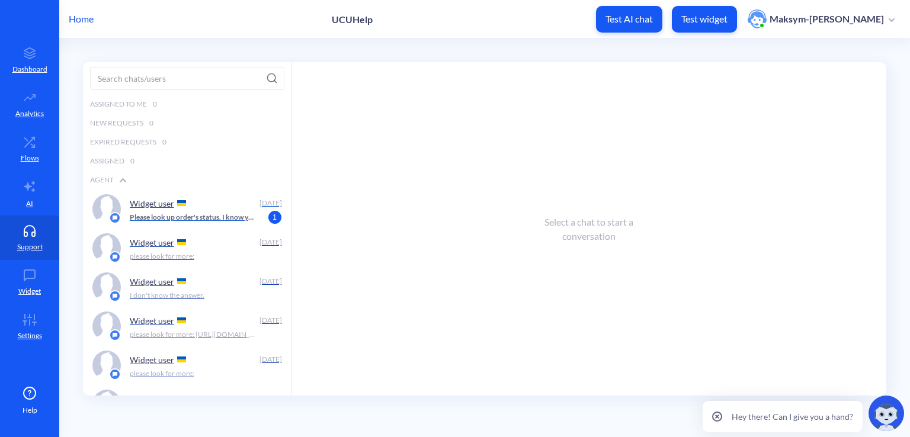
click at [143, 214] on p "Please look up order's status. I know you can do that" at bounding box center [193, 217] width 127 height 11
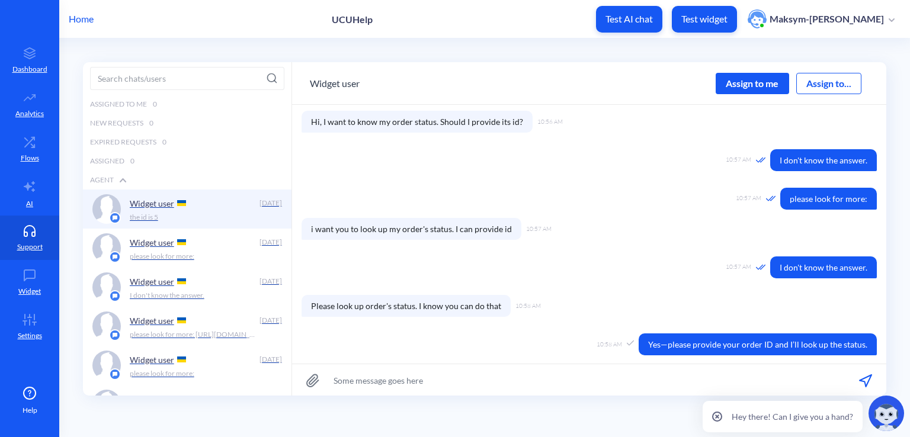
scroll to position [185, 0]
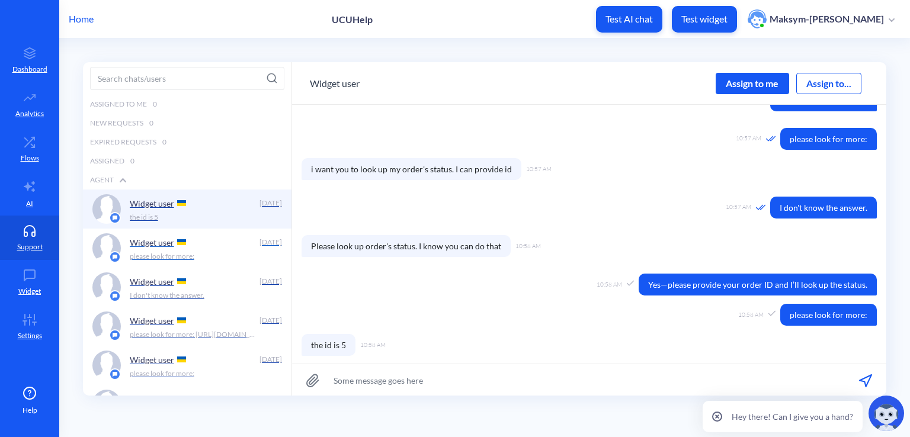
click at [211, 252] on div "please look for more:" at bounding box center [202, 256] width 145 height 11
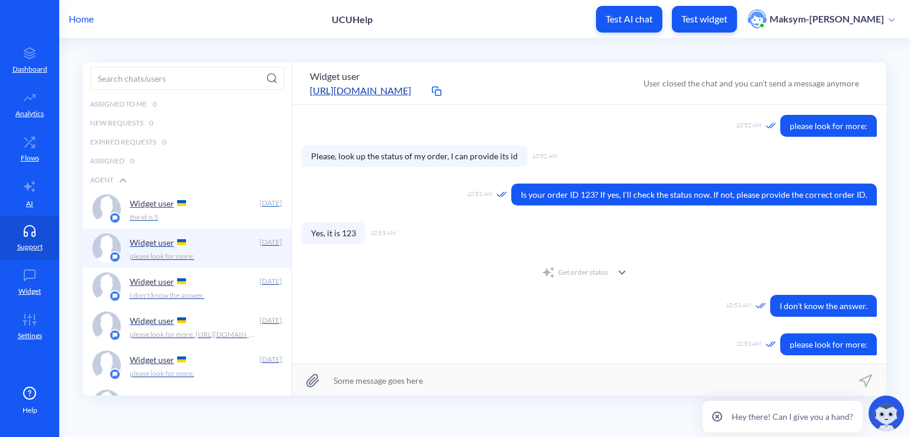
click at [183, 222] on div "the id is 5" at bounding box center [202, 217] width 145 height 11
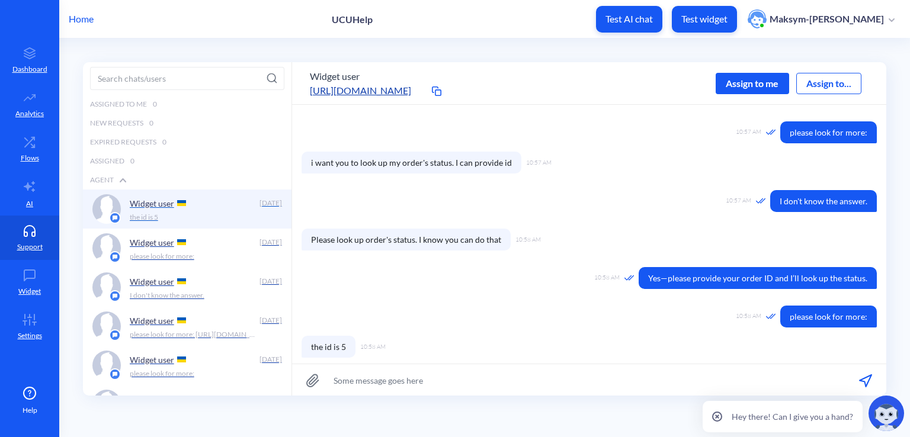
scroll to position [237, 0]
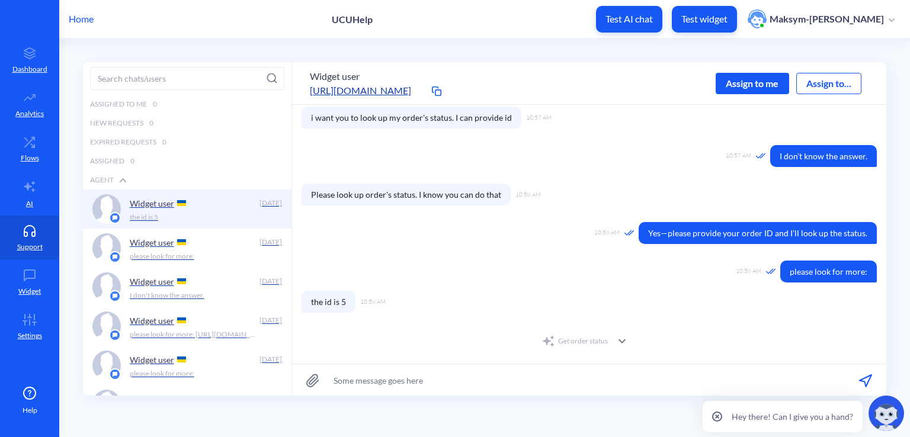
click at [580, 340] on div "Get order status" at bounding box center [575, 341] width 66 height 14
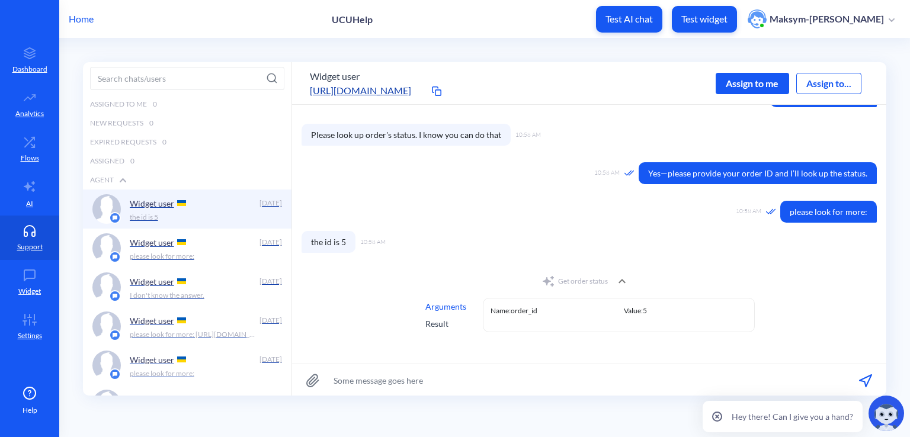
click at [562, 279] on div "Get order status" at bounding box center [575, 281] width 66 height 14
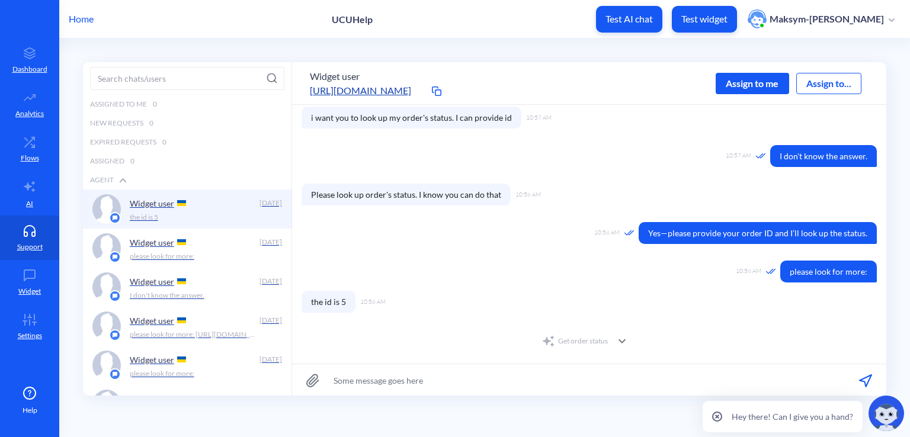
click at [587, 341] on div "Get order status" at bounding box center [575, 341] width 66 height 14
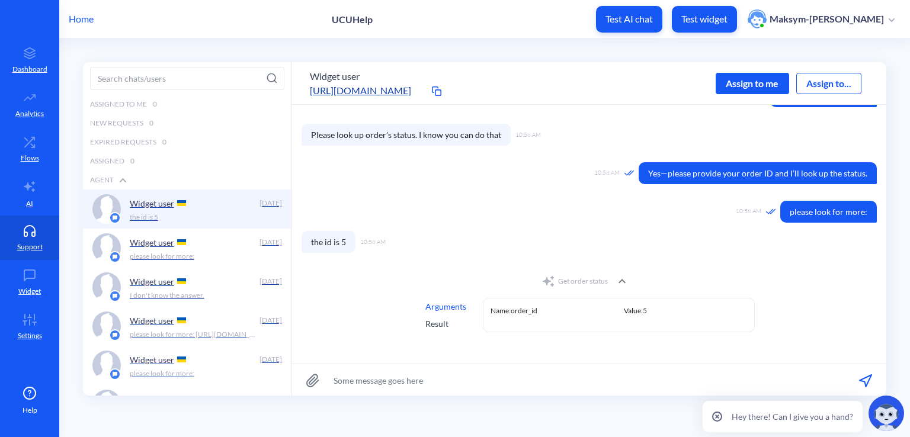
scroll to position [327, 0]
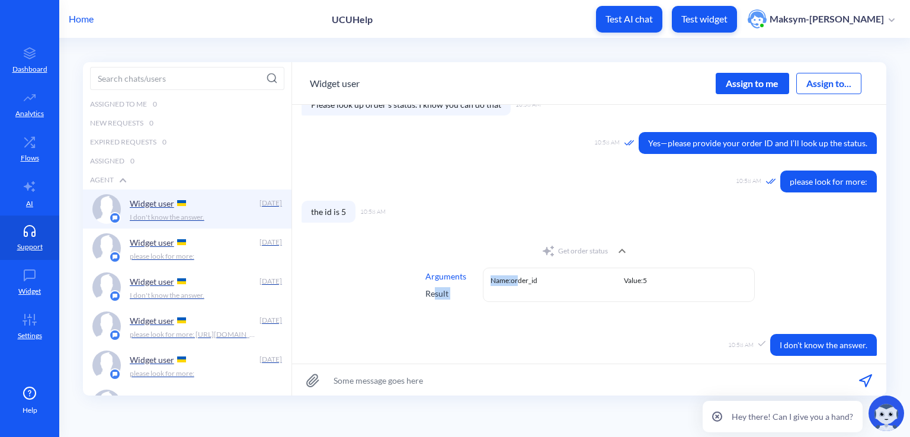
drag, startPoint x: 510, startPoint y: 292, endPoint x: 430, endPoint y: 292, distance: 79.4
click at [433, 293] on div "Arguments Result Name: order_id Value: 5" at bounding box center [589, 285] width 332 height 34
click at [428, 292] on div "Result" at bounding box center [446, 293] width 41 height 12
drag, startPoint x: 422, startPoint y: 292, endPoint x: 500, endPoint y: 284, distance: 78.0
click at [496, 284] on div "Arguments Result 'last_ai_action_result' value was not set" at bounding box center [589, 285] width 332 height 34
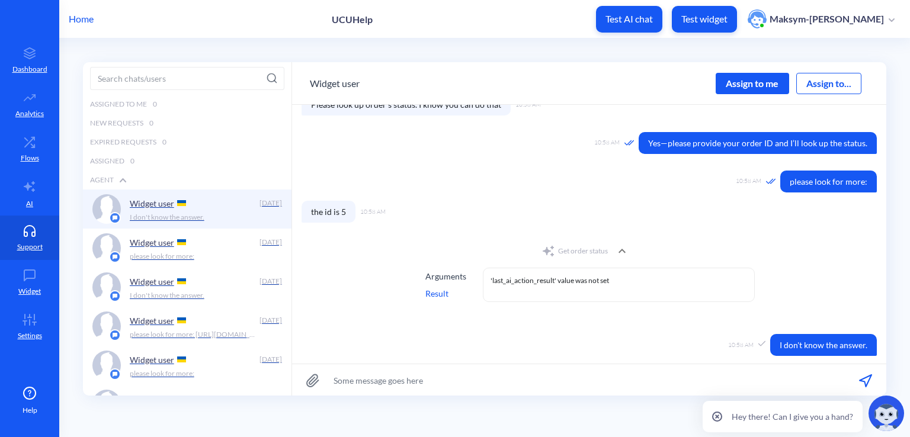
click at [501, 286] on div "'last_ai_action_result' value was not set" at bounding box center [619, 285] width 272 height 34
click at [511, 291] on div "'last_ai_action_result' value was not set" at bounding box center [619, 285] width 272 height 34
click at [510, 282] on div "'last_ai_action_result' value was not set" at bounding box center [619, 281] width 257 height 11
click at [559, 252] on div "Get order status" at bounding box center [575, 251] width 66 height 14
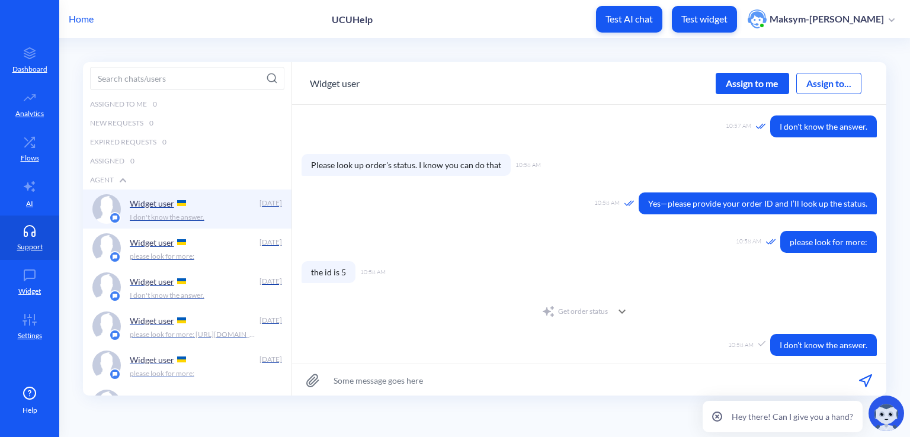
click at [581, 312] on div "Get order status" at bounding box center [575, 312] width 66 height 14
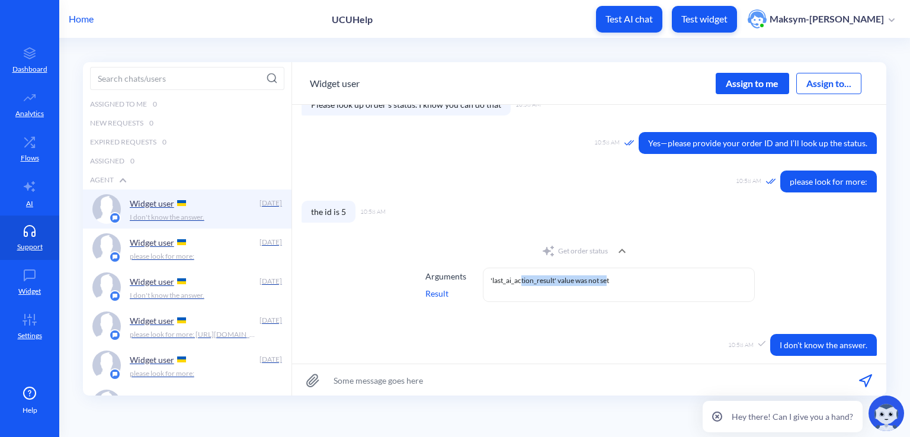
drag, startPoint x: 606, startPoint y: 286, endPoint x: 513, endPoint y: 287, distance: 93.1
click at [515, 287] on div "'last_ai_action_result' value was not set" at bounding box center [619, 285] width 272 height 34
click at [513, 287] on div "'last_ai_action_result' value was not set" at bounding box center [619, 285] width 272 height 34
click at [40, 322] on icon at bounding box center [30, 320] width 24 height 12
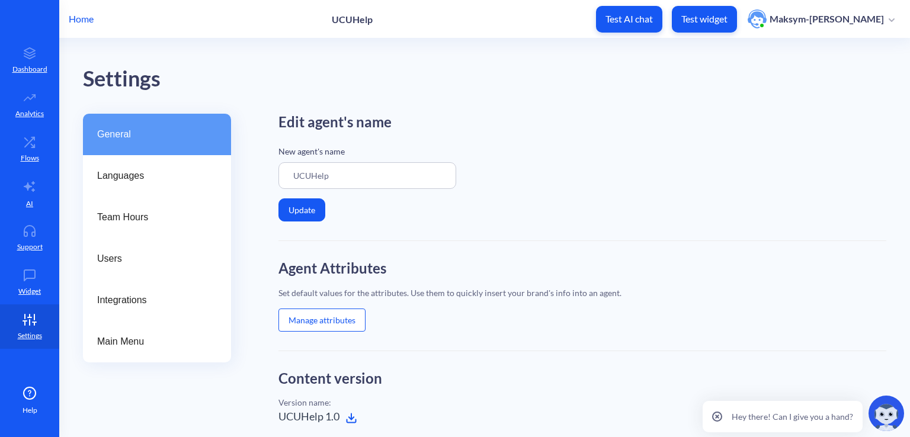
click at [318, 322] on button "Manage attributes" at bounding box center [322, 320] width 87 height 23
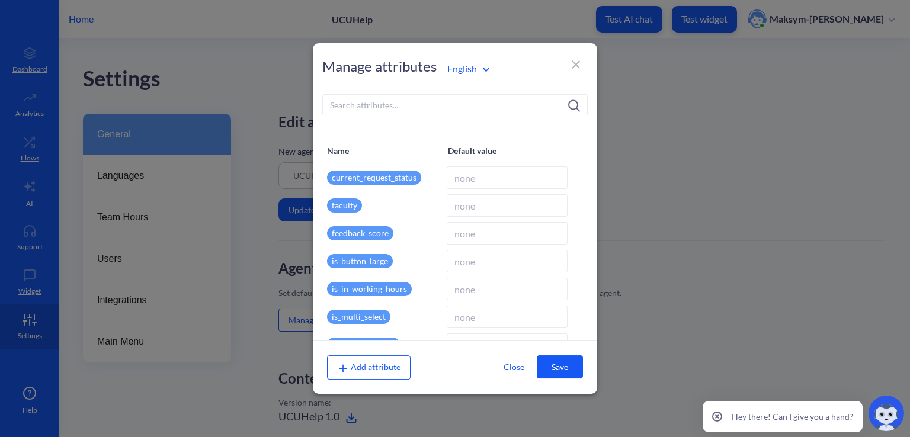
click at [412, 103] on input at bounding box center [455, 104] width 266 height 21
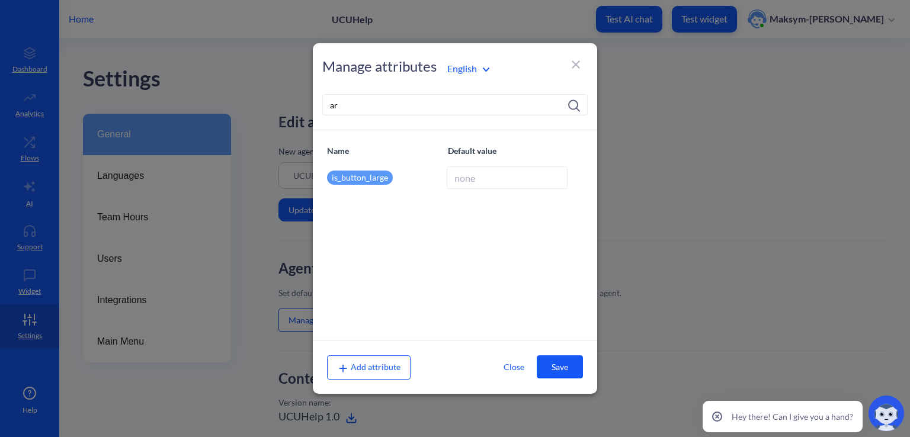
type input "a"
type input "i"
type input "o"
type input "{"
type input "o"
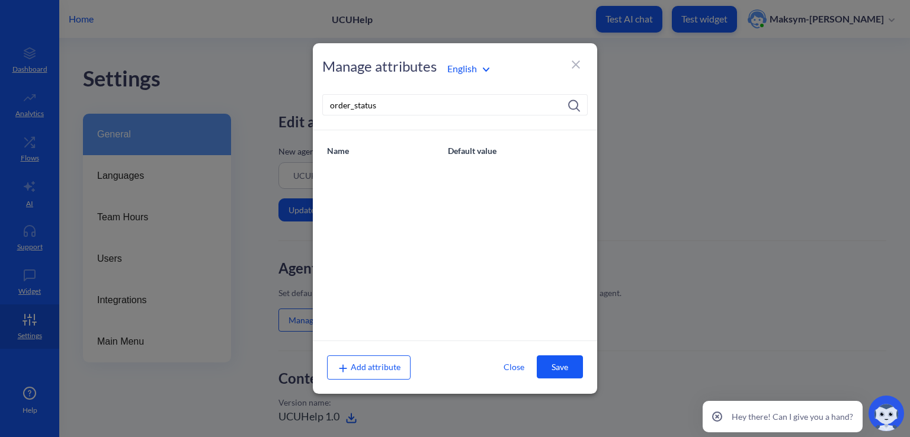
type input "order_status"
click at [355, 356] on div "Add attribute" at bounding box center [369, 368] width 84 height 24
drag, startPoint x: 364, startPoint y: 367, endPoint x: 377, endPoint y: 323, distance: 45.6
click at [365, 366] on span "Add attribute" at bounding box center [368, 367] width 63 height 10
click at [372, 374] on div "Add attribute" at bounding box center [369, 368] width 84 height 24
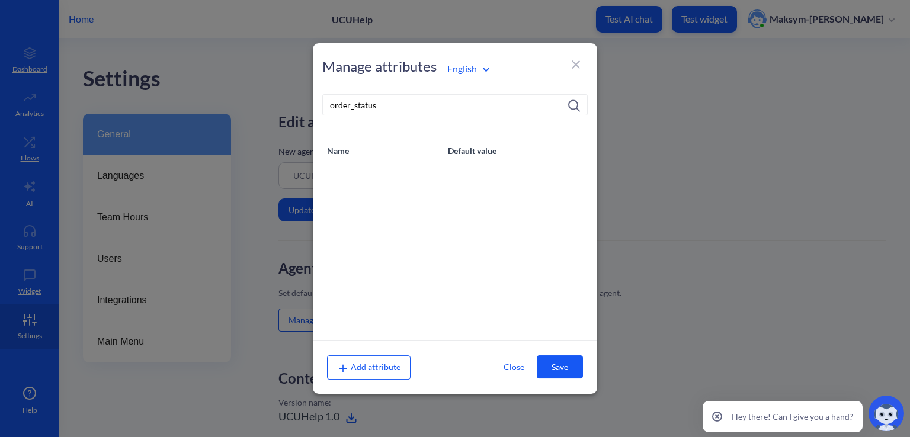
click at [385, 373] on div "Add attribute" at bounding box center [369, 368] width 84 height 24
click at [519, 362] on button "Close" at bounding box center [514, 367] width 46 height 22
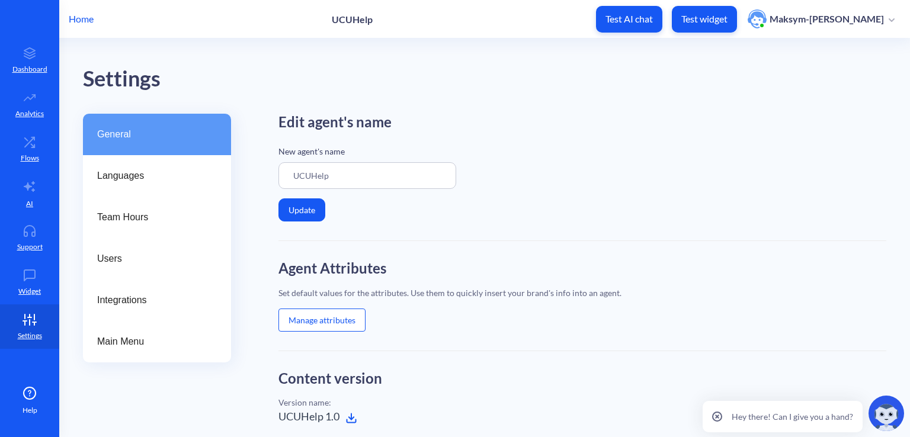
click at [315, 322] on button "Manage attributes" at bounding box center [322, 320] width 87 height 23
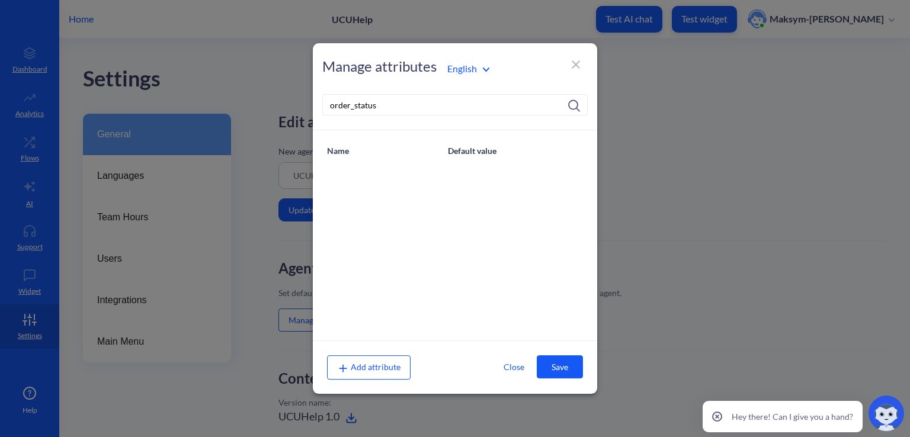
click at [372, 373] on div "Add attribute" at bounding box center [369, 368] width 84 height 24
click at [467, 115] on input "order_status" at bounding box center [455, 104] width 266 height 21
type input "o"
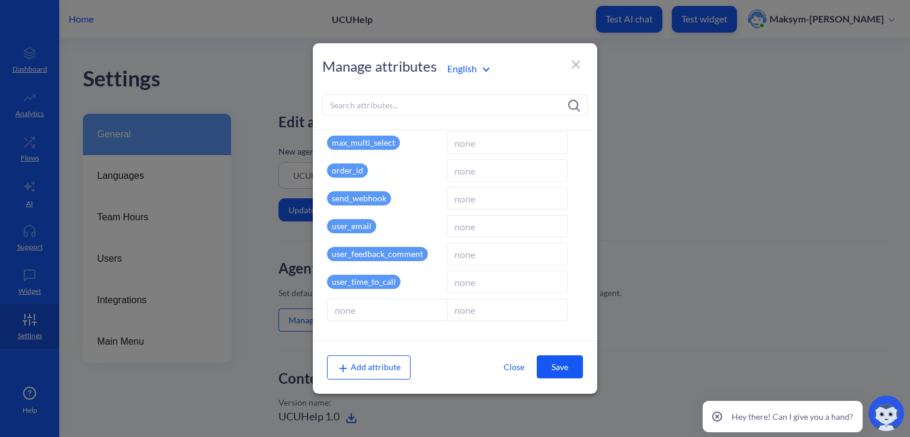
click at [384, 368] on span "Add attribute" at bounding box center [368, 367] width 63 height 10
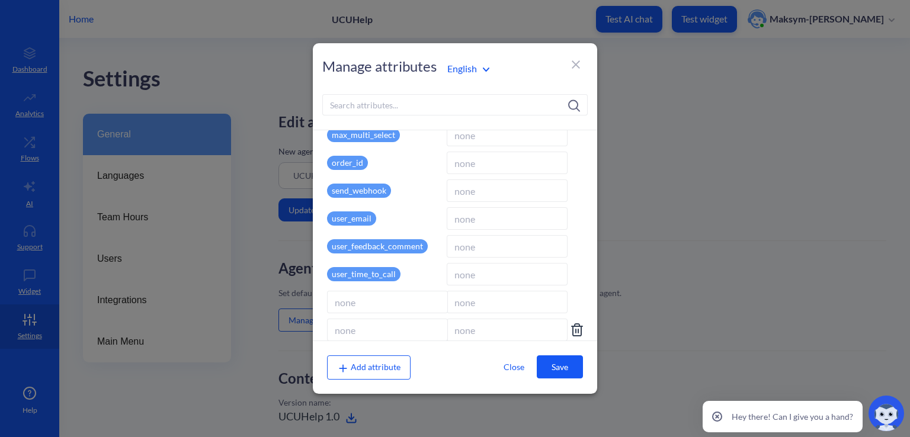
click at [574, 328] on icon at bounding box center [577, 330] width 14 height 14
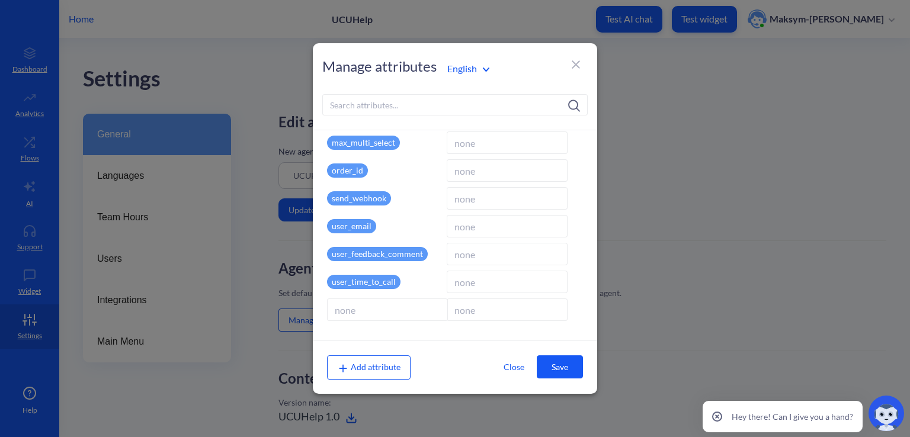
scroll to position [341, 0]
click at [402, 315] on input at bounding box center [387, 310] width 121 height 23
type input "order_status"
click at [479, 313] on input at bounding box center [506, 310] width 121 height 23
type input "finished"
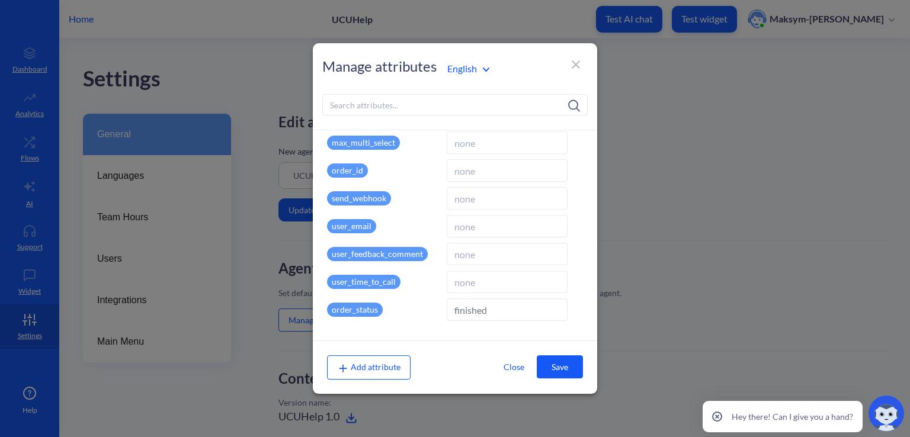
click at [554, 359] on button "Save" at bounding box center [560, 367] width 46 height 23
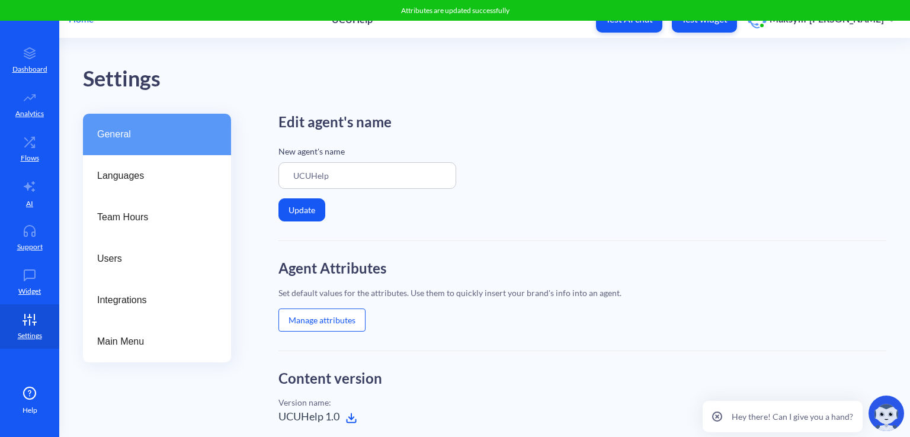
click at [327, 320] on button "Manage attributes" at bounding box center [322, 320] width 87 height 23
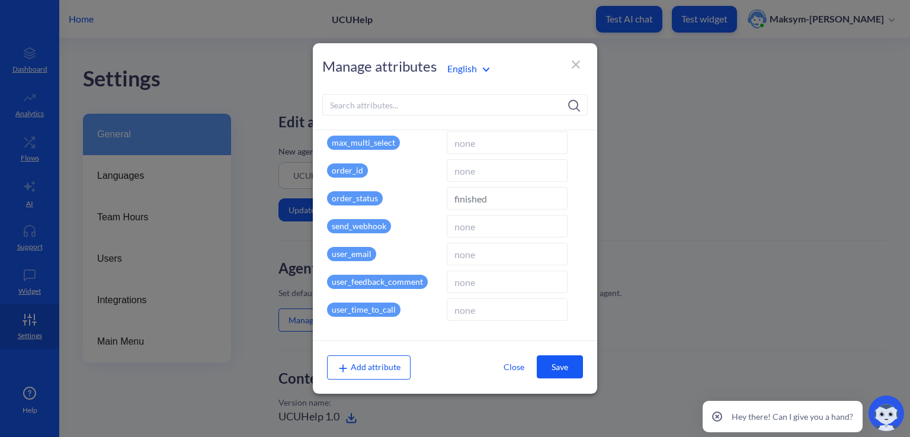
click at [583, 63] on div "Manage attributes English" at bounding box center [455, 68] width 266 height 23
click at [581, 63] on icon at bounding box center [576, 64] width 14 height 14
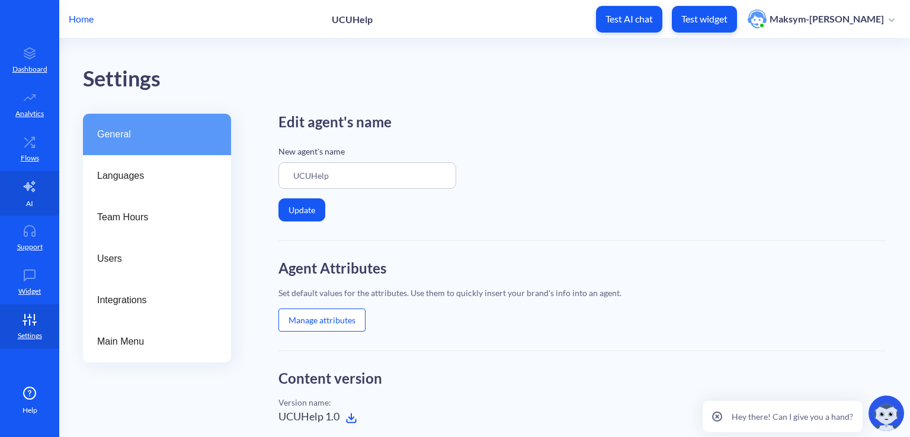
click at [32, 199] on p "AI" at bounding box center [29, 204] width 7 height 11
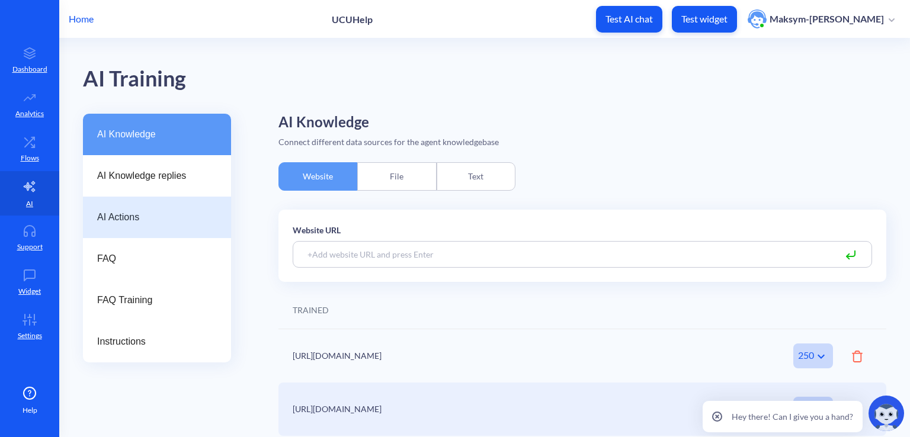
click at [118, 220] on span "AI Actions" at bounding box center [152, 217] width 110 height 14
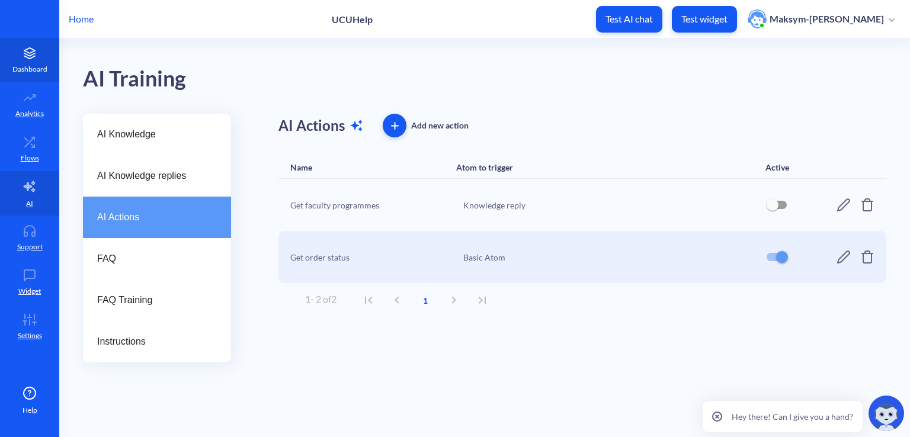
click at [35, 60] on link "Dashboard" at bounding box center [29, 60] width 59 height 44
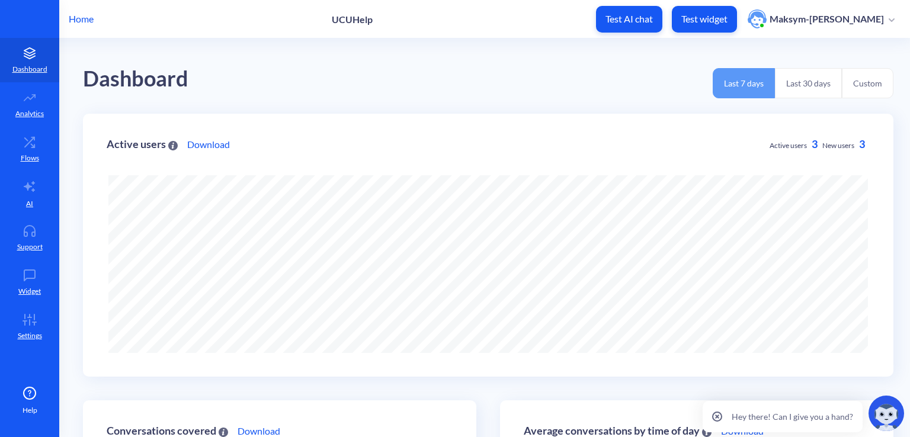
scroll to position [437, 910]
click at [13, 136] on link "Flows" at bounding box center [29, 149] width 59 height 44
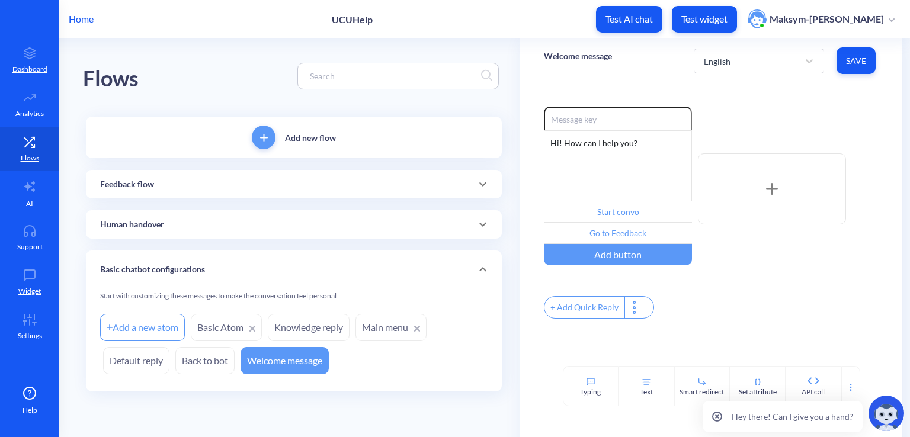
click at [231, 328] on link "Basic Atom" at bounding box center [226, 327] width 71 height 27
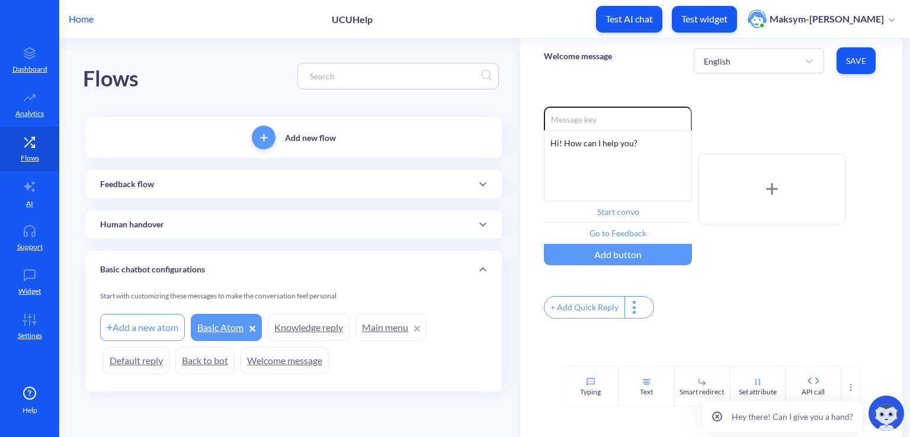
click at [378, 328] on link "Main menu" at bounding box center [391, 327] width 71 height 27
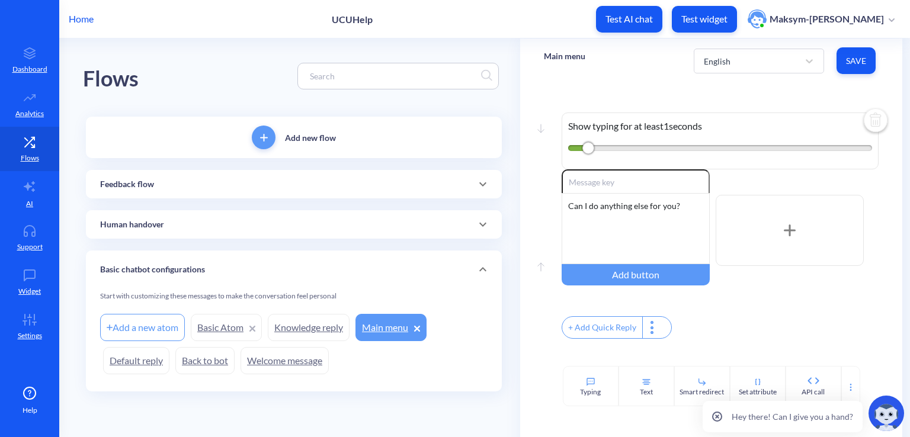
click at [315, 322] on link "Knowledge reply" at bounding box center [309, 327] width 82 height 27
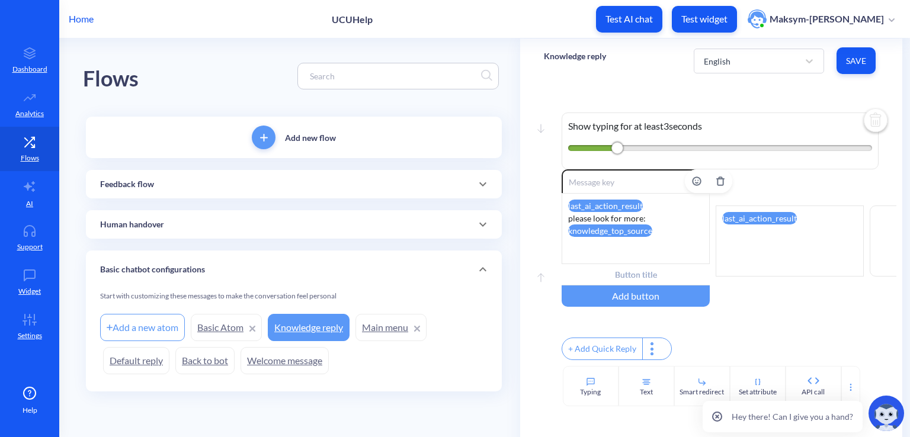
click at [615, 208] on attr "last_ai_action_result" at bounding box center [605, 206] width 75 height 12
drag, startPoint x: 341, startPoint y: 334, endPoint x: 306, endPoint y: 319, distance: 38.0
click at [306, 319] on link "Knowledge reply" at bounding box center [309, 327] width 82 height 27
click at [877, 117] on img at bounding box center [876, 121] width 28 height 28
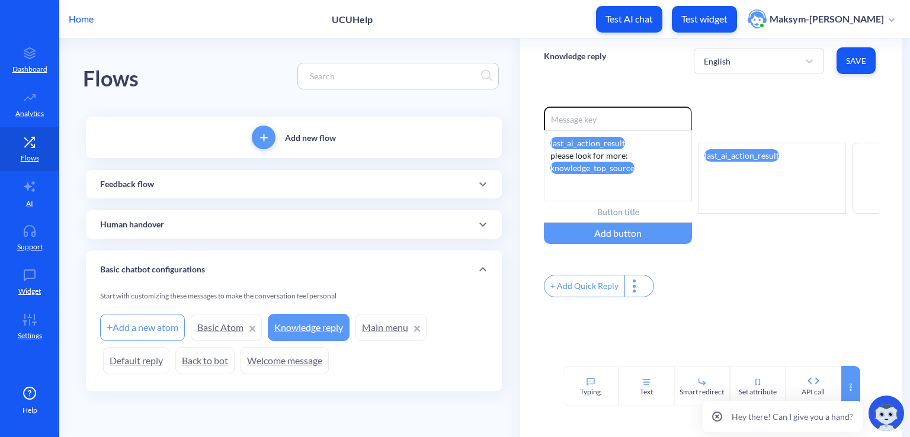
drag, startPoint x: 871, startPoint y: 386, endPoint x: 858, endPoint y: 387, distance: 13.7
click at [869, 386] on div "Typing Text Smart redirect Set attribute API call" at bounding box center [711, 386] width 382 height 40
click at [857, 387] on div at bounding box center [851, 386] width 19 height 40
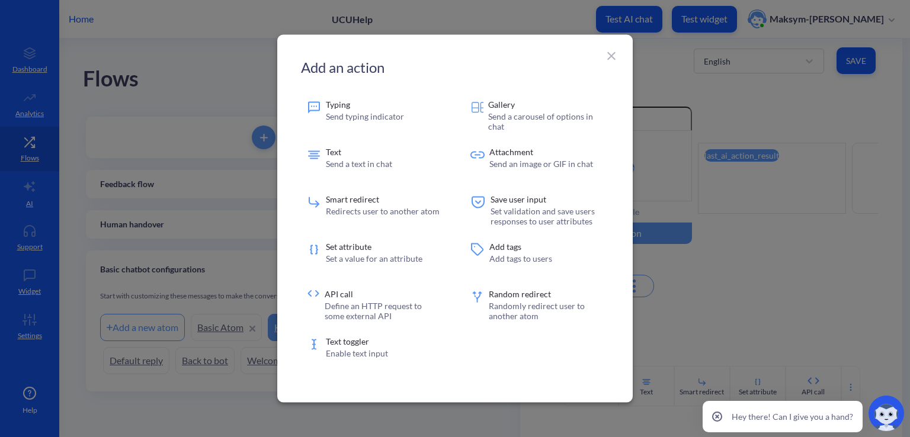
click at [751, 227] on div at bounding box center [455, 218] width 910 height 437
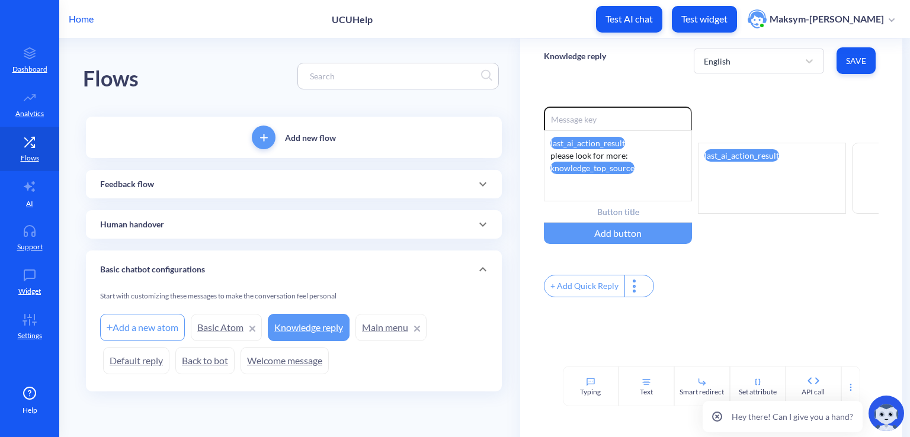
click at [231, 327] on link "Basic Atom" at bounding box center [226, 327] width 71 height 27
click at [874, 68] on button "Save" at bounding box center [856, 60] width 39 height 27
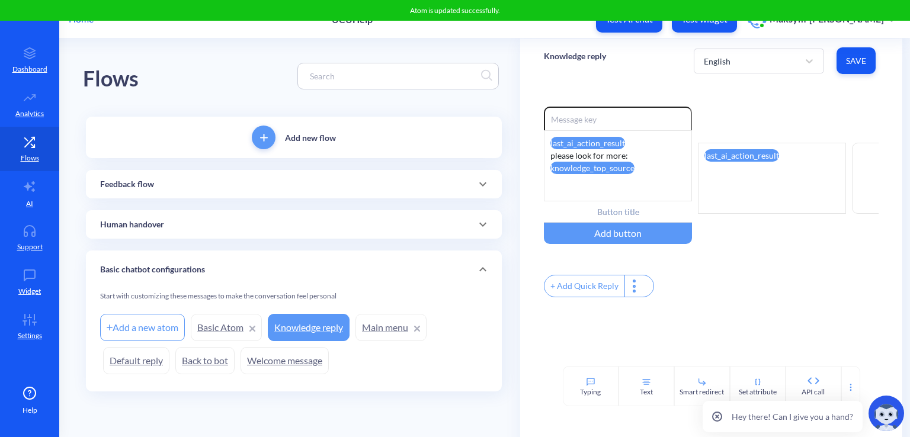
click at [703, 123] on div "Enable reactions last_ai_action_result please look for more: knowledge_top_sour…" at bounding box center [711, 178] width 335 height 143
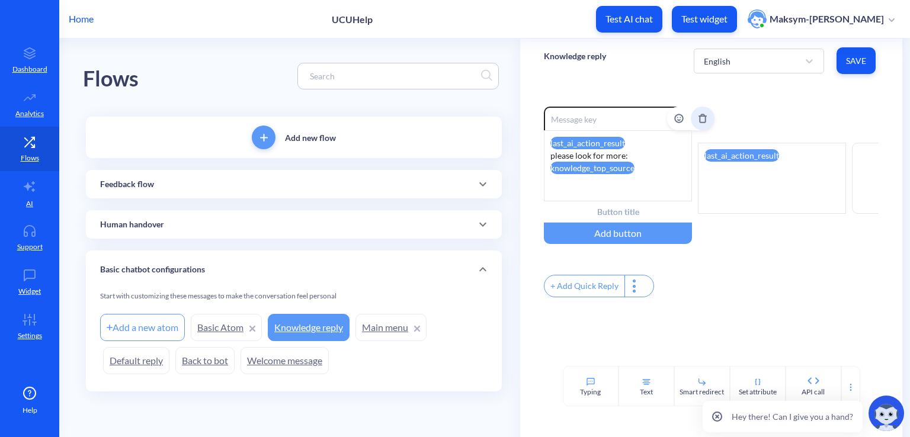
click at [702, 116] on icon "Delete" at bounding box center [702, 116] width 7 height 0
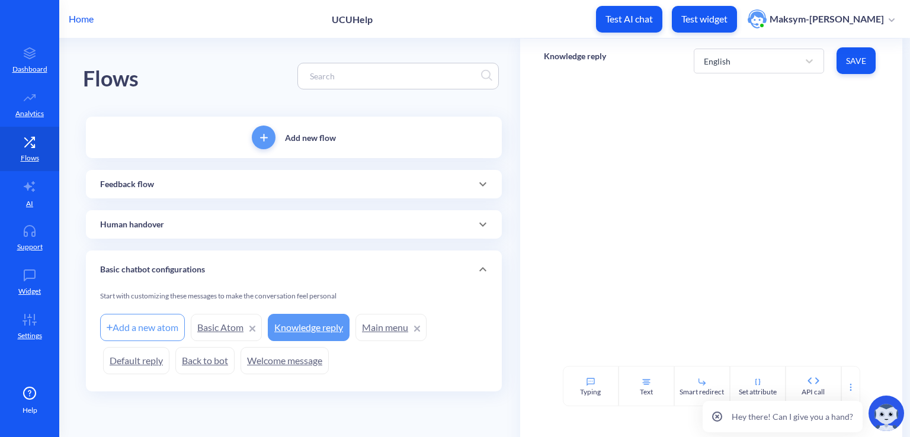
click at [840, 68] on button "Save" at bounding box center [856, 60] width 39 height 27
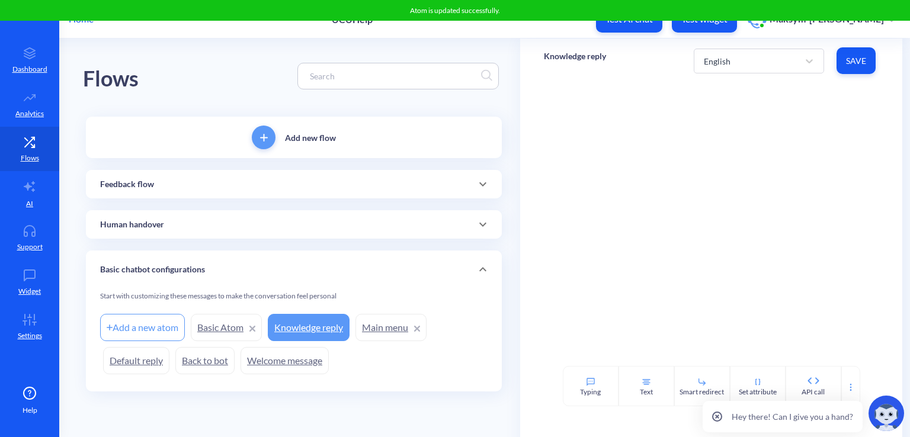
click at [380, 334] on link "Main menu" at bounding box center [391, 327] width 71 height 27
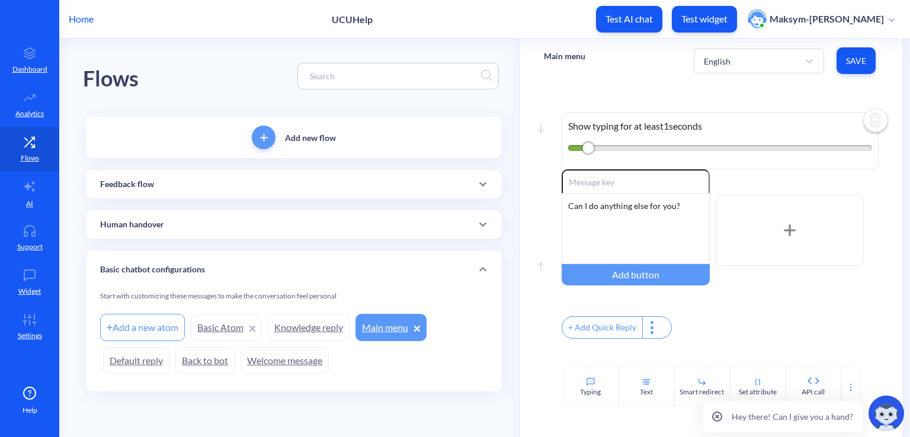
click at [287, 362] on link "Welcome message" at bounding box center [285, 360] width 88 height 27
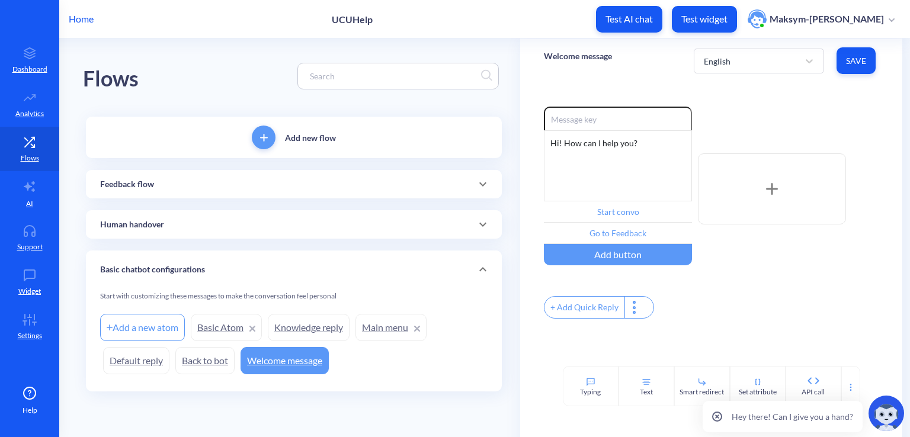
drag, startPoint x: 280, startPoint y: 371, endPoint x: 267, endPoint y: 369, distance: 13.2
click at [268, 370] on link "Welcome message" at bounding box center [285, 360] width 88 height 27
click at [322, 332] on link "Knowledge reply" at bounding box center [309, 327] width 82 height 27
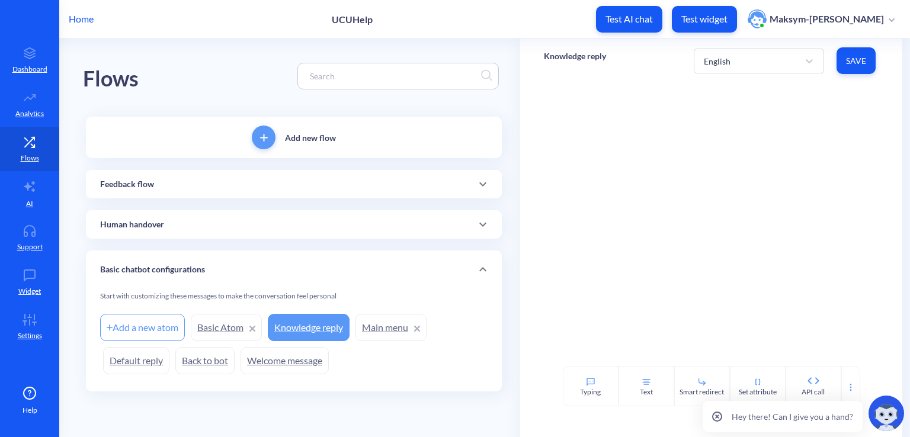
click at [220, 323] on link "Basic Atom" at bounding box center [226, 327] width 71 height 27
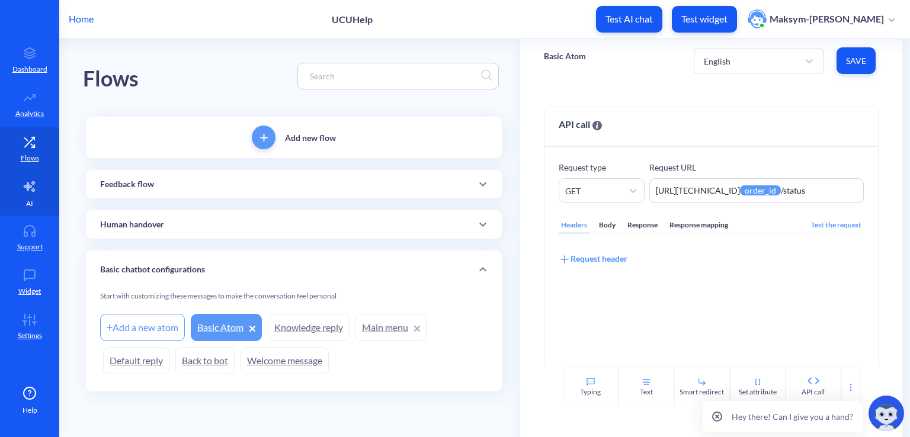
click at [15, 193] on link "AI" at bounding box center [29, 193] width 59 height 44
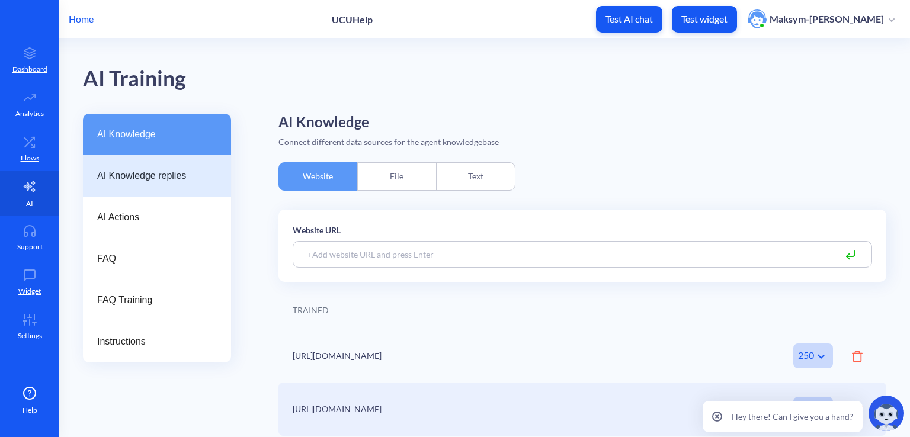
click at [133, 181] on span "AI Knowledge replies" at bounding box center [152, 176] width 110 height 14
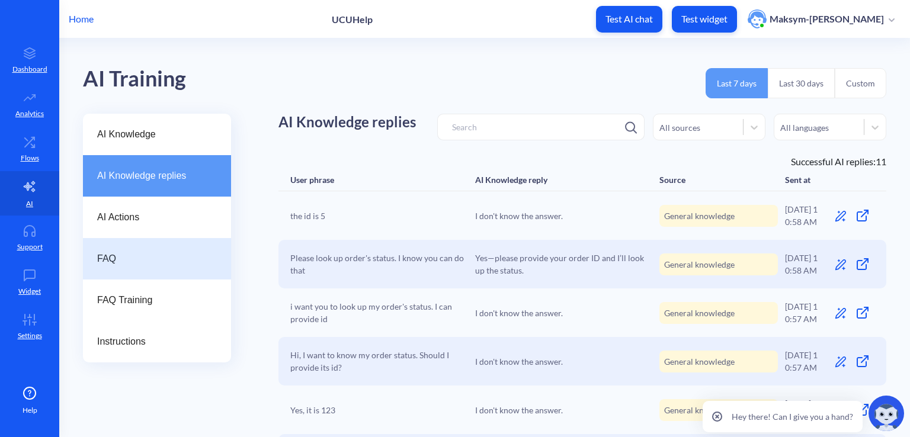
click at [127, 244] on div "FAQ" at bounding box center [157, 258] width 148 height 41
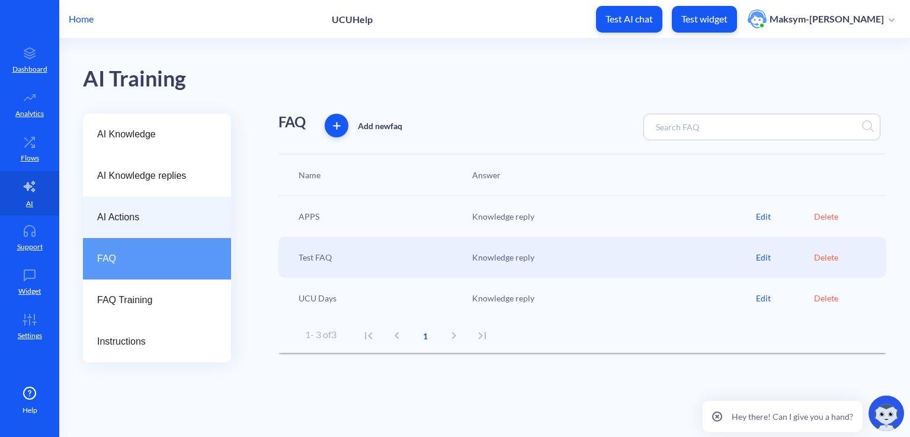
click at [134, 219] on span "AI Actions" at bounding box center [152, 217] width 110 height 14
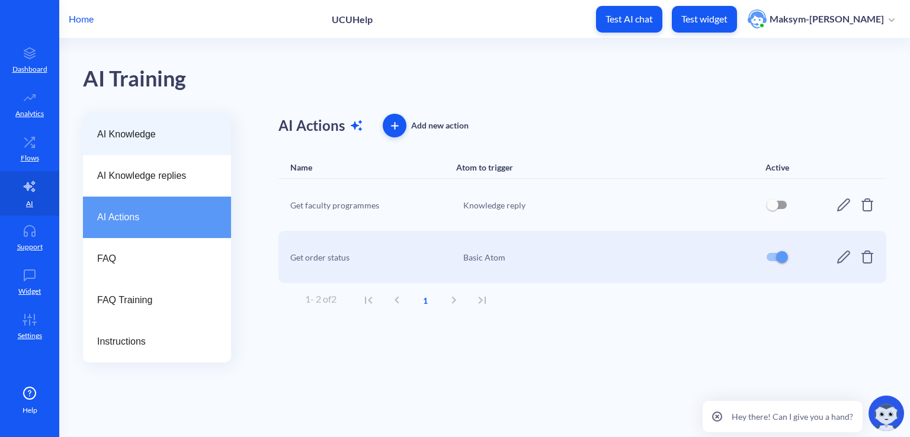
click at [142, 150] on div "AI Knowledge" at bounding box center [157, 134] width 148 height 41
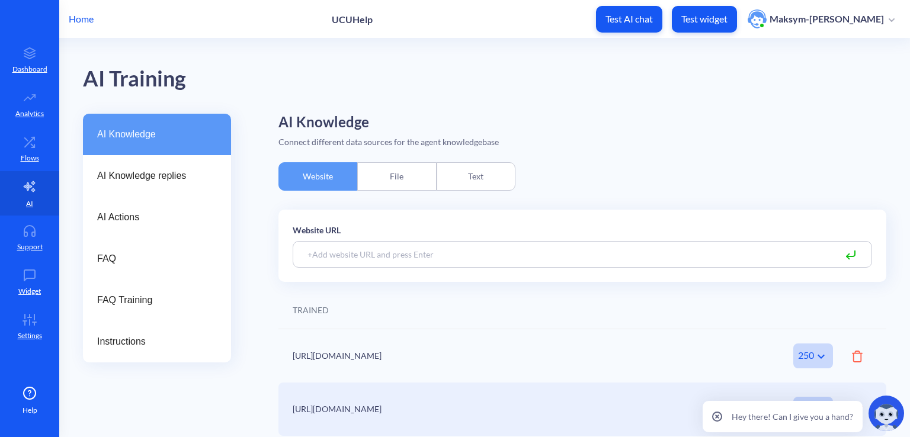
click at [861, 356] on icon at bounding box center [857, 357] width 11 height 12
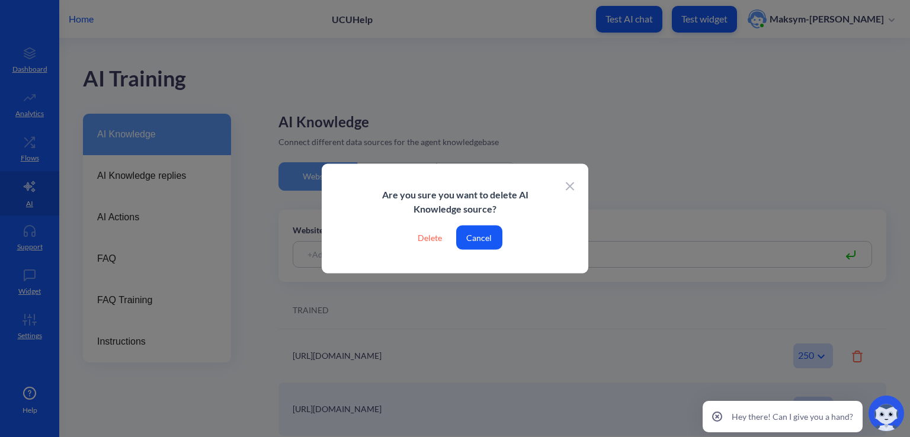
click at [422, 231] on div "Delete" at bounding box center [429, 238] width 43 height 24
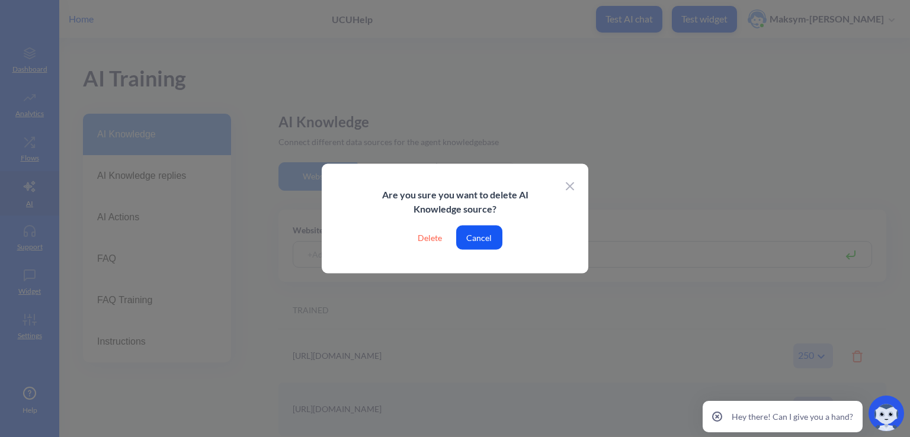
click at [436, 233] on div "Delete" at bounding box center [429, 238] width 43 height 24
click at [589, 218] on div at bounding box center [455, 218] width 910 height 437
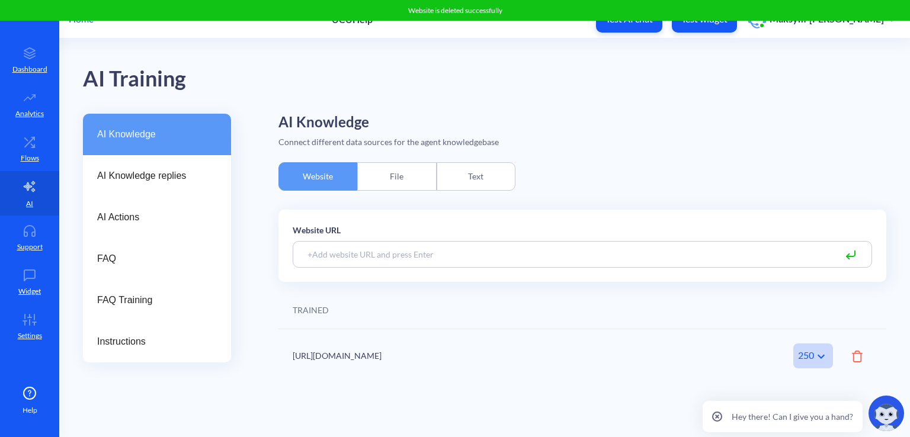
click at [865, 357] on div "https://ucu.edu.ua 250 Amount of trained pages" at bounding box center [583, 356] width 608 height 53
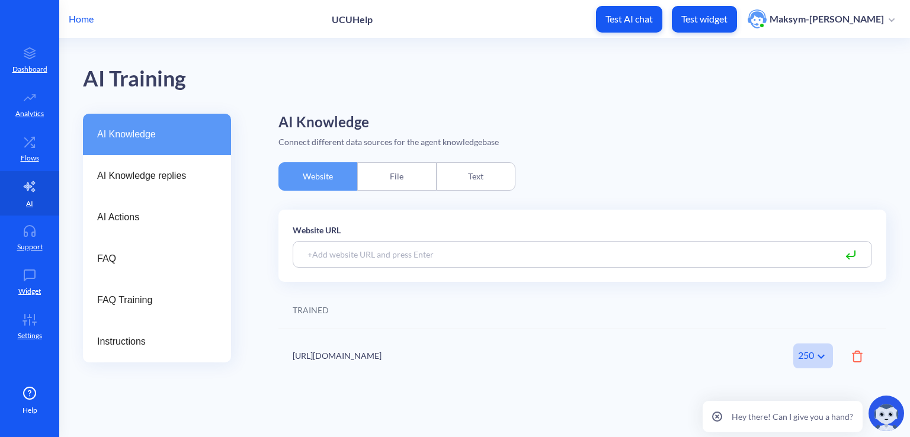
click at [858, 357] on icon at bounding box center [857, 357] width 11 height 12
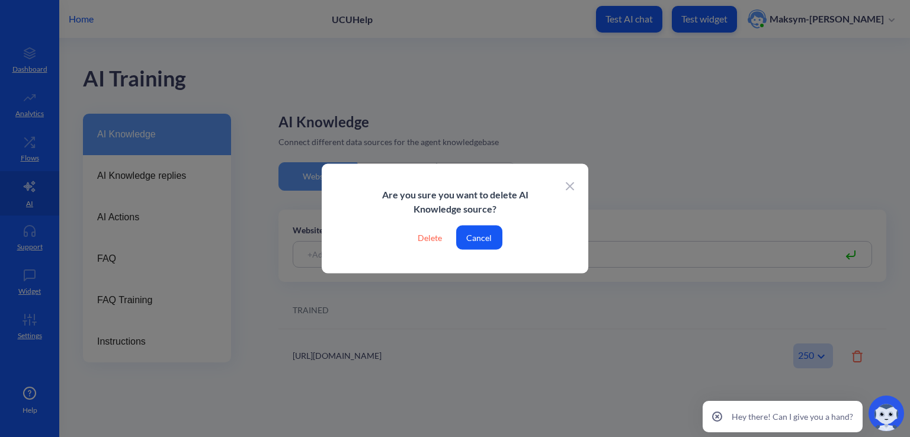
click at [431, 233] on div "Delete" at bounding box center [429, 238] width 43 height 24
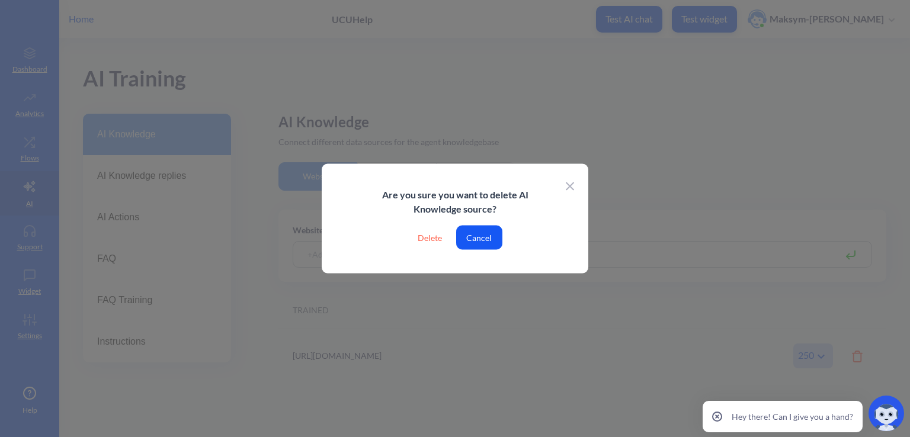
click at [428, 239] on div "Delete" at bounding box center [429, 238] width 43 height 24
click at [436, 235] on div "Delete" at bounding box center [429, 238] width 43 height 24
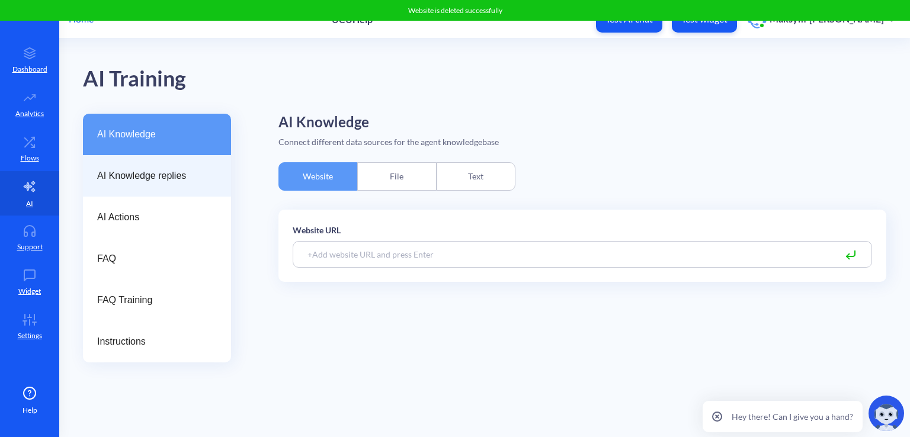
click at [155, 183] on span "AI Knowledge replies" at bounding box center [152, 176] width 110 height 14
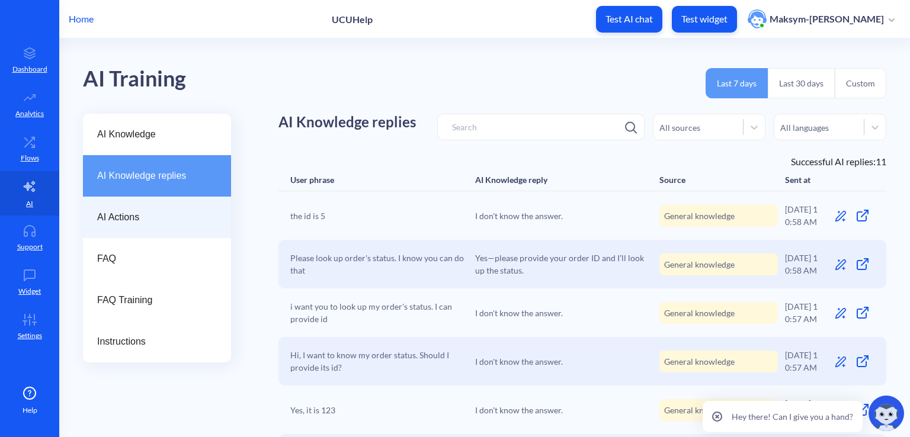
click at [152, 203] on div "AI Actions" at bounding box center [157, 217] width 148 height 41
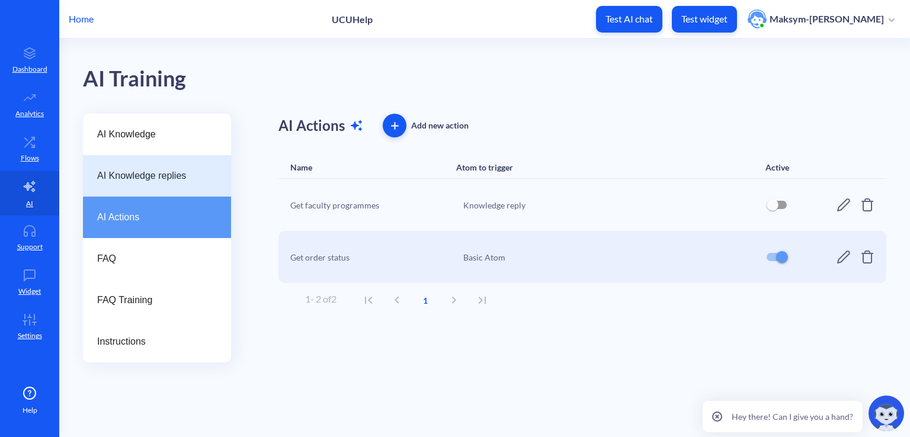
click at [163, 182] on span "AI Knowledge replies" at bounding box center [152, 176] width 110 height 14
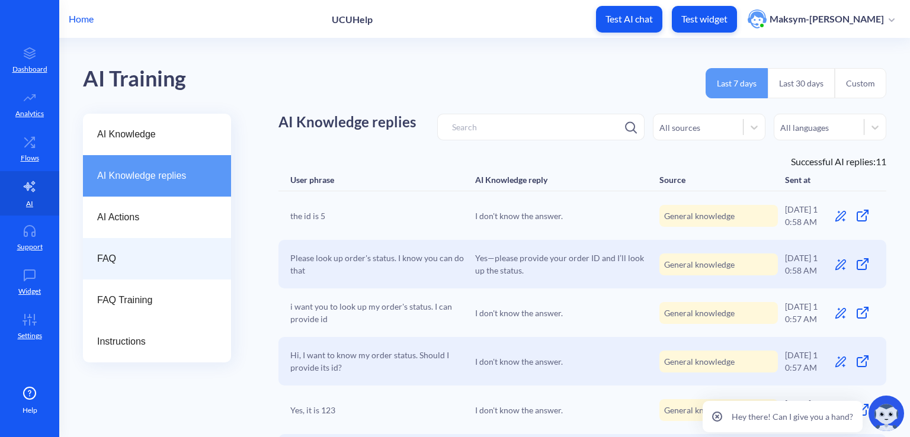
click at [171, 244] on div "FAQ" at bounding box center [157, 258] width 148 height 41
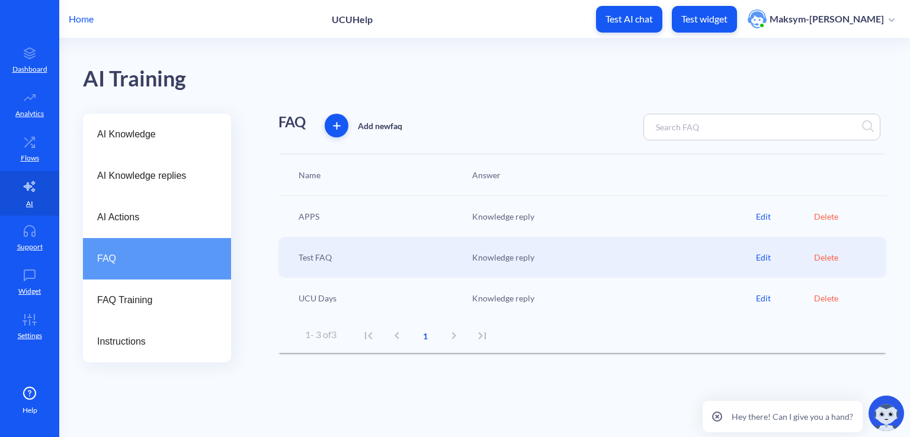
click at [829, 221] on div "Delete" at bounding box center [843, 216] width 58 height 12
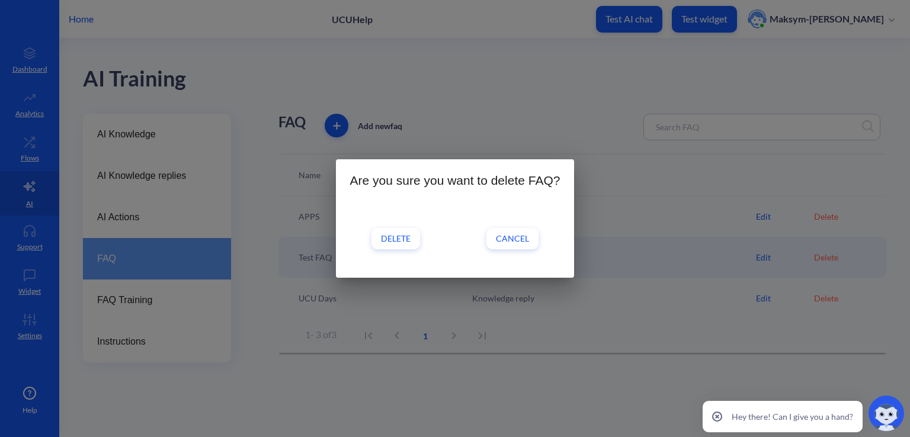
click at [396, 229] on button "Delete" at bounding box center [396, 238] width 49 height 21
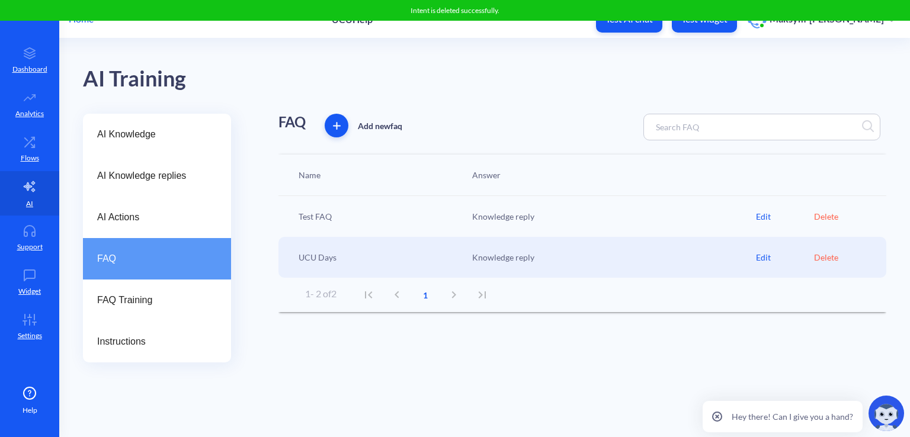
click at [823, 217] on div "Delete" at bounding box center [843, 216] width 58 height 12
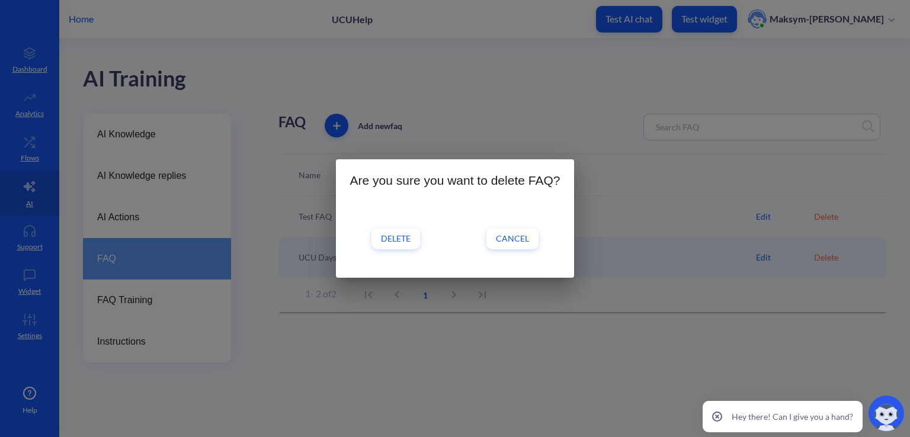
click at [392, 239] on span "Delete" at bounding box center [396, 239] width 30 height 12
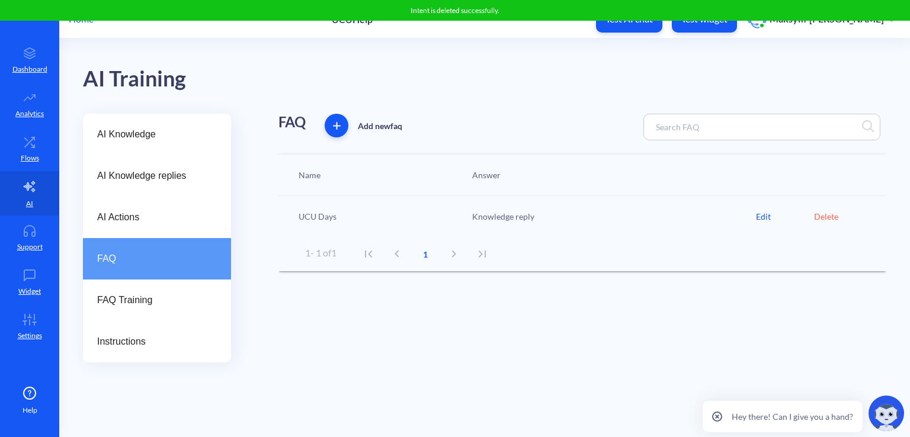
click at [826, 213] on div "Delete" at bounding box center [843, 216] width 58 height 12
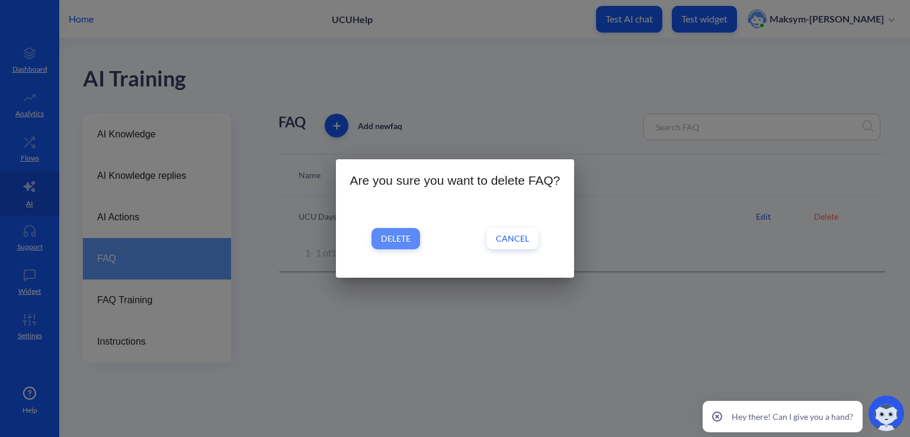
drag, startPoint x: 403, startPoint y: 236, endPoint x: 296, endPoint y: 255, distance: 108.3
click at [398, 236] on span "Delete" at bounding box center [396, 239] width 30 height 12
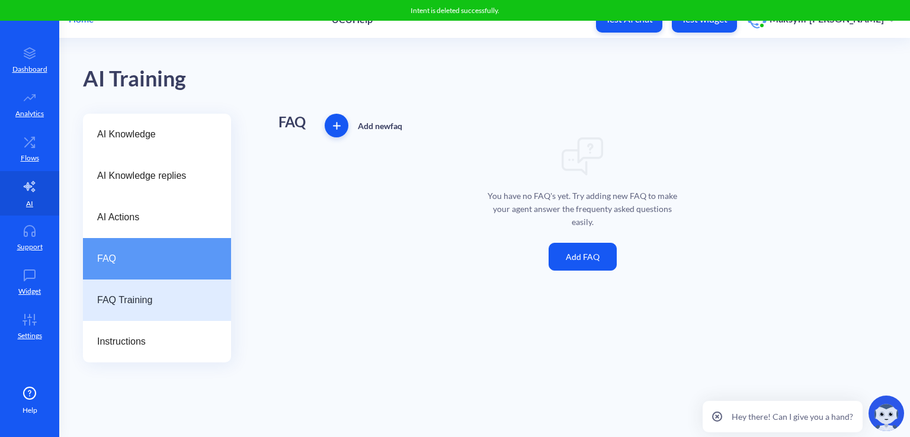
drag, startPoint x: 189, startPoint y: 279, endPoint x: 181, endPoint y: 295, distance: 17.2
click at [188, 280] on div "FAQ Training" at bounding box center [157, 300] width 148 height 41
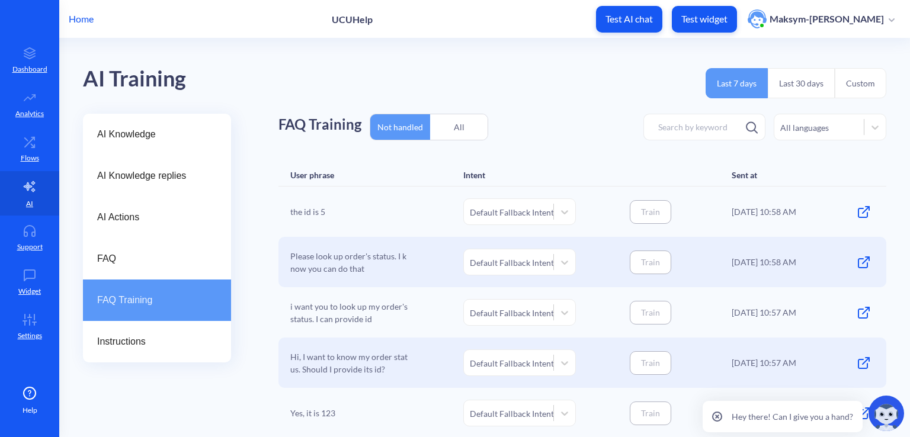
click at [181, 295] on span "FAQ Training" at bounding box center [152, 300] width 110 height 14
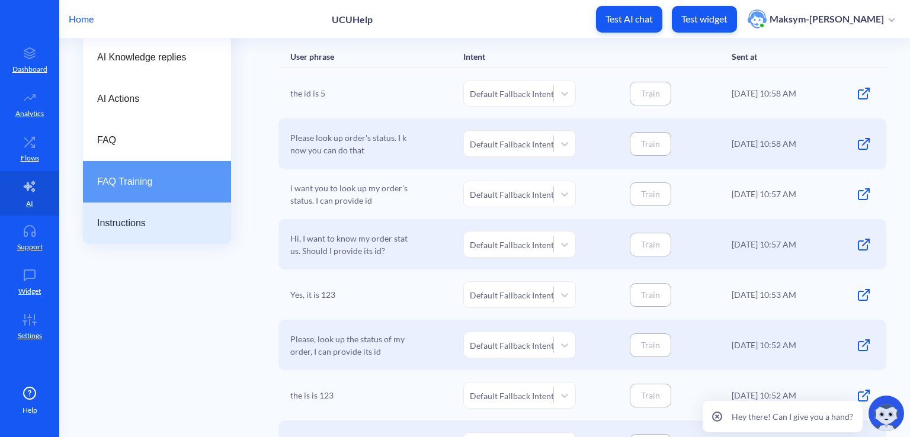
click at [158, 231] on div "Instructions" at bounding box center [157, 223] width 148 height 41
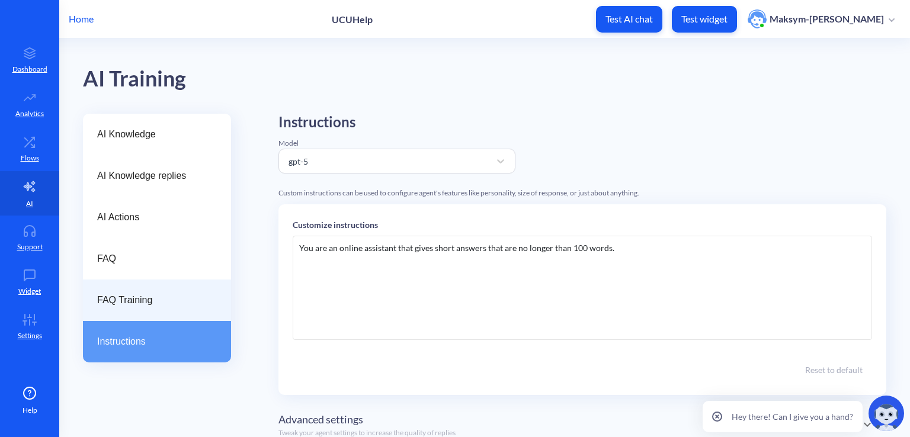
scroll to position [46, 0]
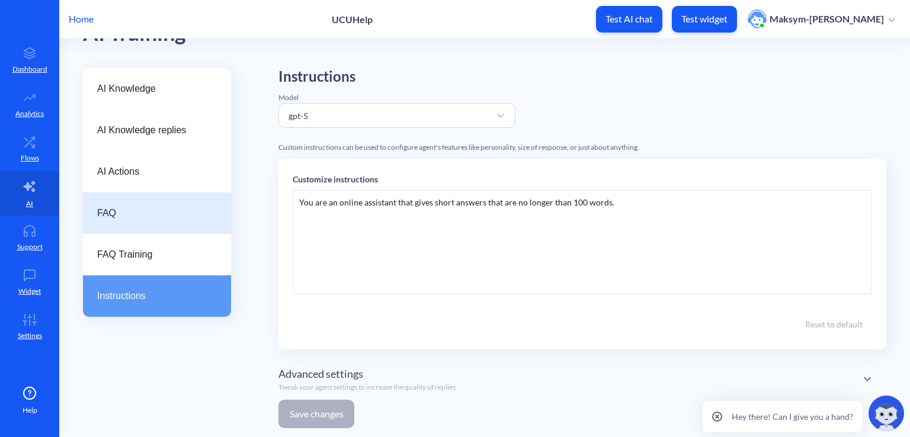
click at [141, 212] on span "FAQ" at bounding box center [152, 213] width 110 height 14
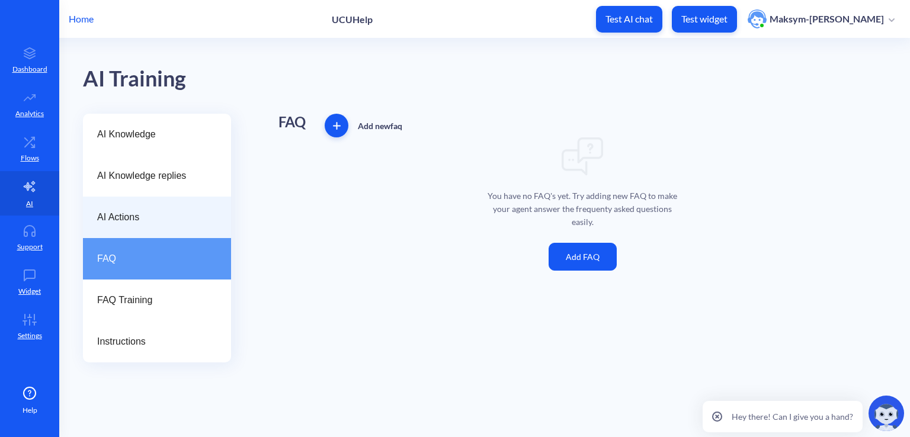
click at [143, 204] on div "AI Actions" at bounding box center [157, 217] width 148 height 41
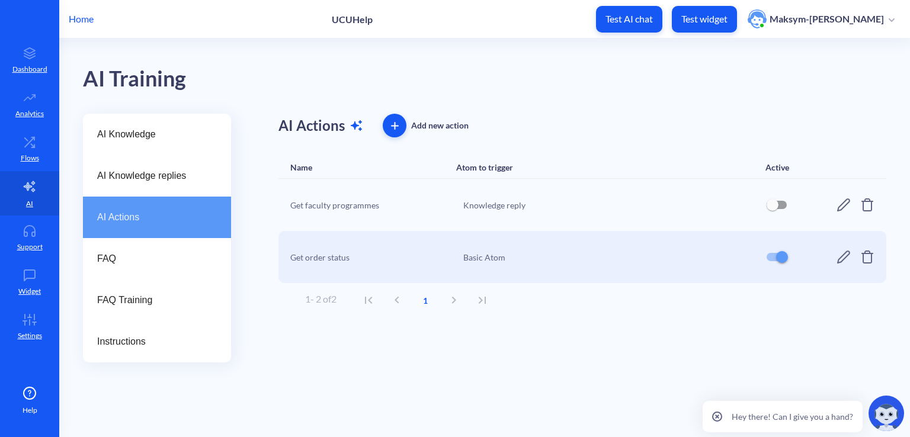
click at [149, 197] on div "AI Actions" at bounding box center [157, 217] width 148 height 41
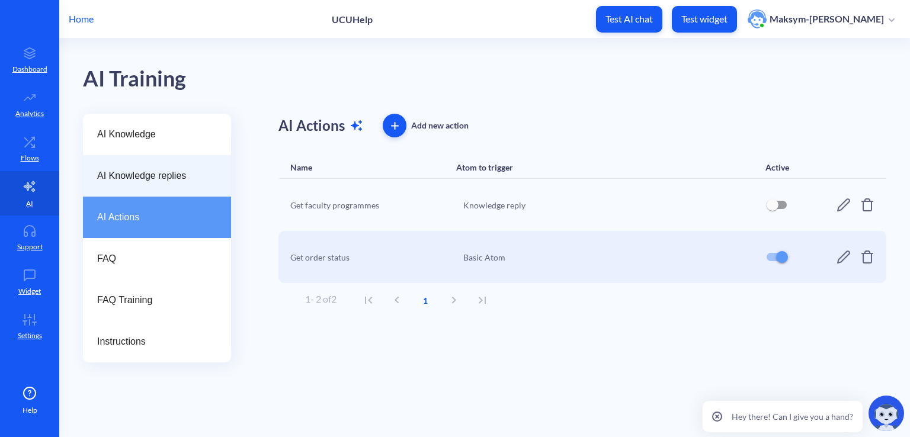
click at [154, 189] on div "AI Knowledge replies" at bounding box center [157, 175] width 148 height 41
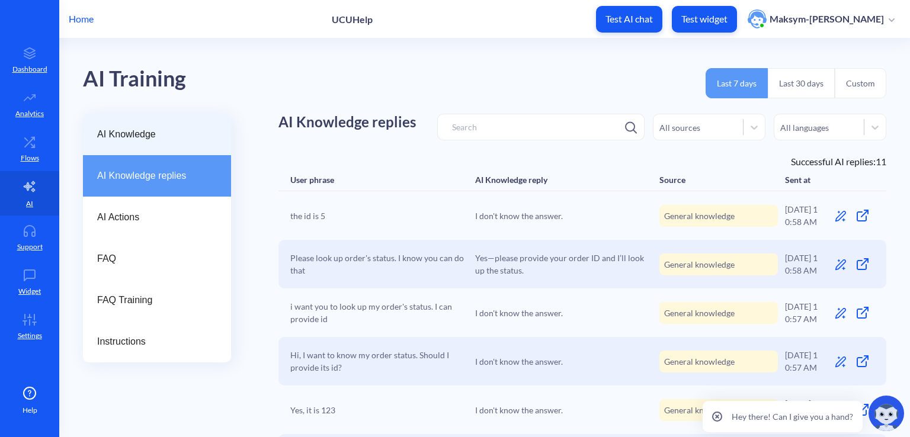
click at [137, 144] on div "AI Knowledge" at bounding box center [157, 134] width 148 height 41
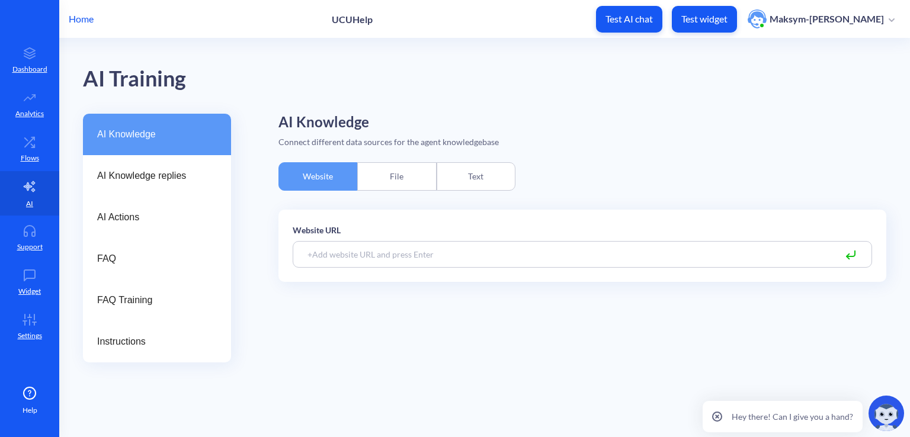
click at [403, 183] on div "File" at bounding box center [396, 176] width 79 height 28
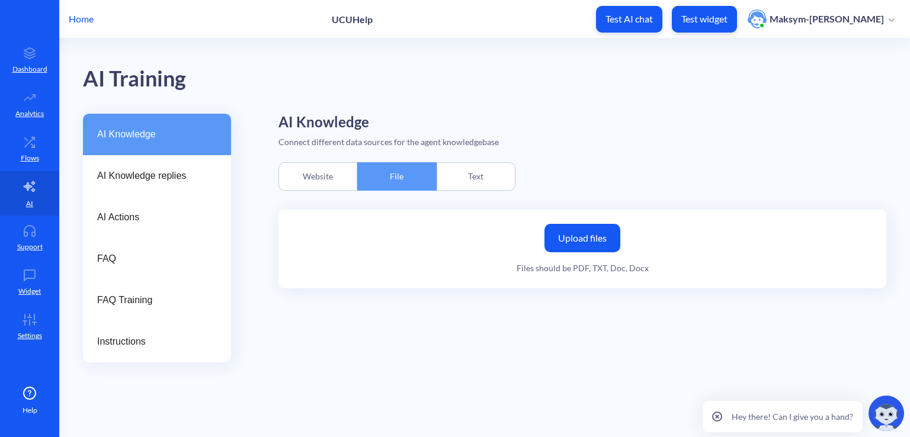
click at [495, 174] on div "Text" at bounding box center [476, 176] width 79 height 28
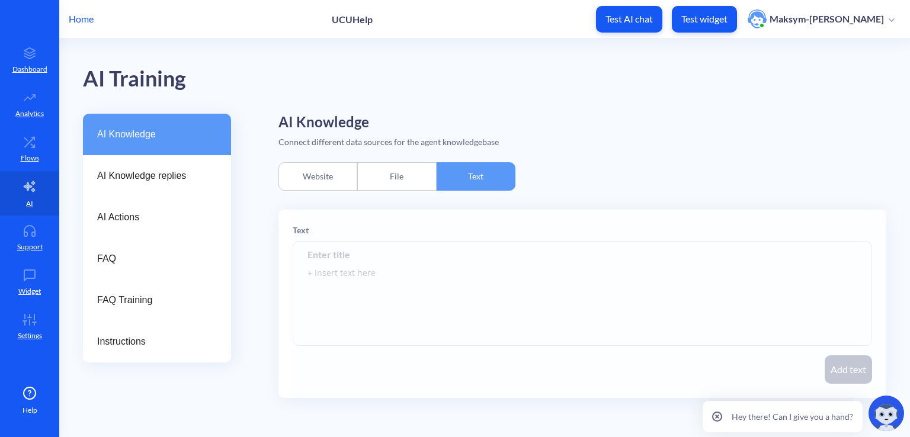
click at [282, 171] on div "Website" at bounding box center [318, 176] width 79 height 28
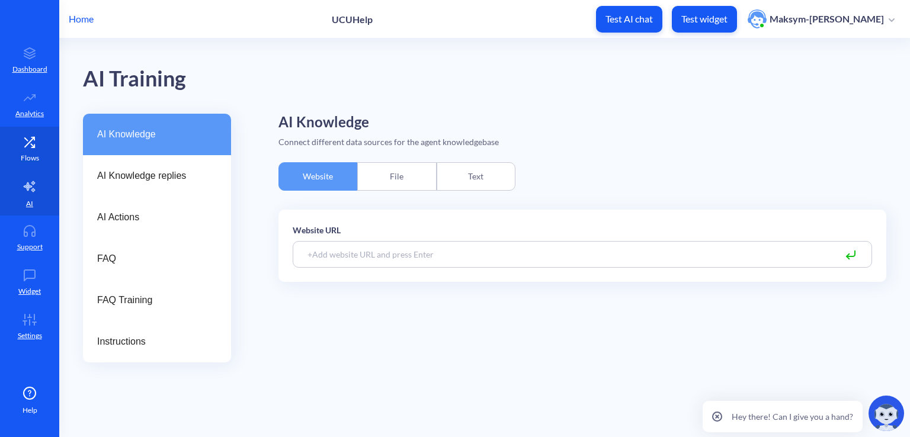
click at [37, 157] on p "Flows" at bounding box center [30, 158] width 18 height 11
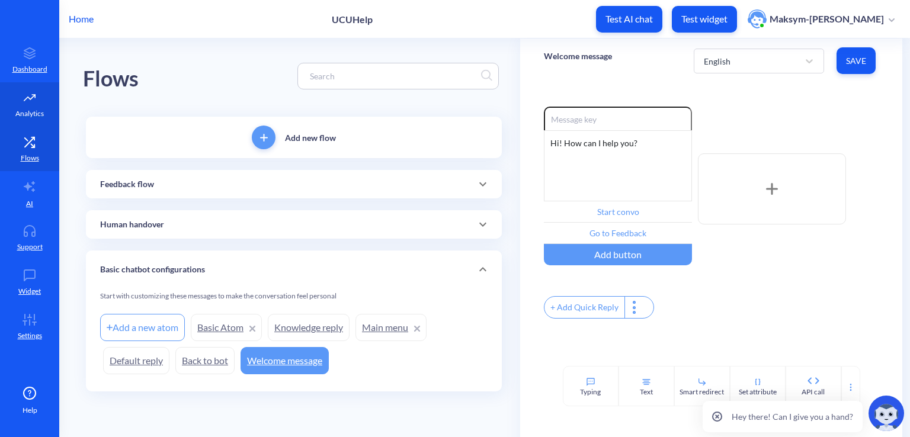
click at [25, 116] on p "Analytics" at bounding box center [29, 113] width 28 height 11
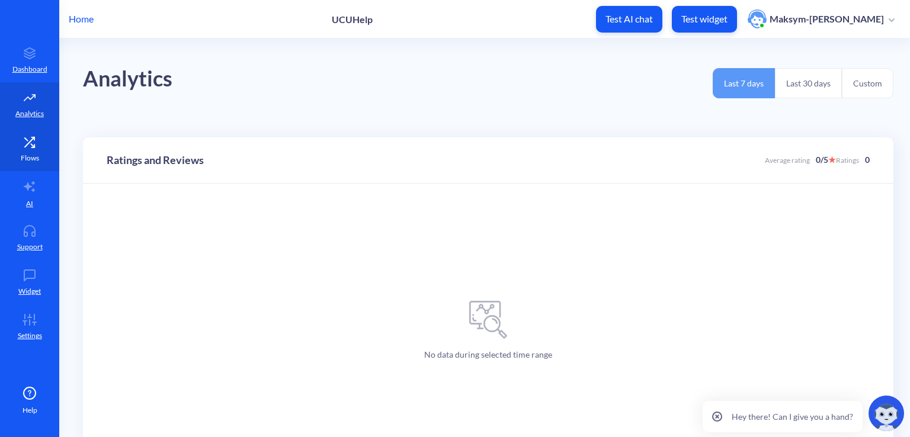
click at [37, 142] on icon at bounding box center [30, 142] width 24 height 12
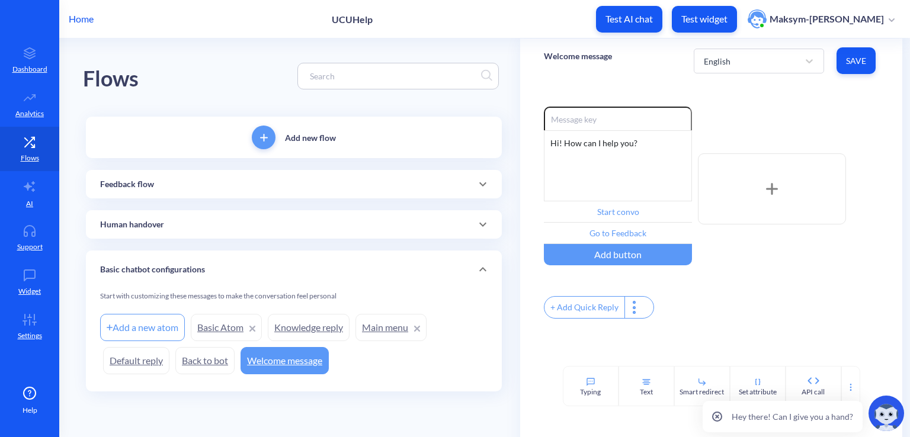
click at [227, 322] on link "Basic Atom" at bounding box center [226, 327] width 71 height 27
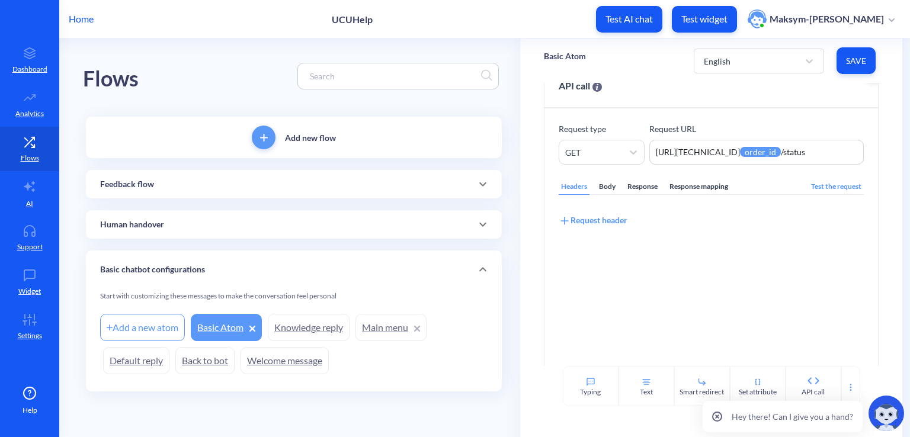
scroll to position [59, 0]
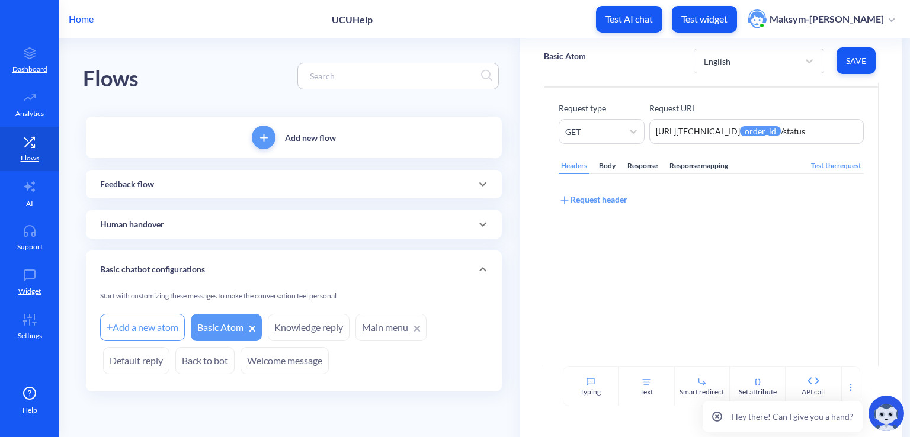
click at [698, 169] on div "Response mapping" at bounding box center [698, 166] width 63 height 16
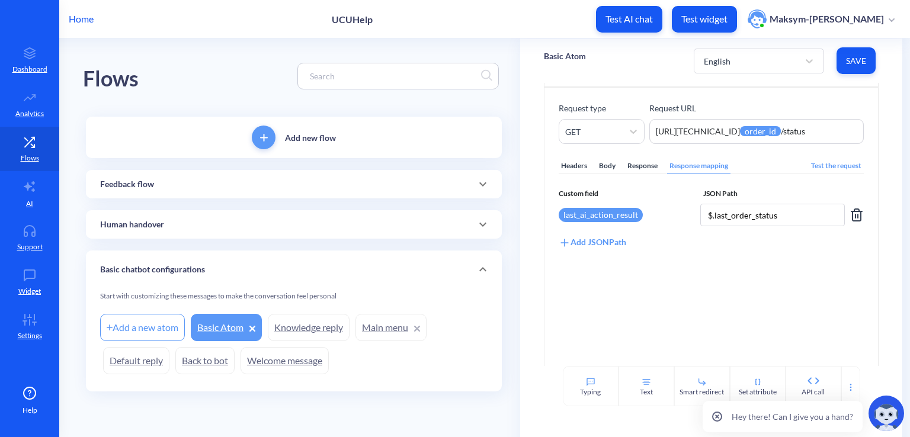
drag, startPoint x: 797, startPoint y: 220, endPoint x: 680, endPoint y: 215, distance: 116.9
click at [680, 215] on div "last_ai_action_result $.last_order_status" at bounding box center [711, 215] width 305 height 23
type input "{"
type input "r"
type input "o"
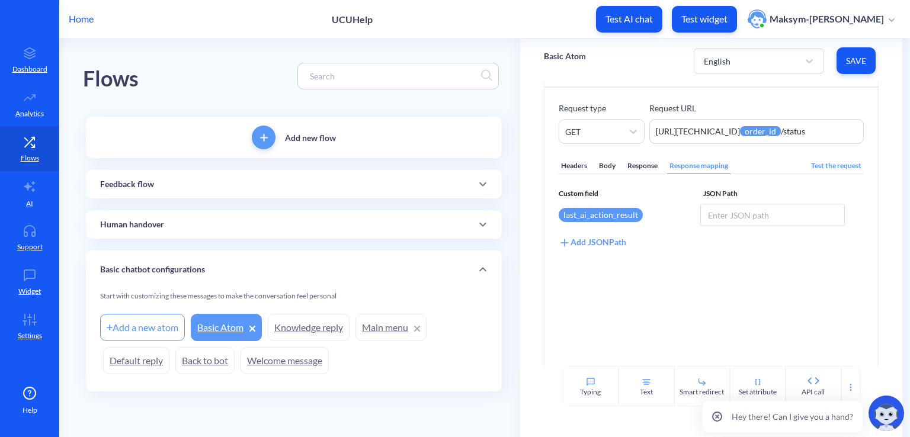
scroll to position [0, 0]
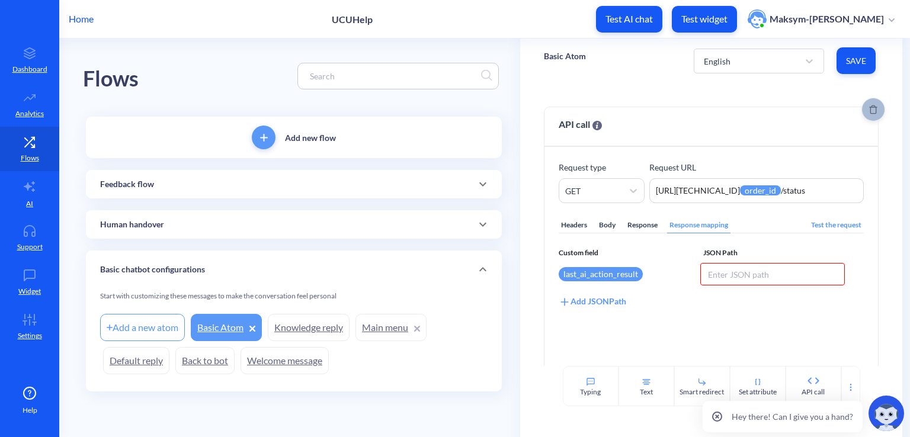
click at [870, 121] on button "Delete" at bounding box center [874, 110] width 24 height 24
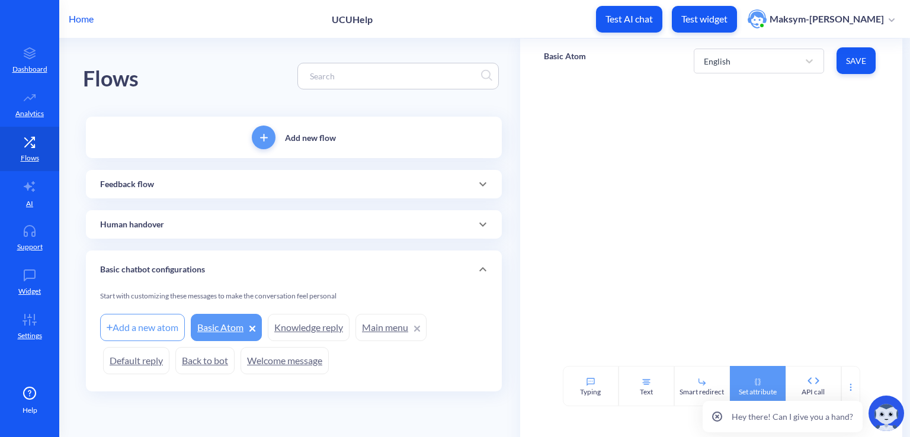
click at [758, 389] on div "Set attribute" at bounding box center [758, 392] width 38 height 11
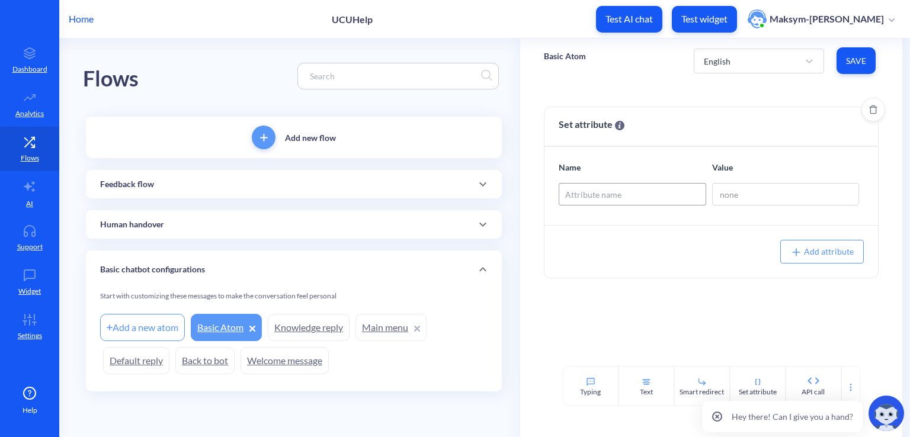
click at [620, 189] on div "Attribute name" at bounding box center [593, 194] width 56 height 12
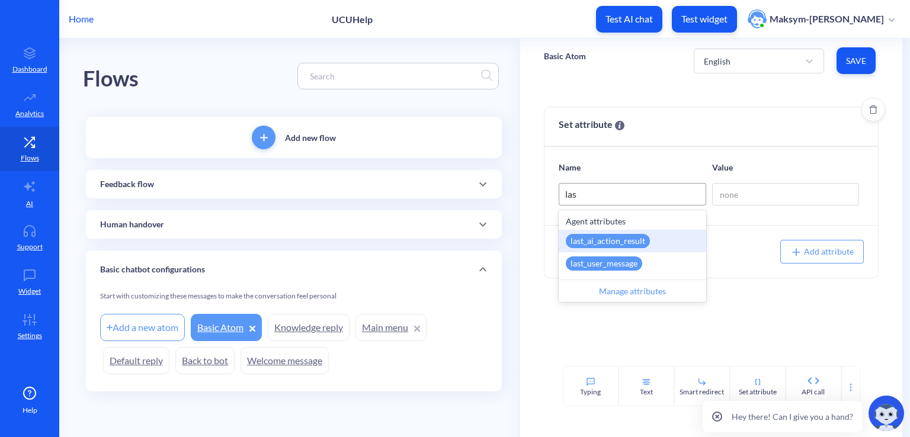
type input "last"
click at [622, 245] on div "last_ai_action_result" at bounding box center [608, 241] width 84 height 14
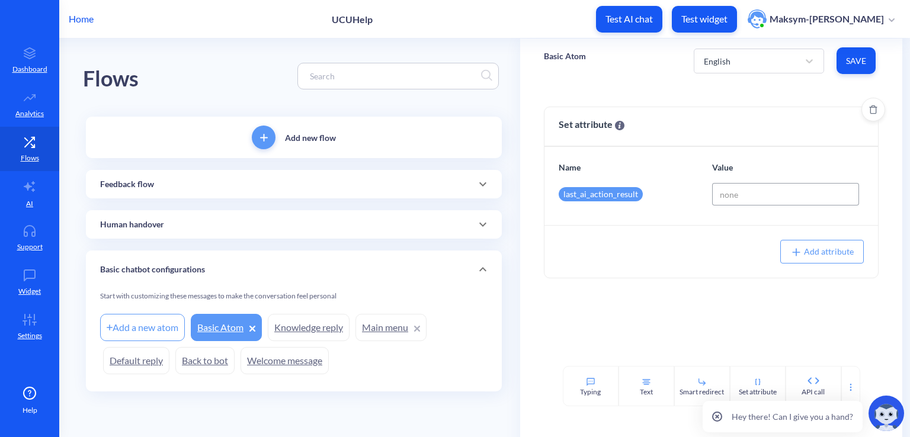
click at [726, 197] on input at bounding box center [786, 194] width 148 height 23
type input "{"
click at [727, 213] on div "Name Value last_ai_action_result {{order_status}}" at bounding box center [712, 186] width 334 height 78
click at [761, 195] on input "{{order_status}}" at bounding box center [786, 194] width 148 height 23
click at [782, 193] on input "{{order_status}}" at bounding box center [786, 194] width 148 height 23
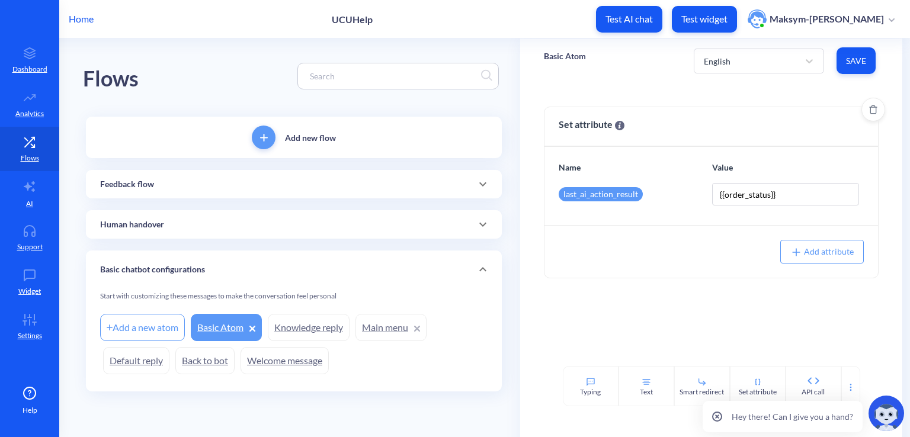
drag, startPoint x: 782, startPoint y: 193, endPoint x: 647, endPoint y: 196, distance: 135.2
click at [647, 196] on div "last_ai_action_result {{order_status}}" at bounding box center [718, 194] width 319 height 23
type input "finished"
click at [641, 231] on div "Add attribute" at bounding box center [712, 251] width 334 height 53
click at [847, 60] on span "Save" at bounding box center [856, 61] width 20 height 12
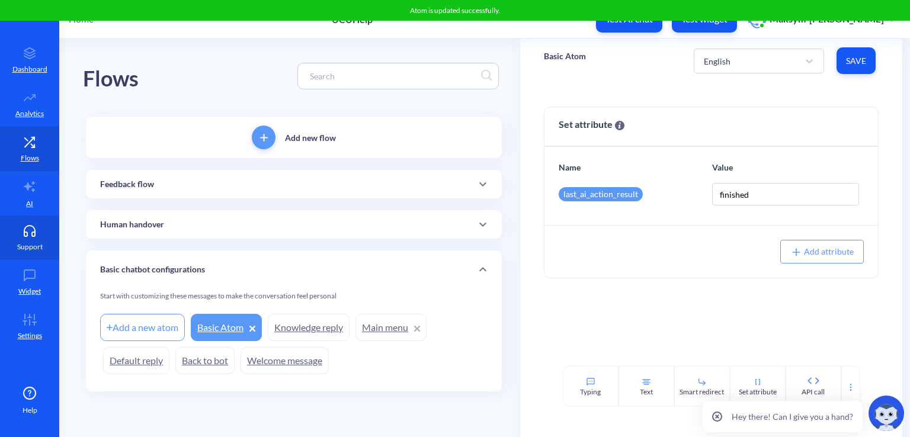
click at [1, 243] on link "Support" at bounding box center [29, 238] width 59 height 44
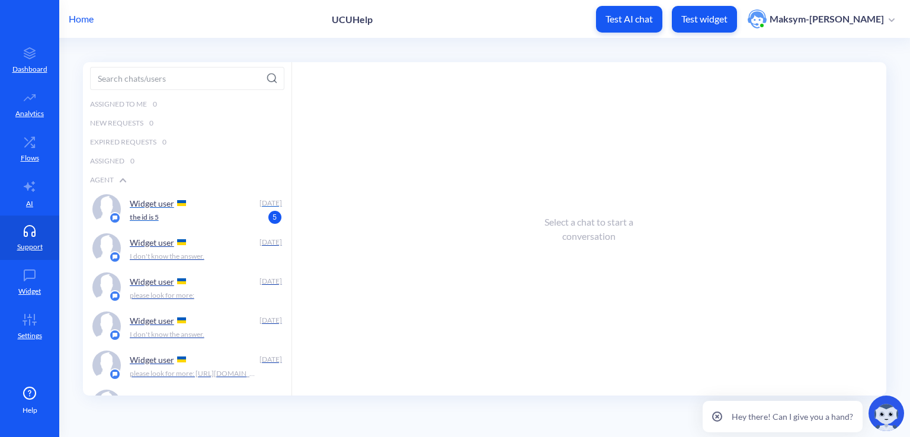
click at [136, 213] on p "the id is 5" at bounding box center [144, 217] width 29 height 11
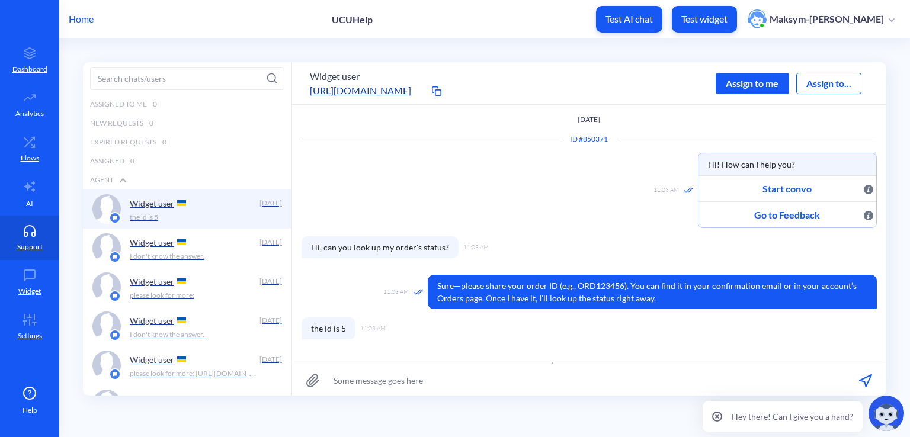
scroll to position [26, 0]
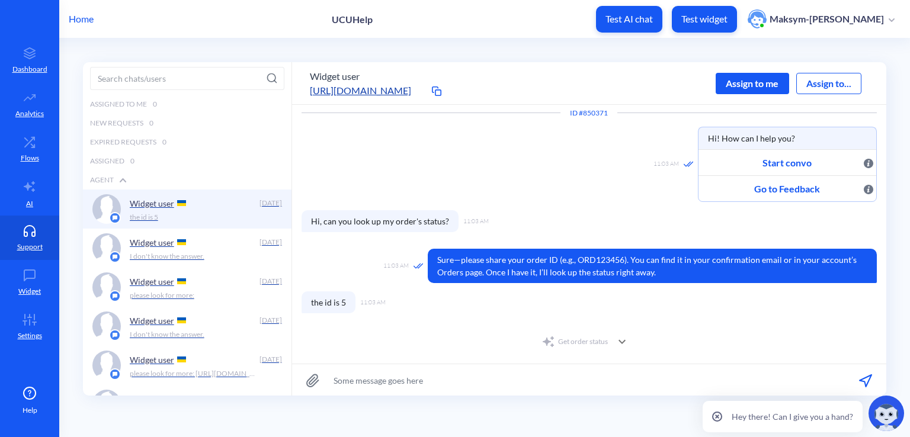
click at [584, 344] on div "Get order status" at bounding box center [575, 342] width 66 height 14
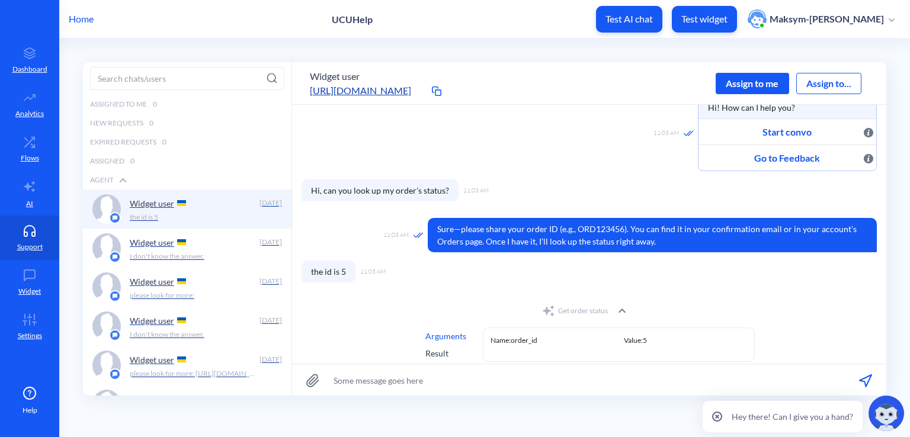
scroll to position [129, 0]
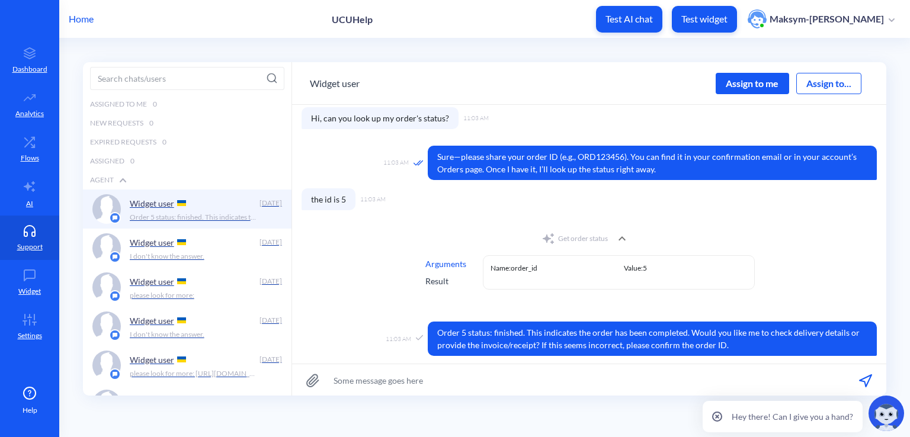
click at [572, 239] on div "Get order status" at bounding box center [575, 239] width 66 height 14
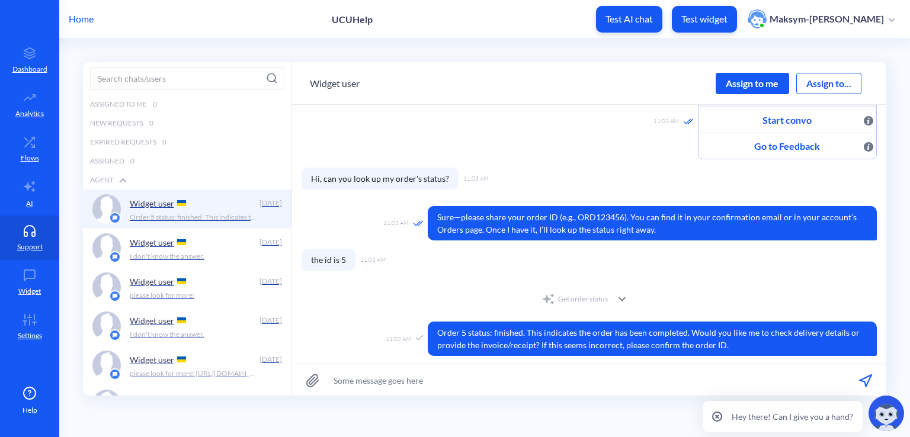
click at [593, 295] on div "Get order status" at bounding box center [575, 299] width 66 height 14
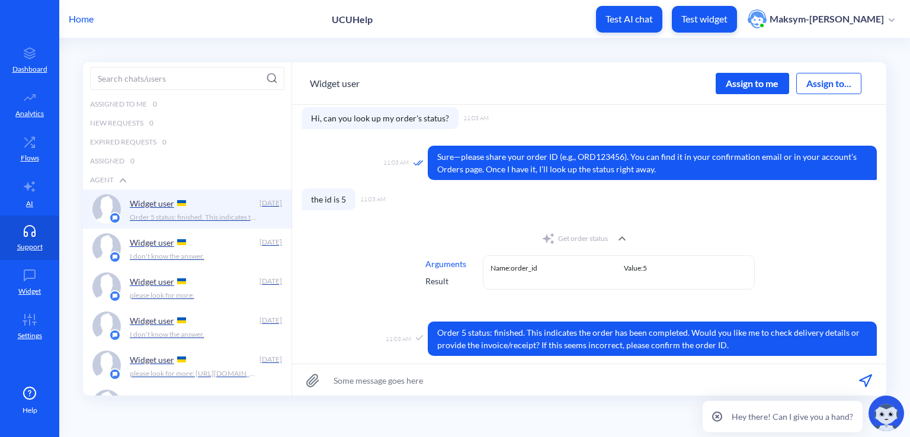
click at [569, 242] on div "Get order status" at bounding box center [575, 239] width 66 height 14
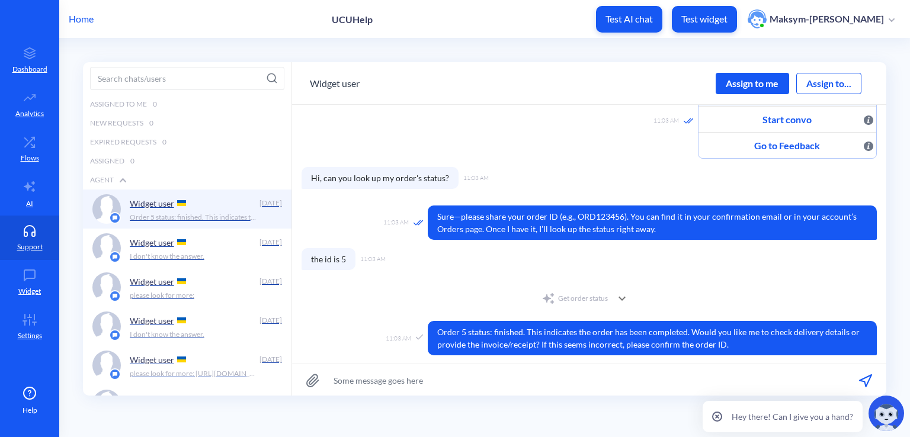
scroll to position [69, 0]
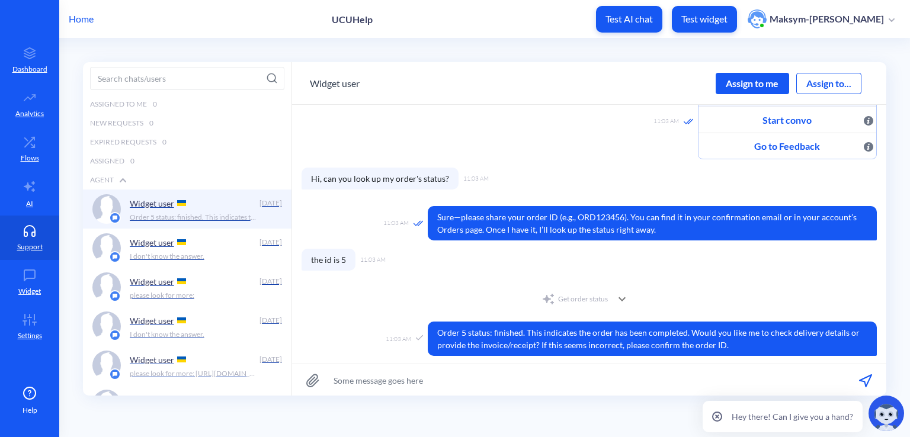
drag, startPoint x: 578, startPoint y: 285, endPoint x: 581, endPoint y: 295, distance: 10.4
click at [578, 288] on div "ID # 850371 11:03 AM Hi! How can I help you? Start convo Go to Feedback 11:03 A…" at bounding box center [589, 216] width 575 height 292
click at [581, 295] on div "Get order status" at bounding box center [575, 299] width 66 height 14
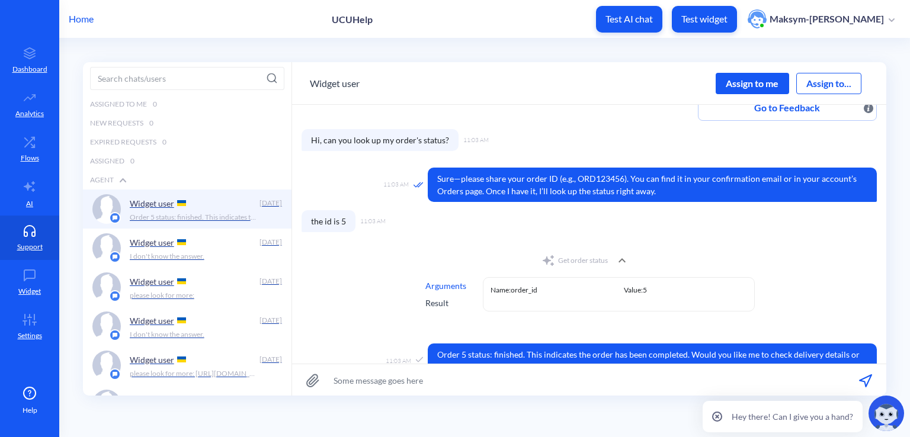
scroll to position [128, 0]
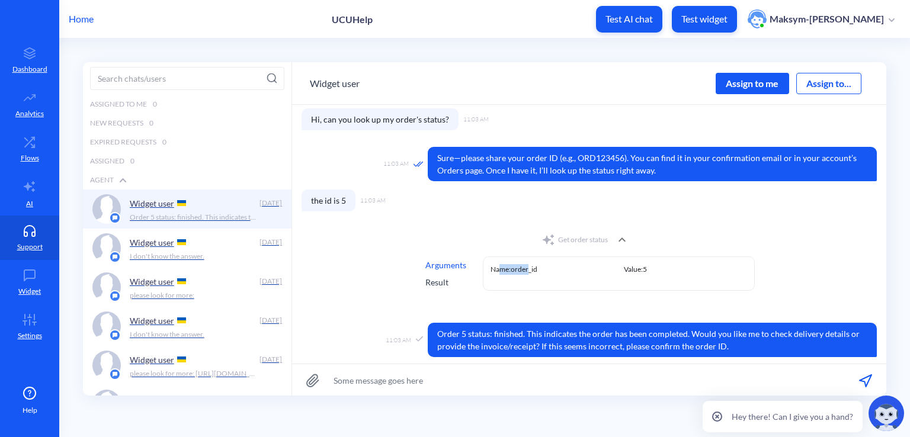
drag, startPoint x: 498, startPoint y: 277, endPoint x: 530, endPoint y: 280, distance: 32.1
click at [527, 280] on div "Name: order_id Value: 5" at bounding box center [619, 274] width 272 height 34
click at [531, 281] on div "Name: order_id Value: 5" at bounding box center [619, 274] width 272 height 34
click at [31, 176] on link "AI" at bounding box center [29, 193] width 59 height 44
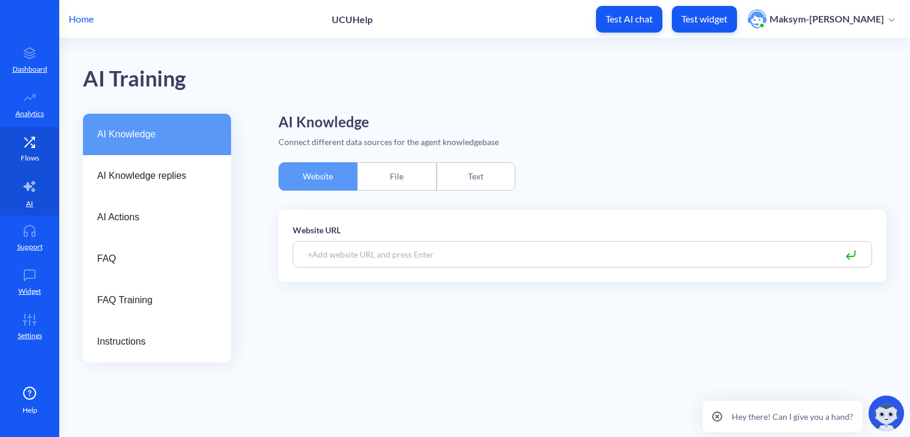
click at [27, 156] on p "Flows" at bounding box center [30, 158] width 18 height 11
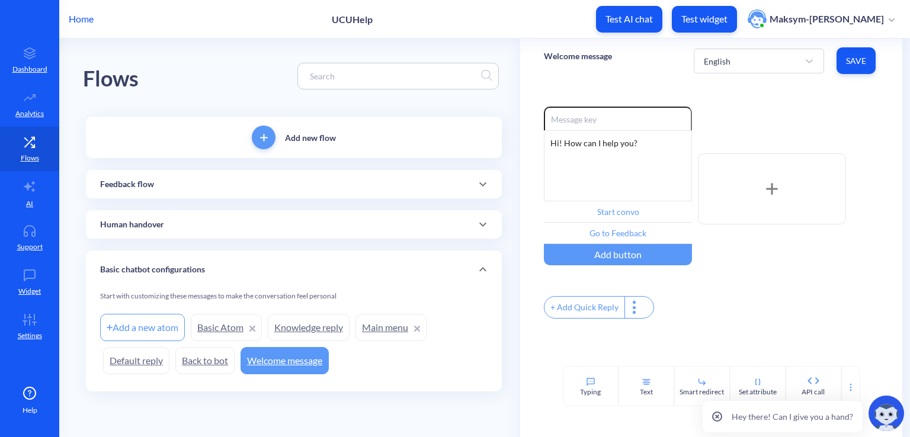
click at [157, 219] on p "Human handover" at bounding box center [132, 225] width 64 height 12
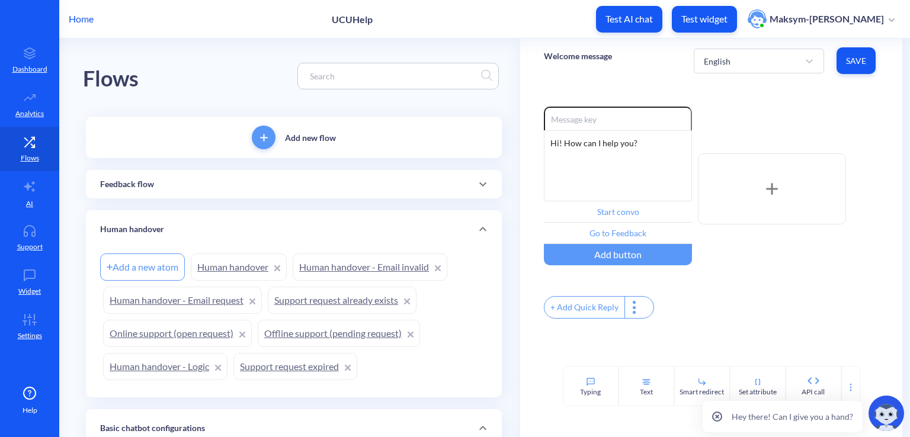
click at [159, 226] on p "Human handover" at bounding box center [132, 229] width 64 height 12
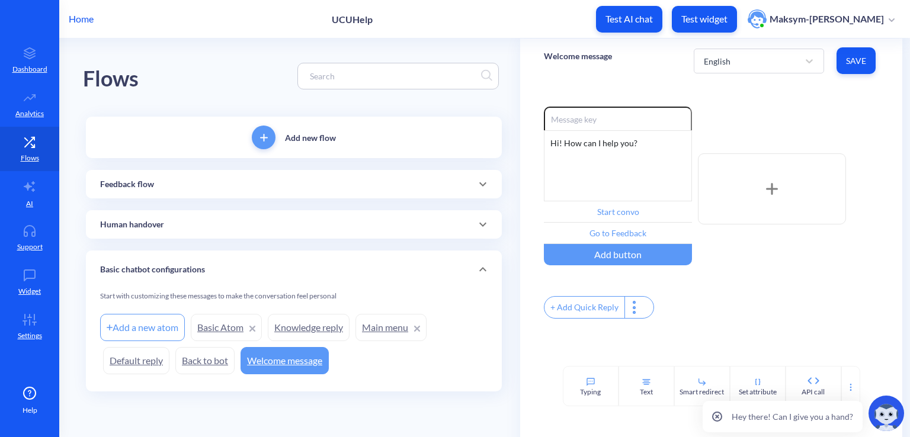
click at [206, 325] on link "Basic Atom" at bounding box center [226, 327] width 71 height 27
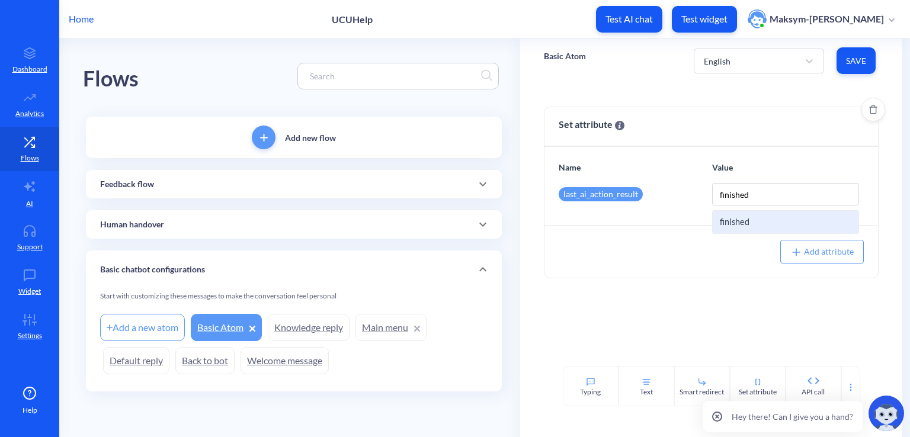
drag, startPoint x: 762, startPoint y: 188, endPoint x: 678, endPoint y: 198, distance: 84.1
click at [678, 198] on div "last_ai_action_result finished finished" at bounding box center [718, 194] width 319 height 23
type input "in progress"
click at [866, 63] on button "Save" at bounding box center [856, 60] width 39 height 27
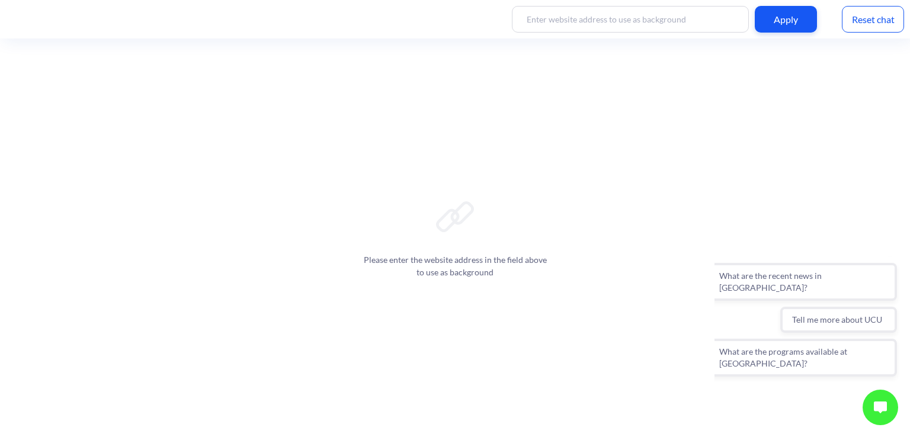
click at [877, 412] on img at bounding box center [880, 408] width 13 height 12
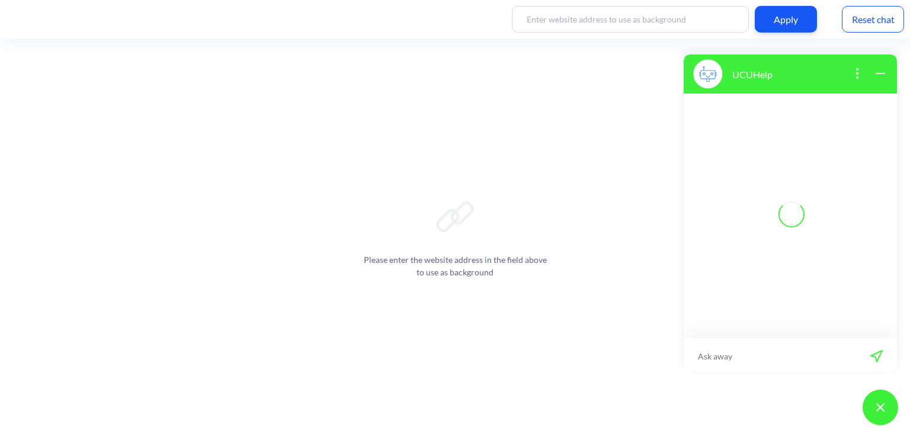
scroll to position [2, 0]
click at [795, 352] on input at bounding box center [783, 355] width 146 height 36
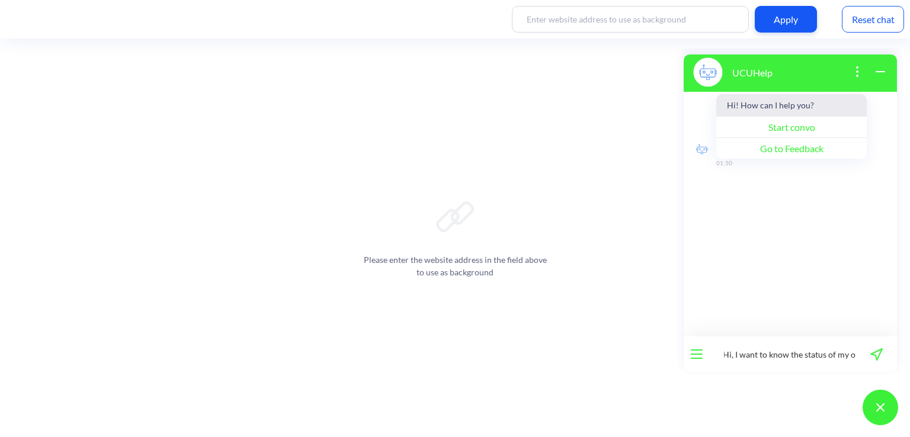
scroll to position [0, 14]
type input "Hi, I want to know the status of my order"
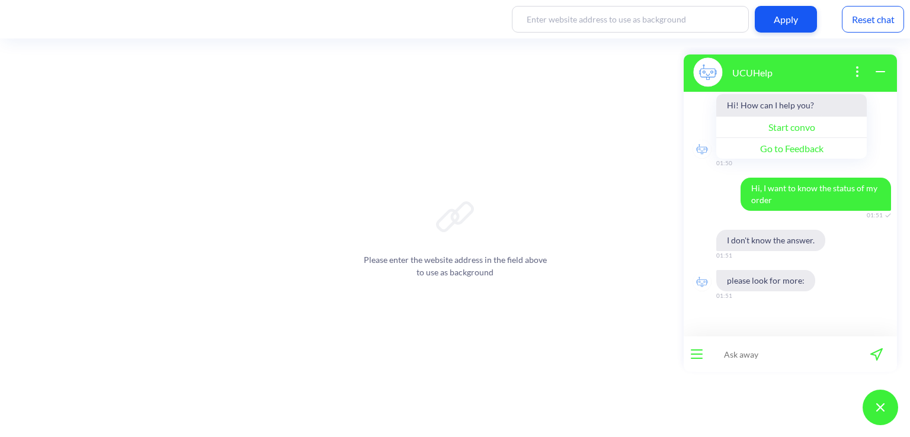
click at [739, 354] on input at bounding box center [783, 355] width 146 height 36
type input "I want you to look up the status of my order based on its id"
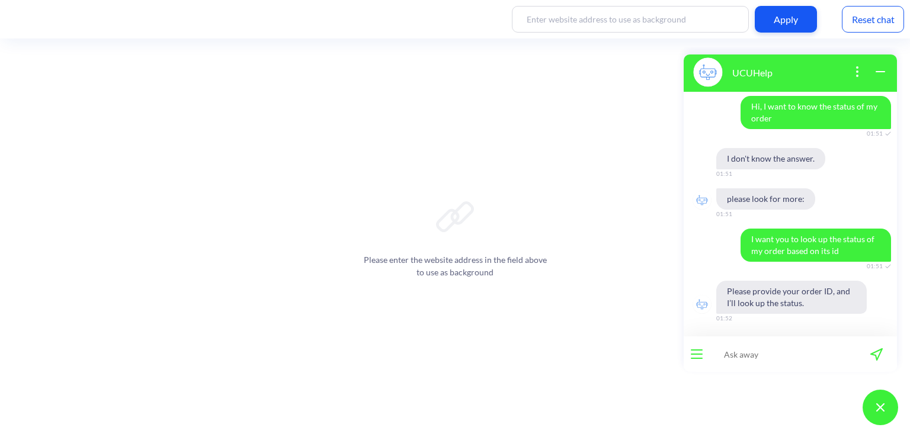
scroll to position [105, 0]
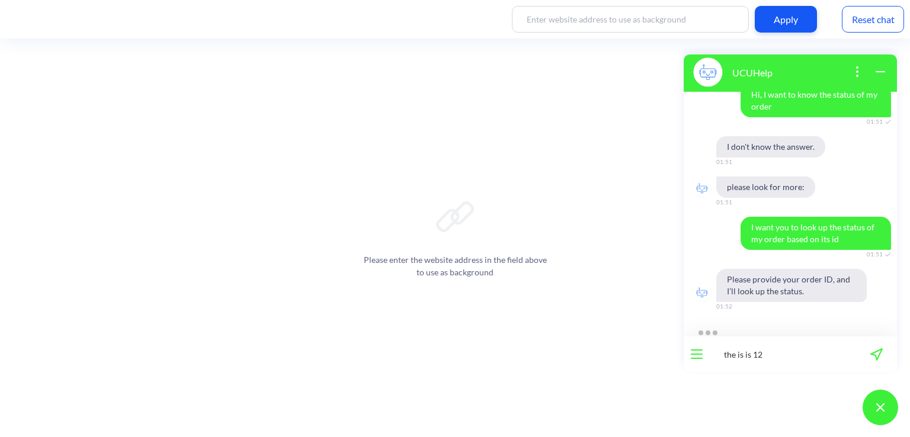
type input "the is is 123"
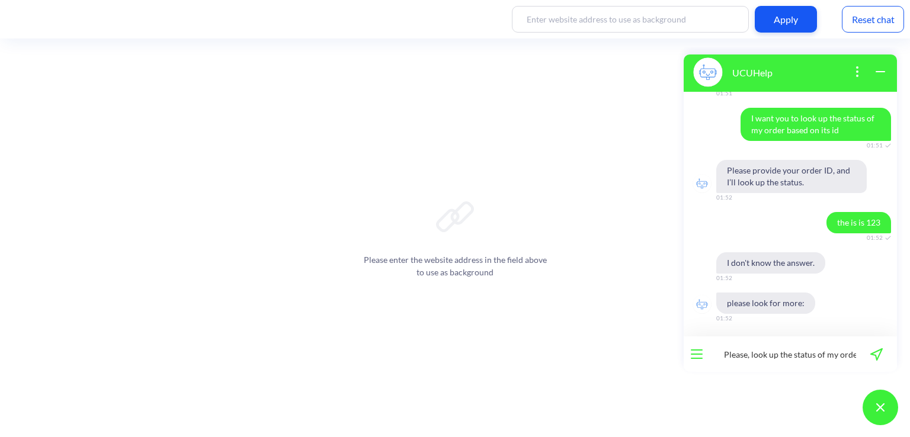
scroll to position [0, 2]
type input "Please, look up the status of my order, I can provide its id"
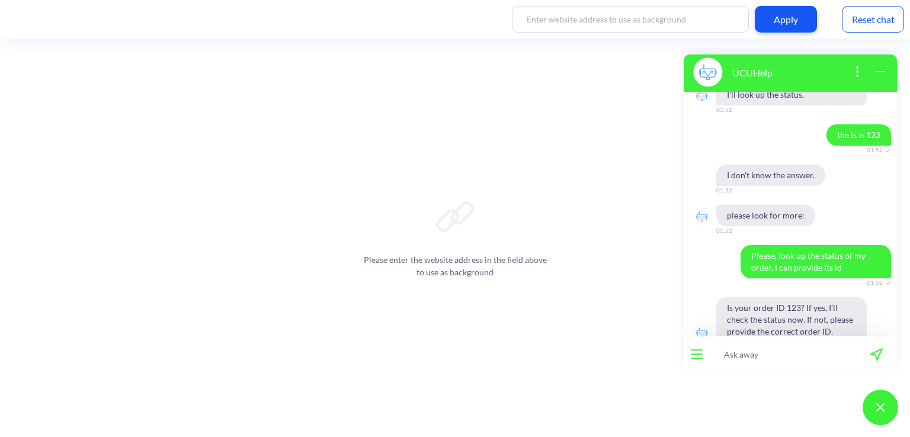
scroll to position [354, 0]
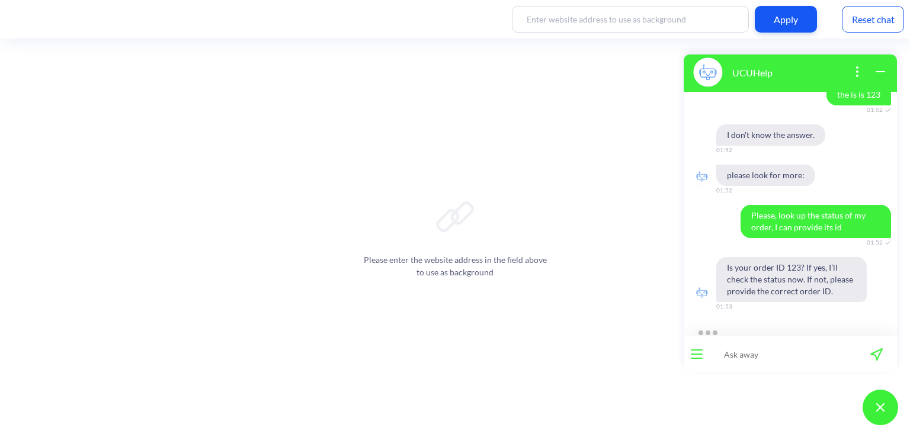
click at [739, 348] on input at bounding box center [783, 355] width 146 height 36
type input "Yes, it is 123"
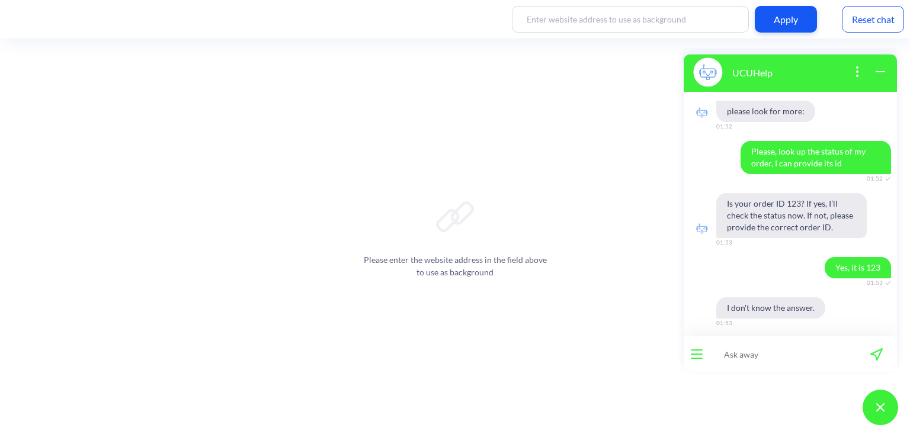
scroll to position [475, 0]
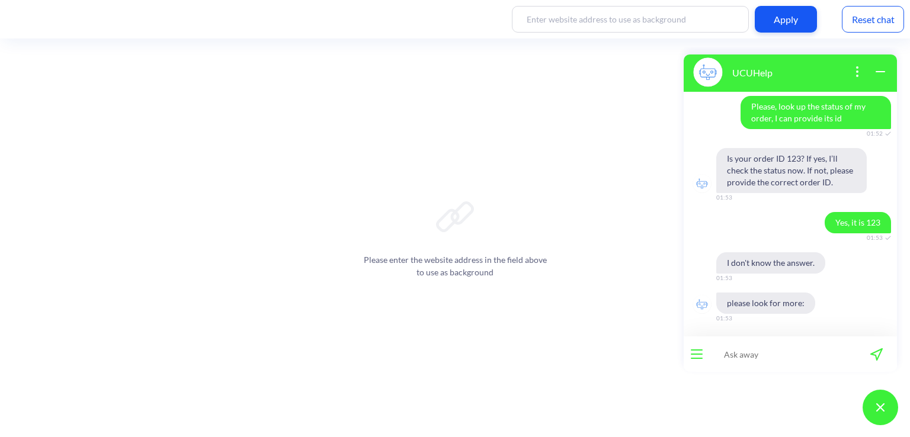
click at [858, 21] on div "Reset chat" at bounding box center [873, 19] width 62 height 27
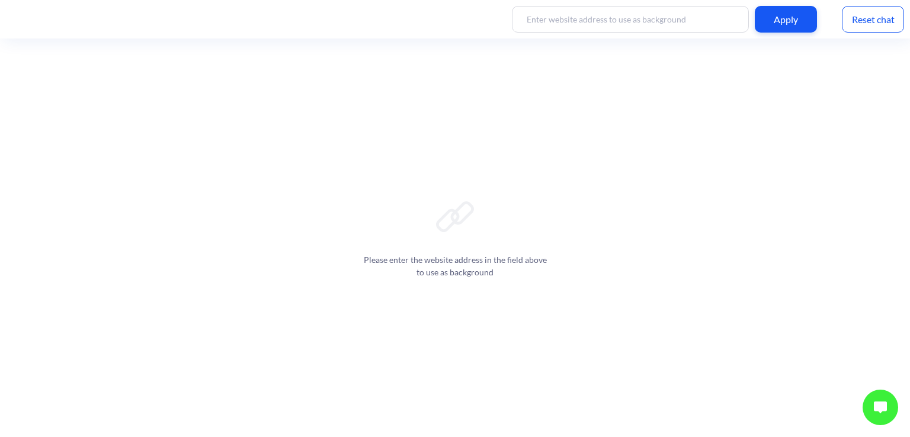
click at [798, 31] on div "Apply" at bounding box center [786, 19] width 62 height 27
click at [785, 27] on div "Apply" at bounding box center [786, 19] width 62 height 27
drag, startPoint x: 878, startPoint y: 403, endPoint x: 1029, endPoint y: 733, distance: 362.5
click at [878, 403] on img at bounding box center [880, 408] width 13 height 12
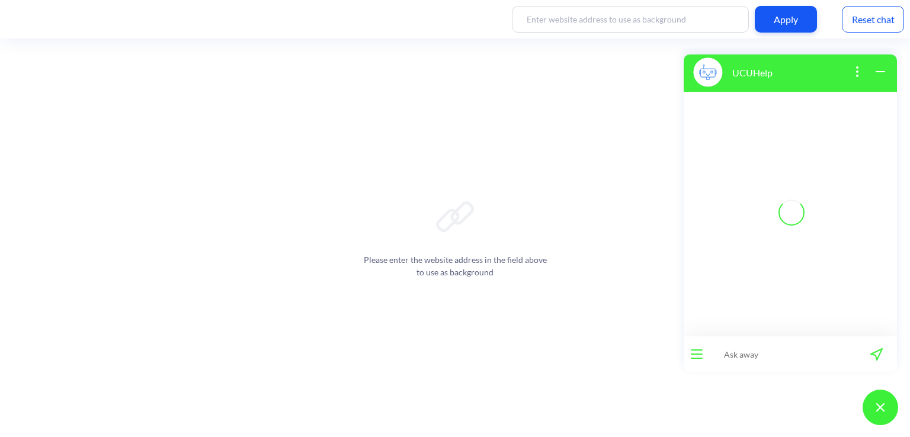
click at [777, 361] on input at bounding box center [783, 355] width 146 height 36
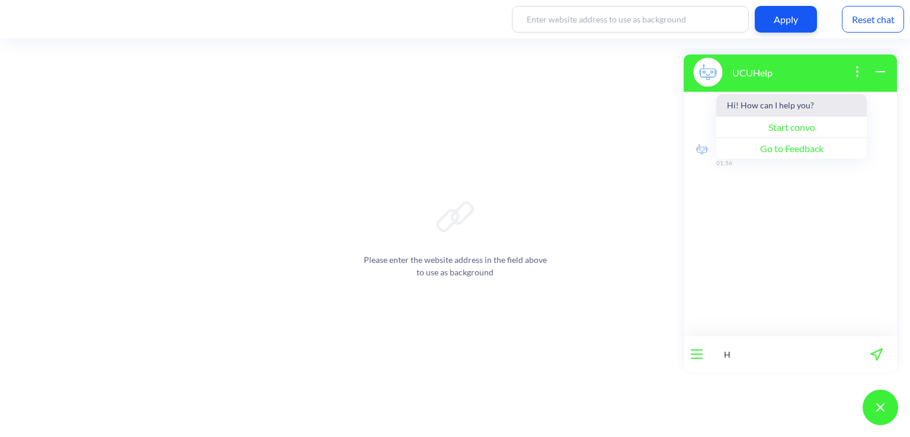
type input "H"
type input "Hi, I want to know my order status. Should I provide its id?"
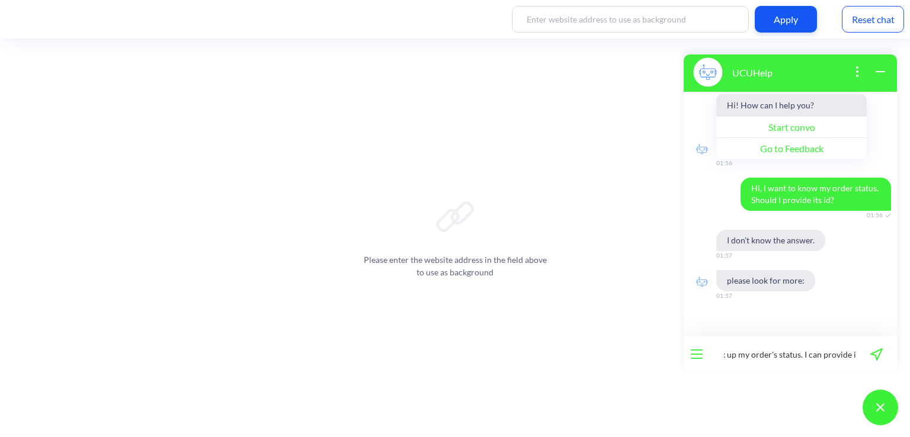
scroll to position [0, 68]
type input "i want you to look up my order's status. I can provide id"
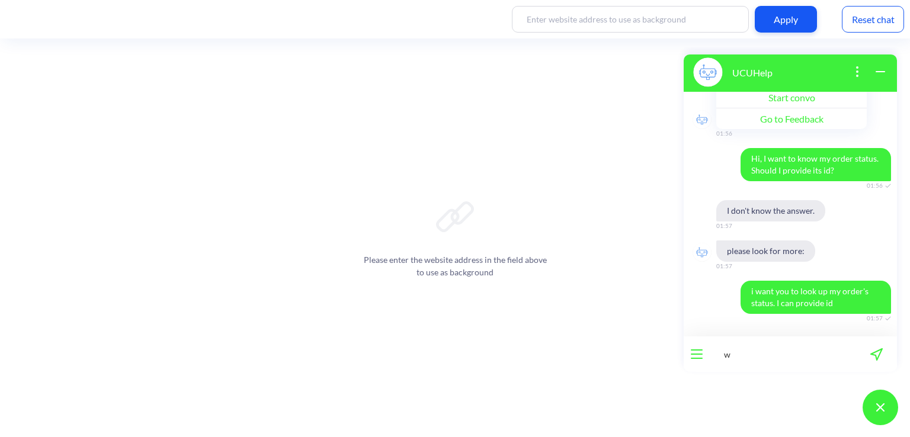
scroll to position [53, 0]
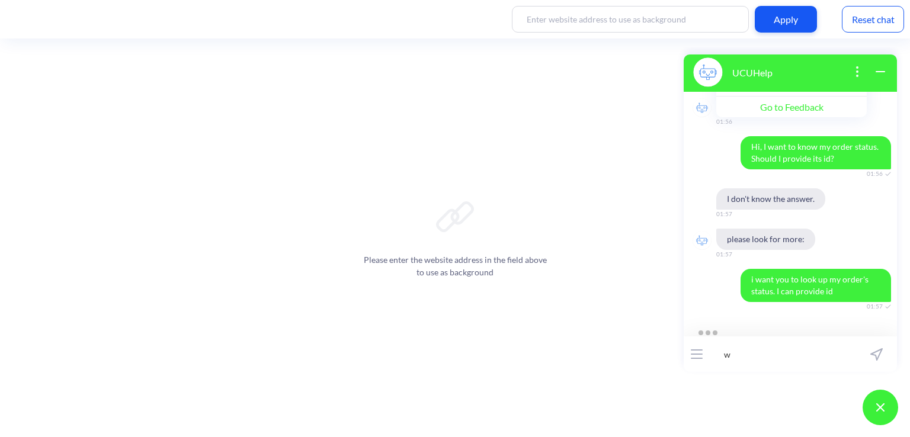
type input "w"
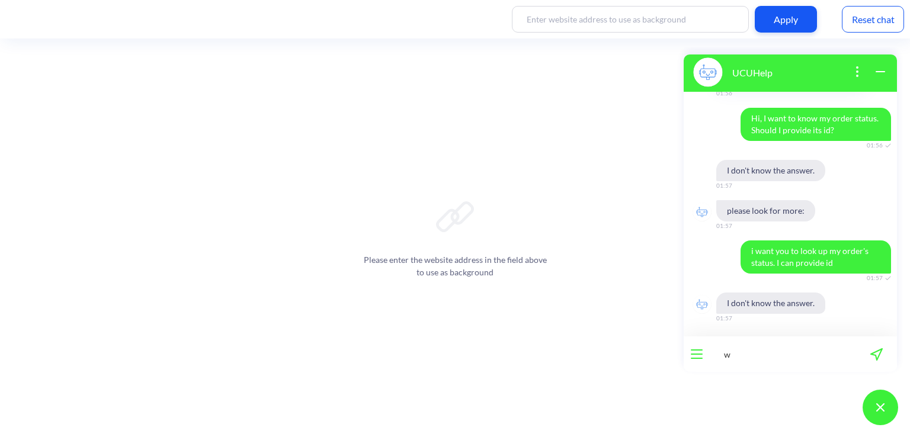
scroll to position [93, 0]
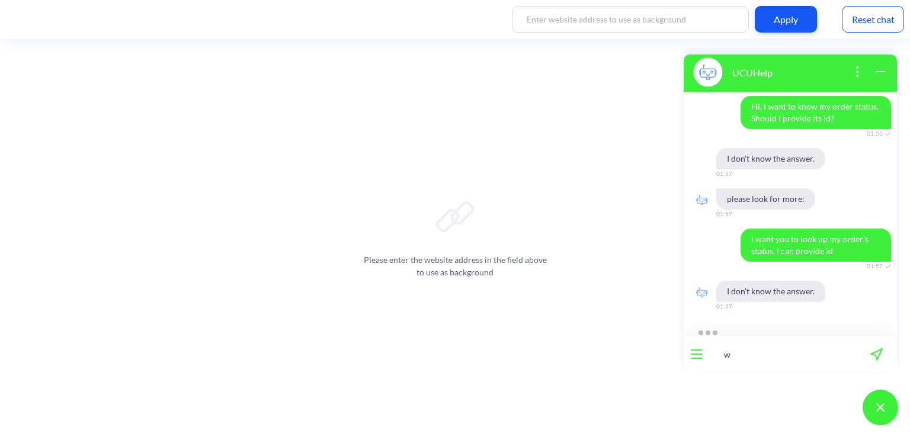
click at [751, 348] on input "w" at bounding box center [783, 355] width 146 height 36
type input "Please look up order's status. I know you can do that"
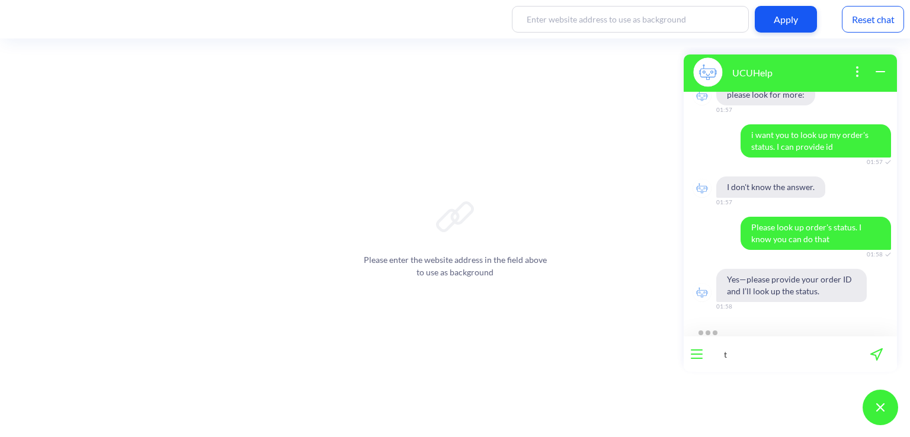
scroll to position [238, 0]
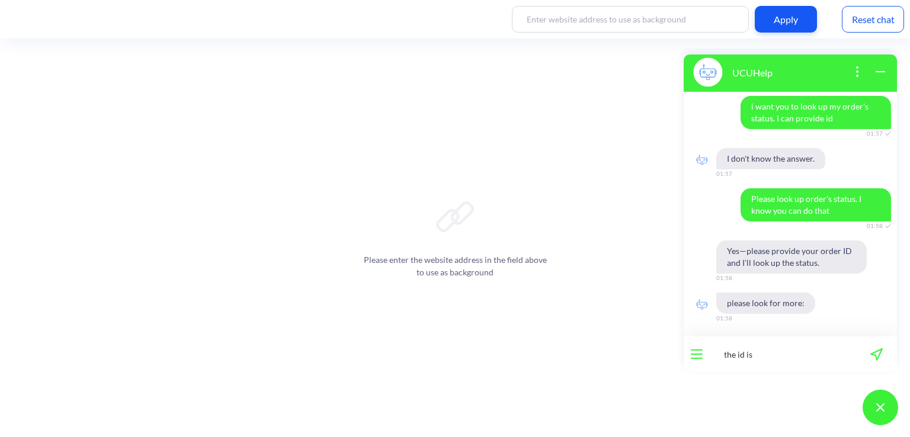
type input "the id is 5"
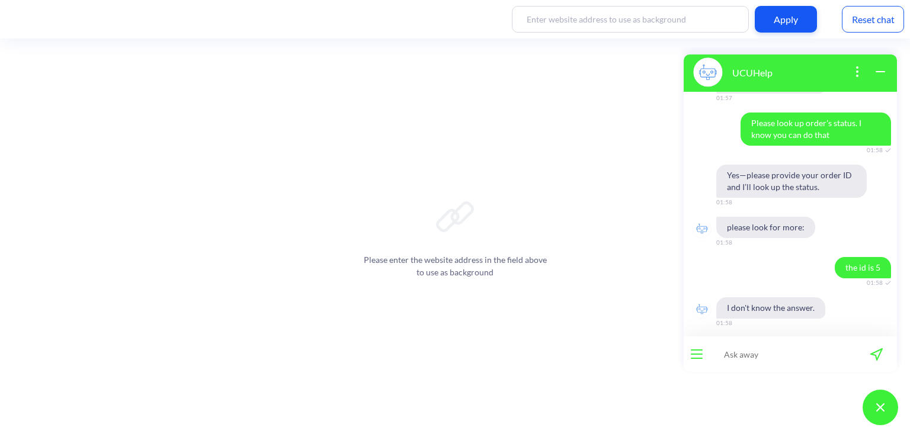
scroll to position [330, 0]
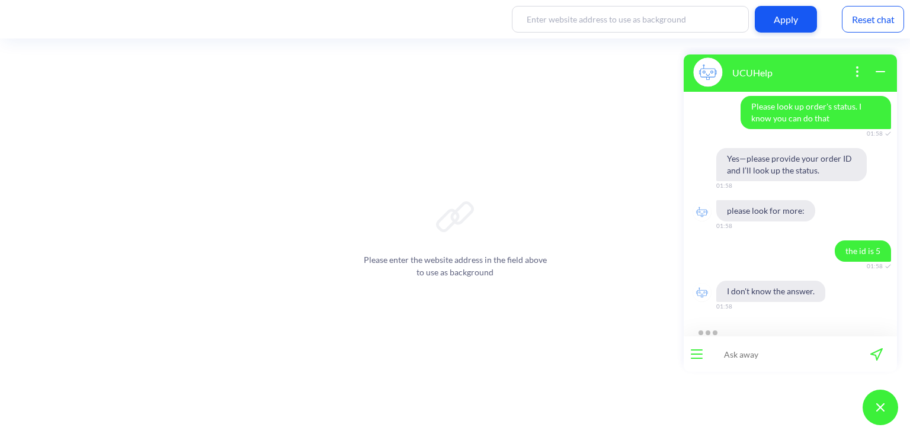
click at [846, 22] on div "Reset chat" at bounding box center [873, 19] width 62 height 27
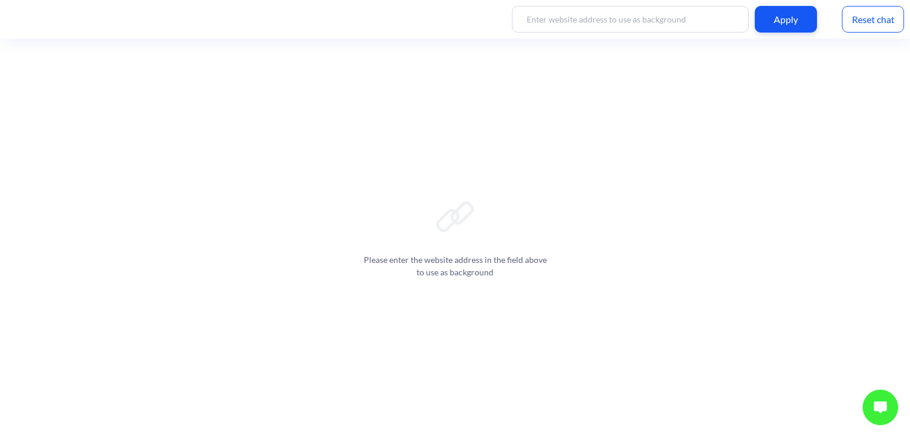
click at [782, 21] on div "Apply" at bounding box center [786, 19] width 62 height 27
click at [778, 29] on div "Apply" at bounding box center [786, 19] width 62 height 27
click at [881, 400] on button at bounding box center [881, 408] width 36 height 36
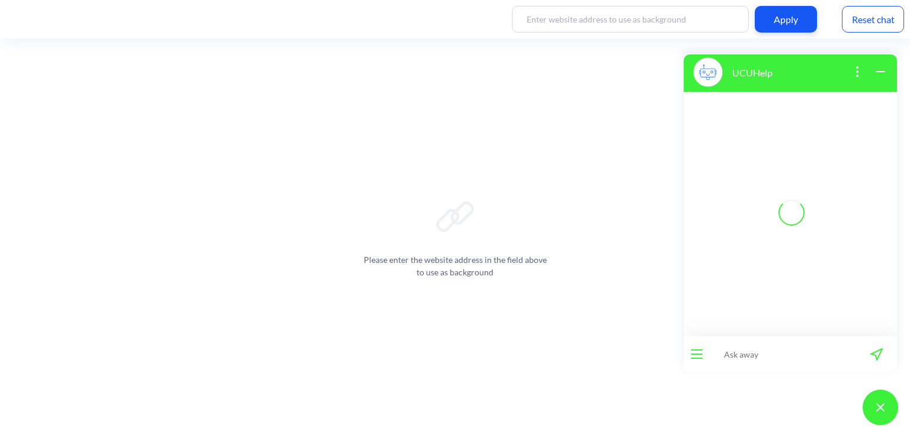
click at [743, 356] on input at bounding box center [783, 355] width 146 height 36
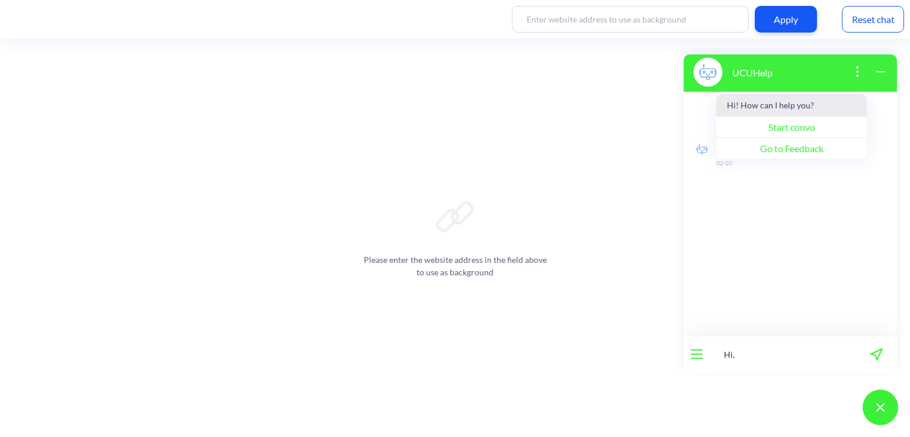
type input "Hi,"
type input "Hi, can you look up my order's status?"
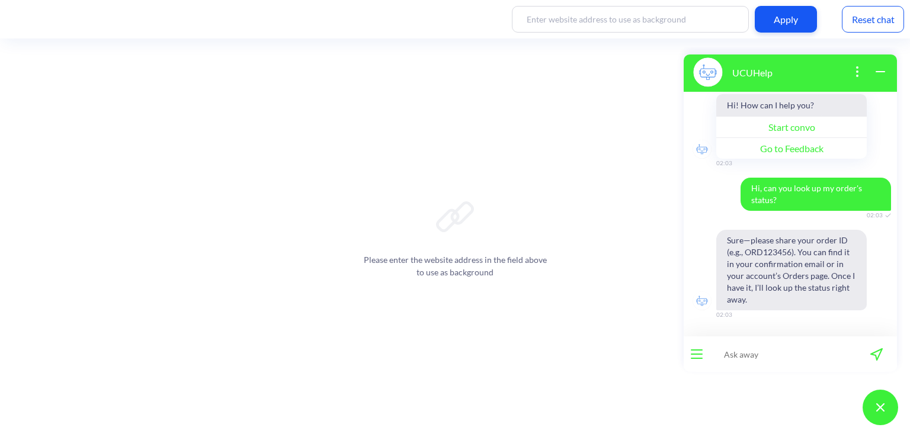
click at [751, 352] on input at bounding box center [783, 355] width 146 height 36
type input "the id is 5"
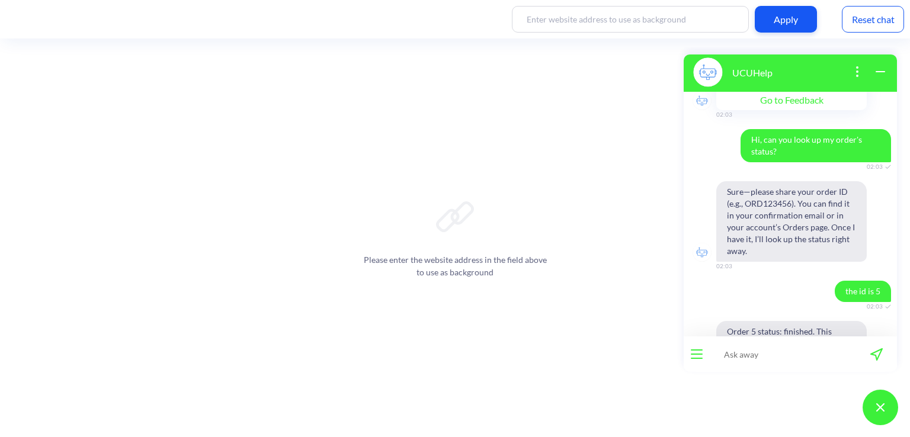
scroll to position [148, 0]
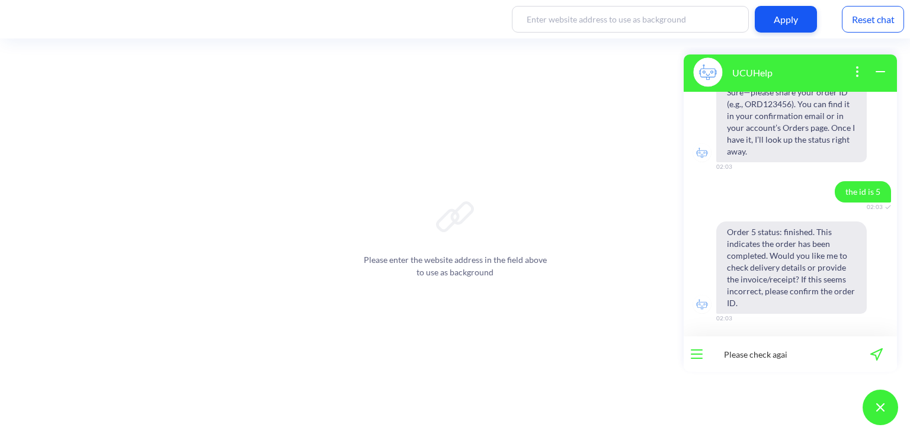
type input "Please check again"
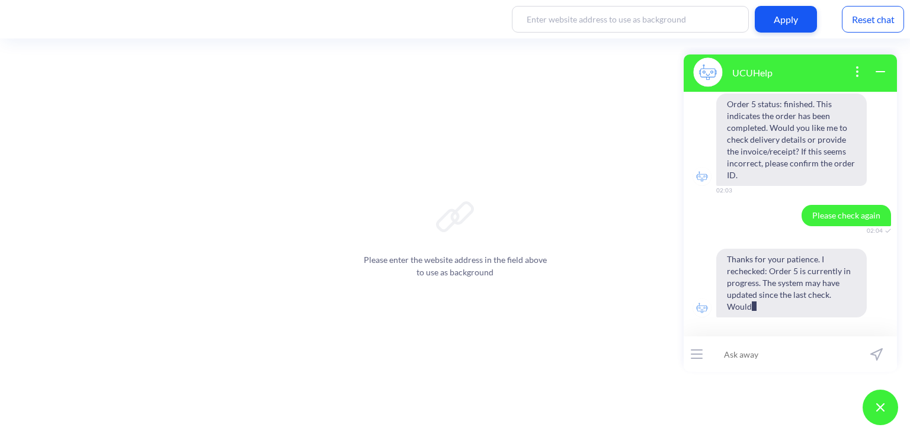
scroll to position [312, 0]
